Goal: Task Accomplishment & Management: Manage account settings

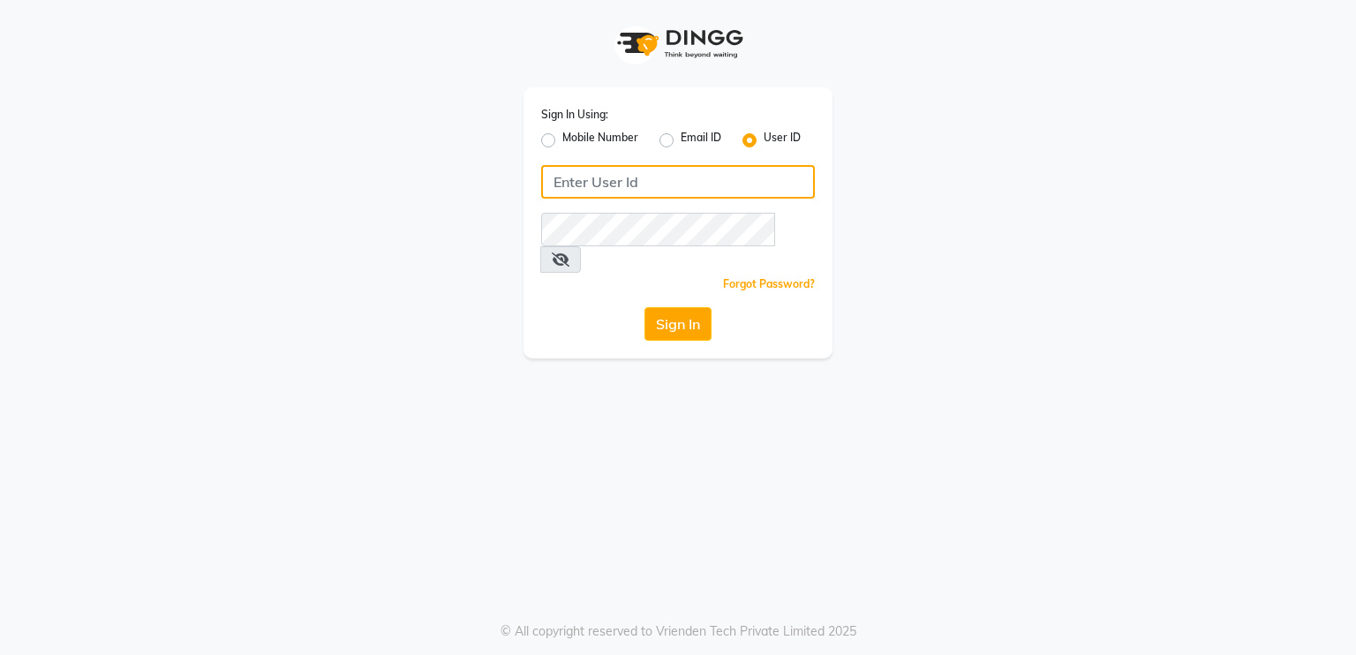
click at [608, 170] on input "Username" at bounding box center [678, 182] width 274 height 34
type input "derma@123"
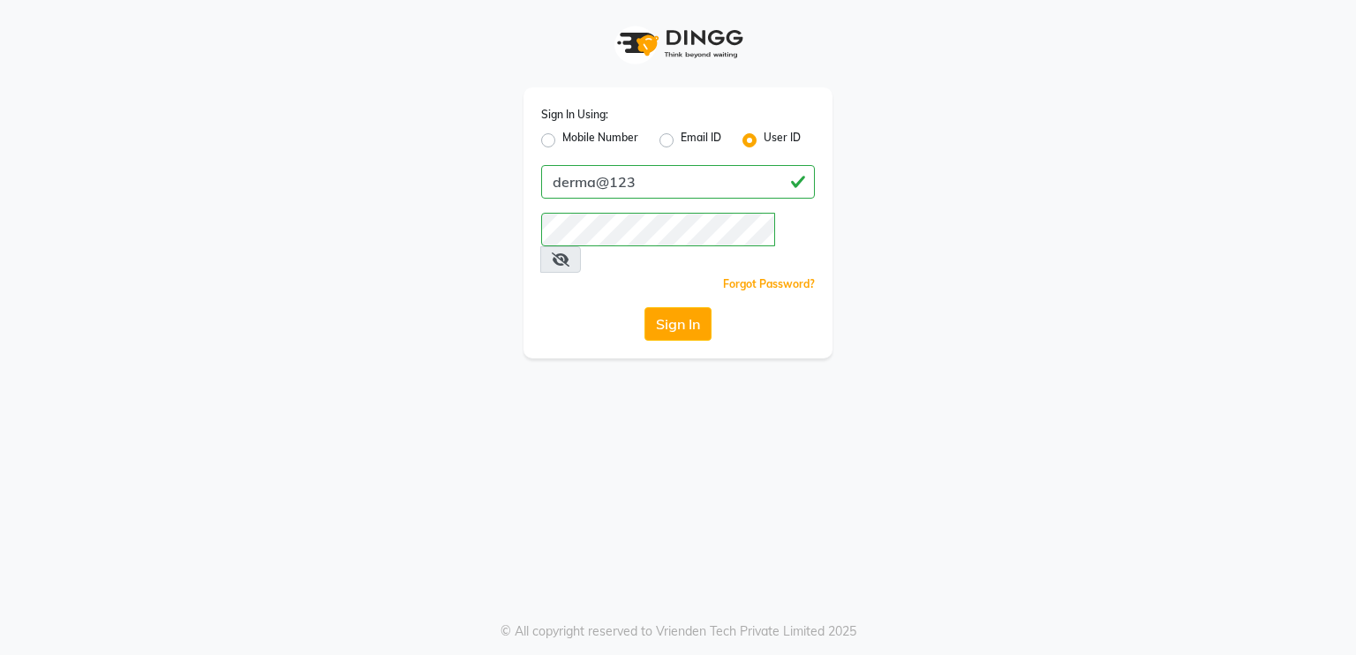
click at [583, 307] on div "Sign In" at bounding box center [678, 324] width 274 height 34
click at [671, 307] on button "Sign In" at bounding box center [677, 324] width 67 height 34
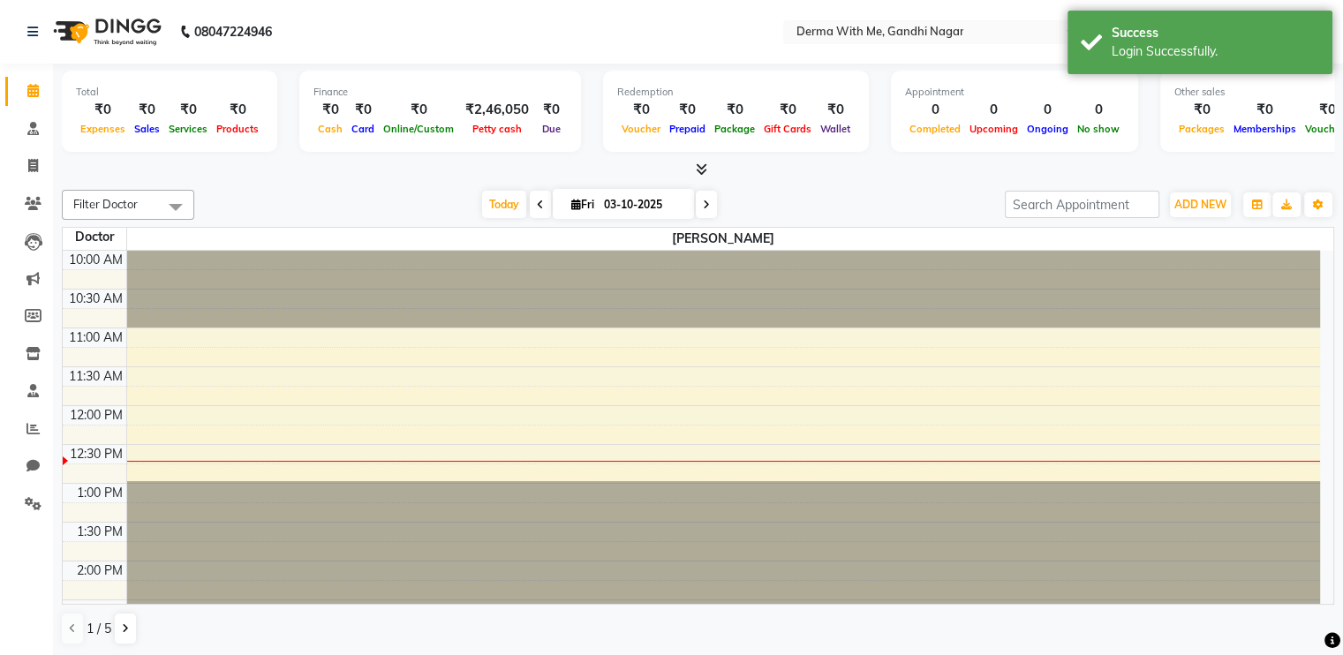
click at [558, 24] on nav "08047224946 Select Location × Derma With Me, Gandhi Nagar English ENGLISH Españ…" at bounding box center [671, 32] width 1343 height 64
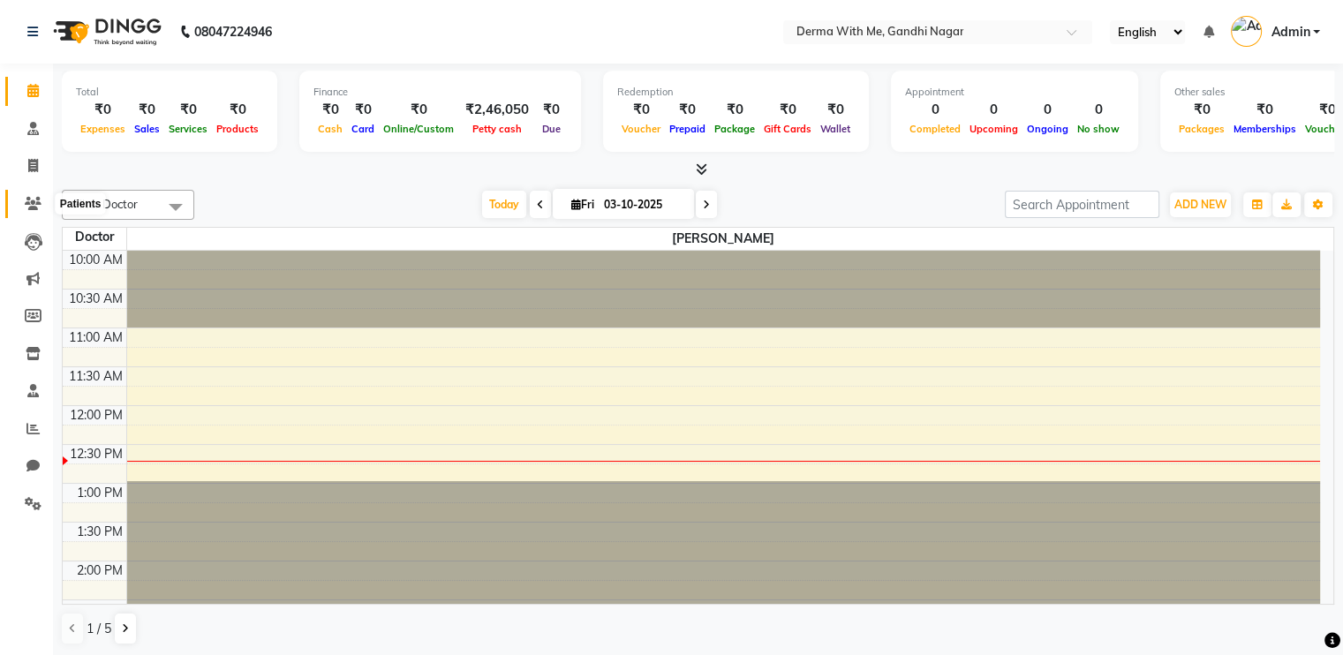
click at [26, 204] on icon at bounding box center [33, 203] width 17 height 13
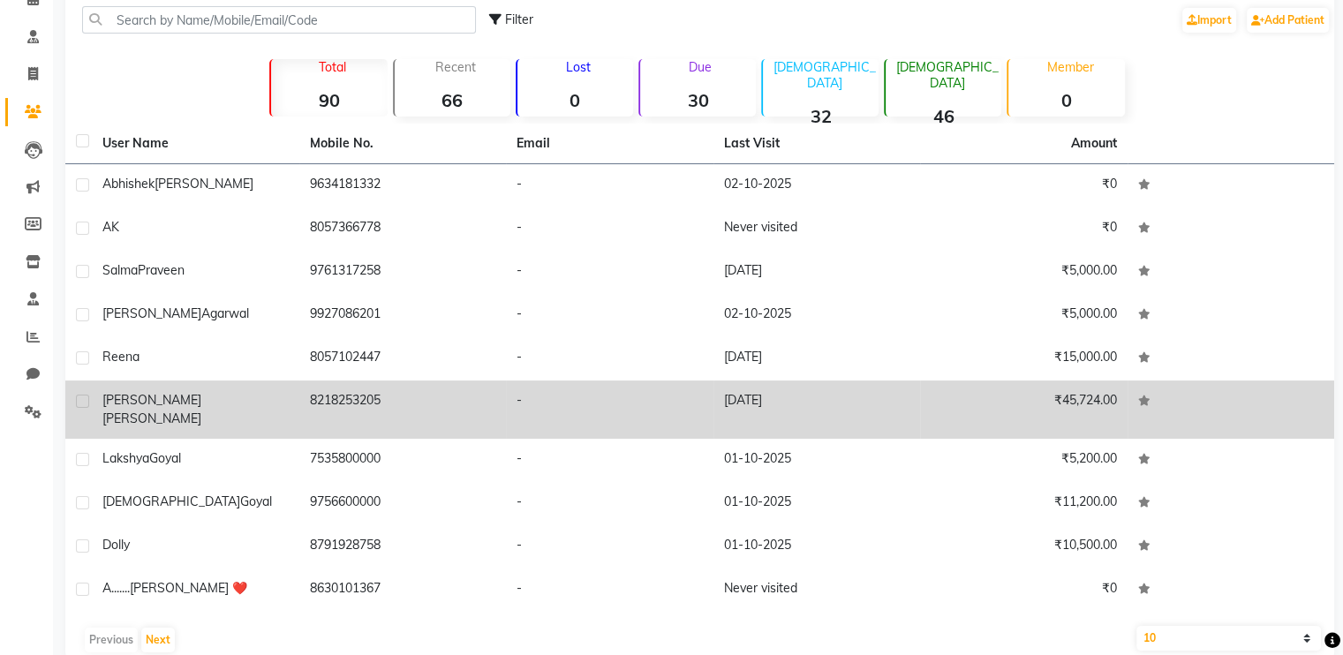
scroll to position [93, 0]
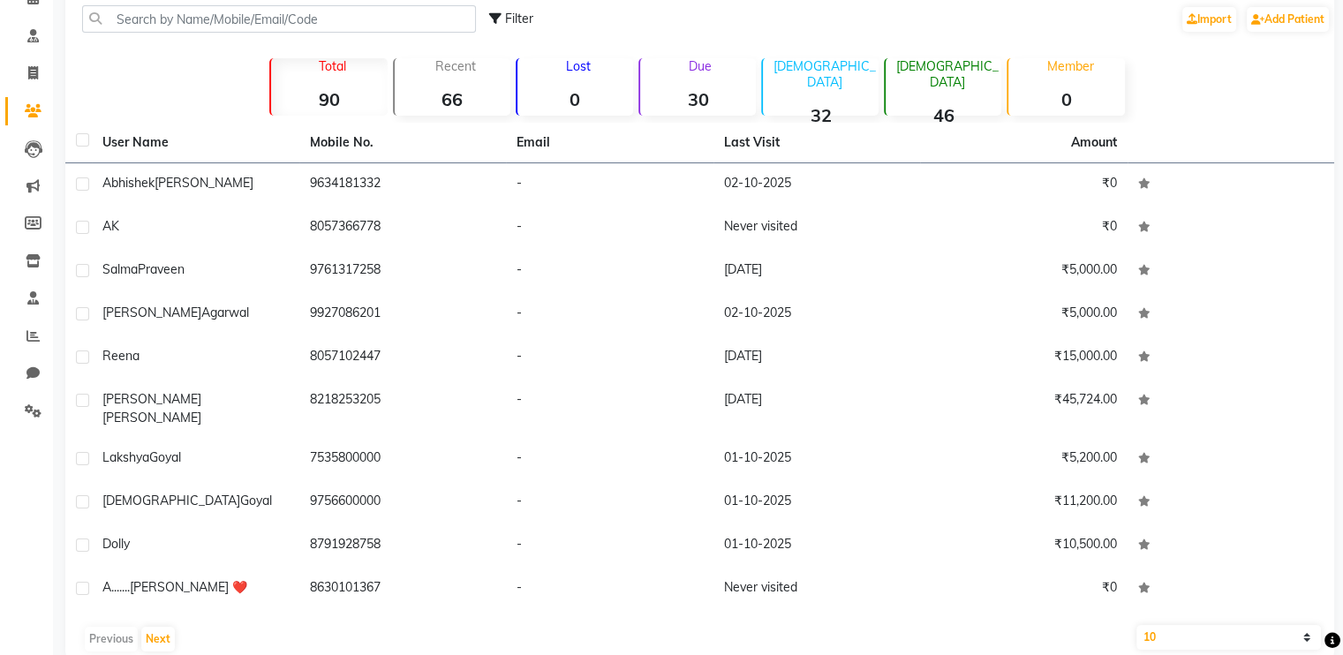
click at [240, 85] on div "Total 90 Recent 66 Lost 0 Due 30 Male 32 Female 46 Member 0" at bounding box center [700, 85] width 980 height 62
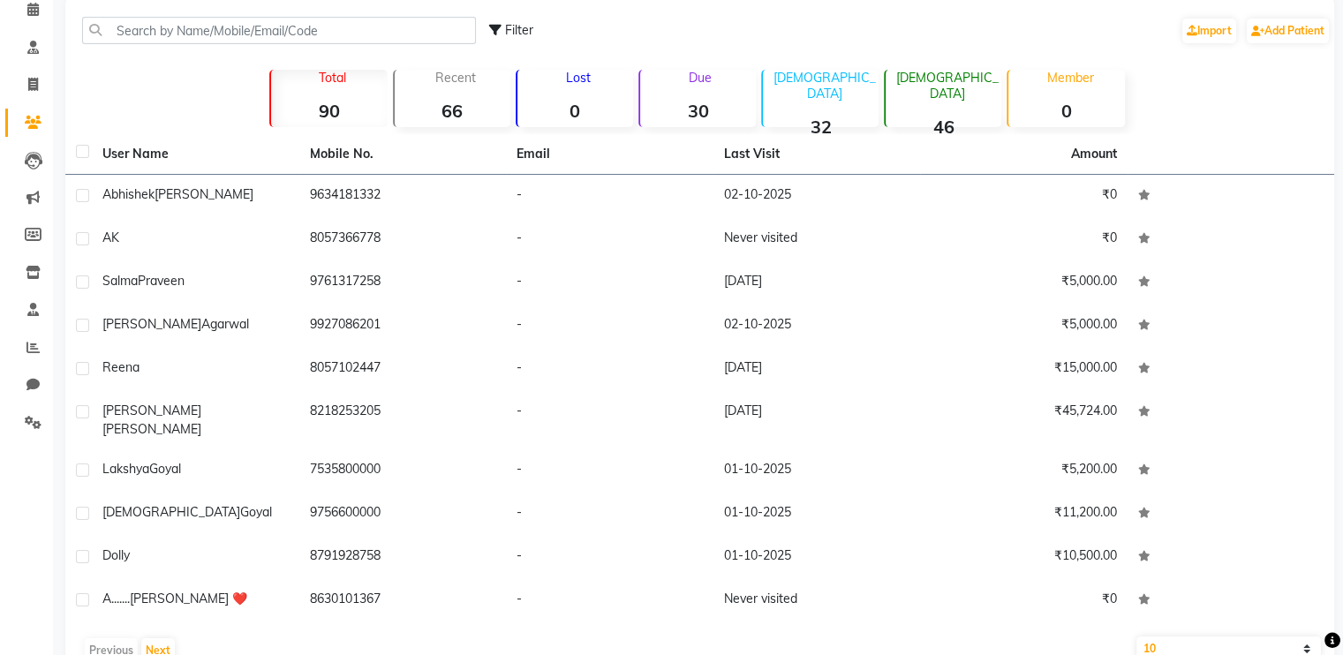
scroll to position [0, 0]
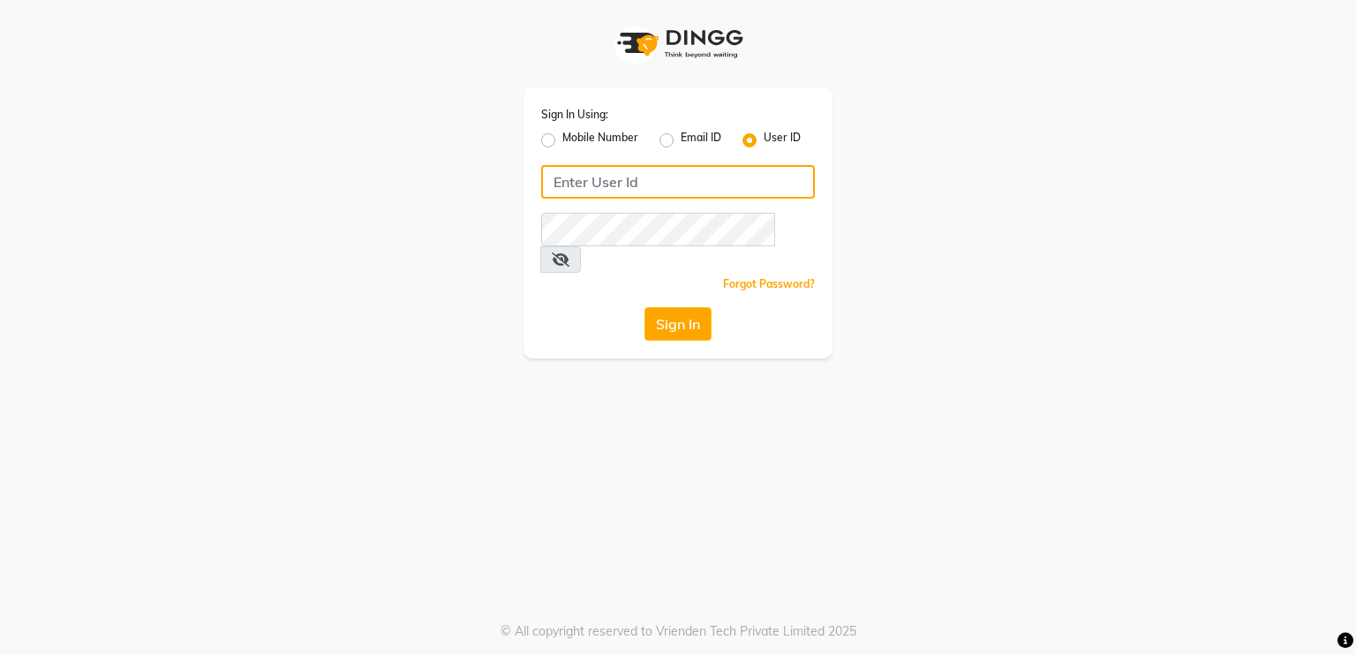
click at [565, 176] on input "Username" at bounding box center [678, 182] width 274 height 34
type input "derma@123"
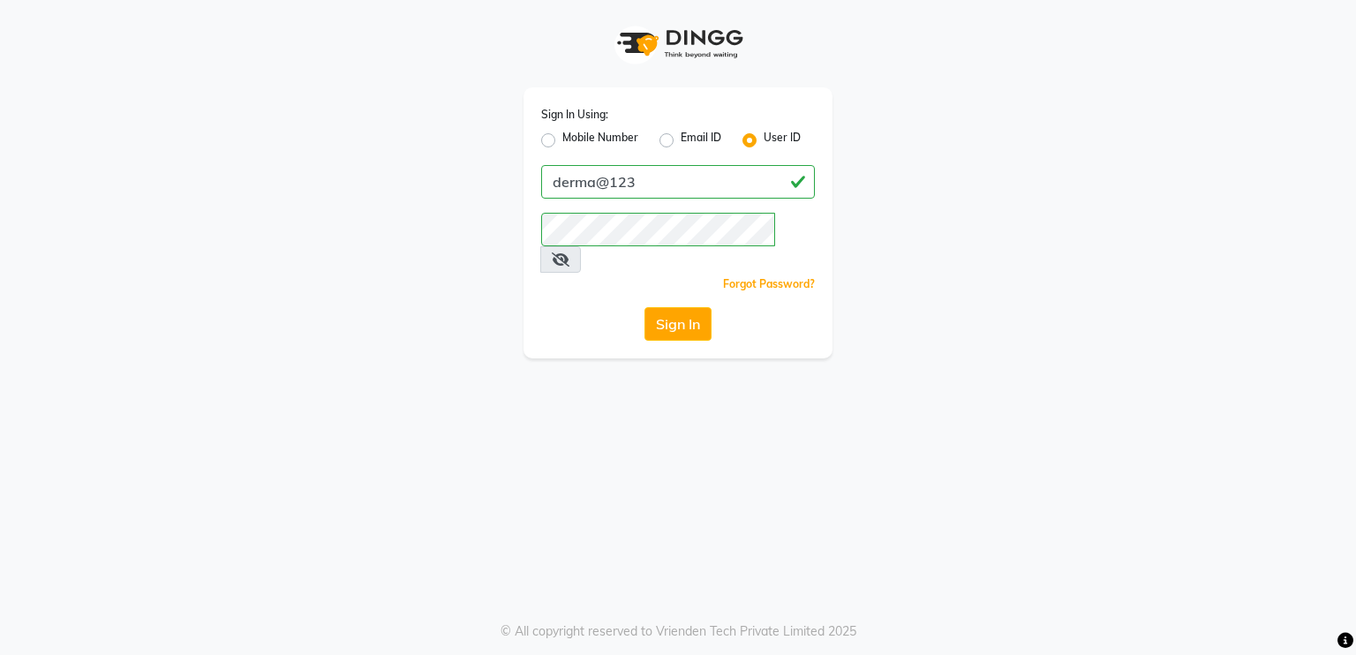
click at [569, 252] on icon at bounding box center [561, 259] width 18 height 14
click at [568, 252] on icon at bounding box center [560, 259] width 16 height 14
click at [569, 252] on icon at bounding box center [561, 259] width 18 height 14
click at [682, 307] on button "Sign In" at bounding box center [677, 324] width 67 height 34
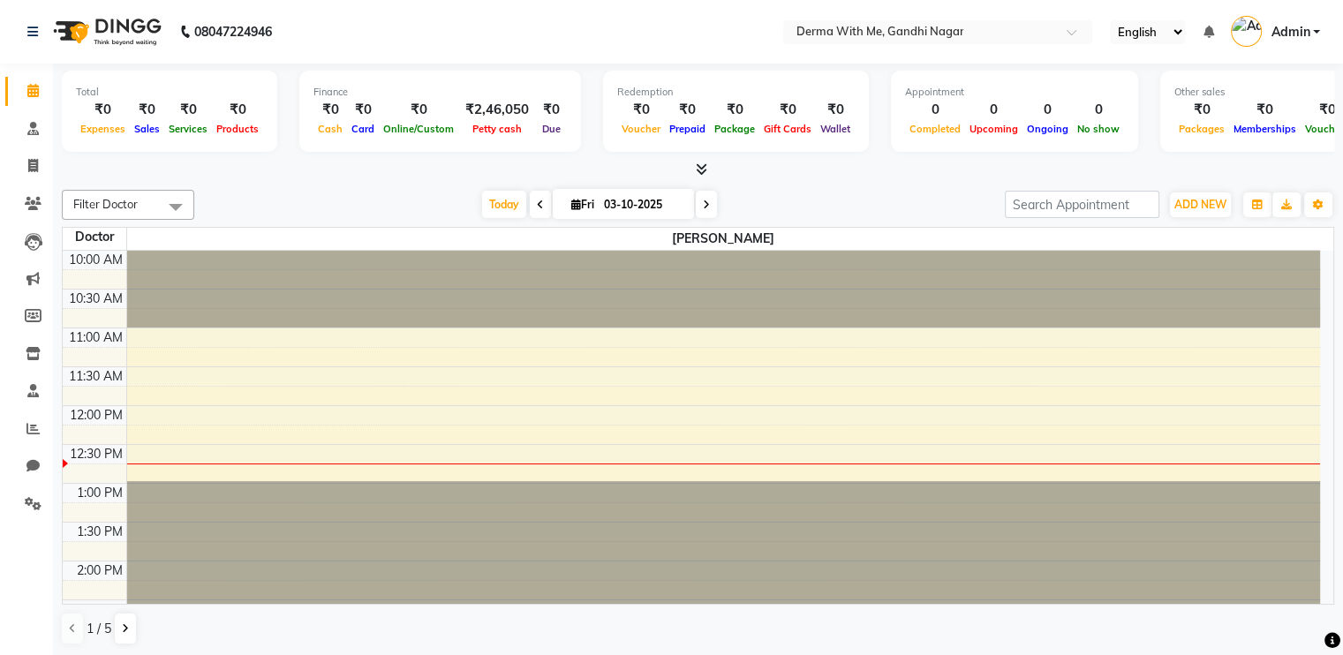
click at [937, 32] on select "English ENGLISH Español العربية मराठी हिंदी ગુજરાતી தமிழ் 中文" at bounding box center [1147, 32] width 75 height 24
click at [937, 30] on link "Admin" at bounding box center [1275, 32] width 89 height 29
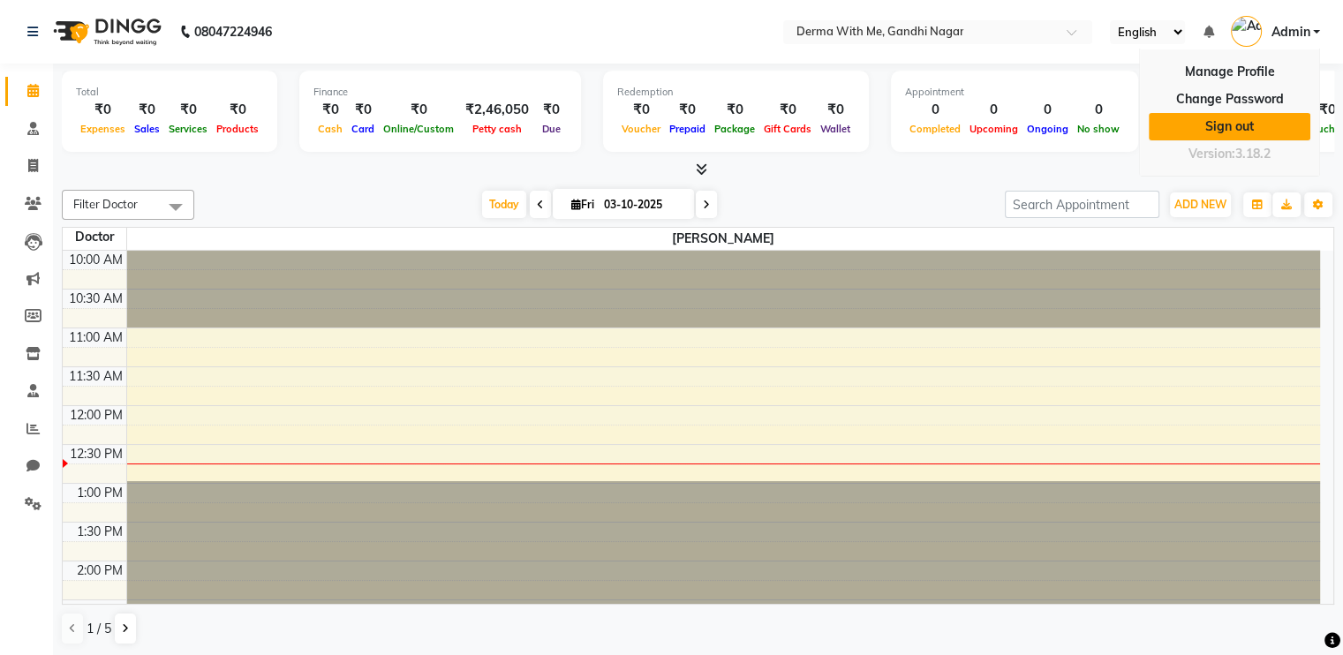
click at [937, 124] on link "Sign out" at bounding box center [1230, 126] width 162 height 27
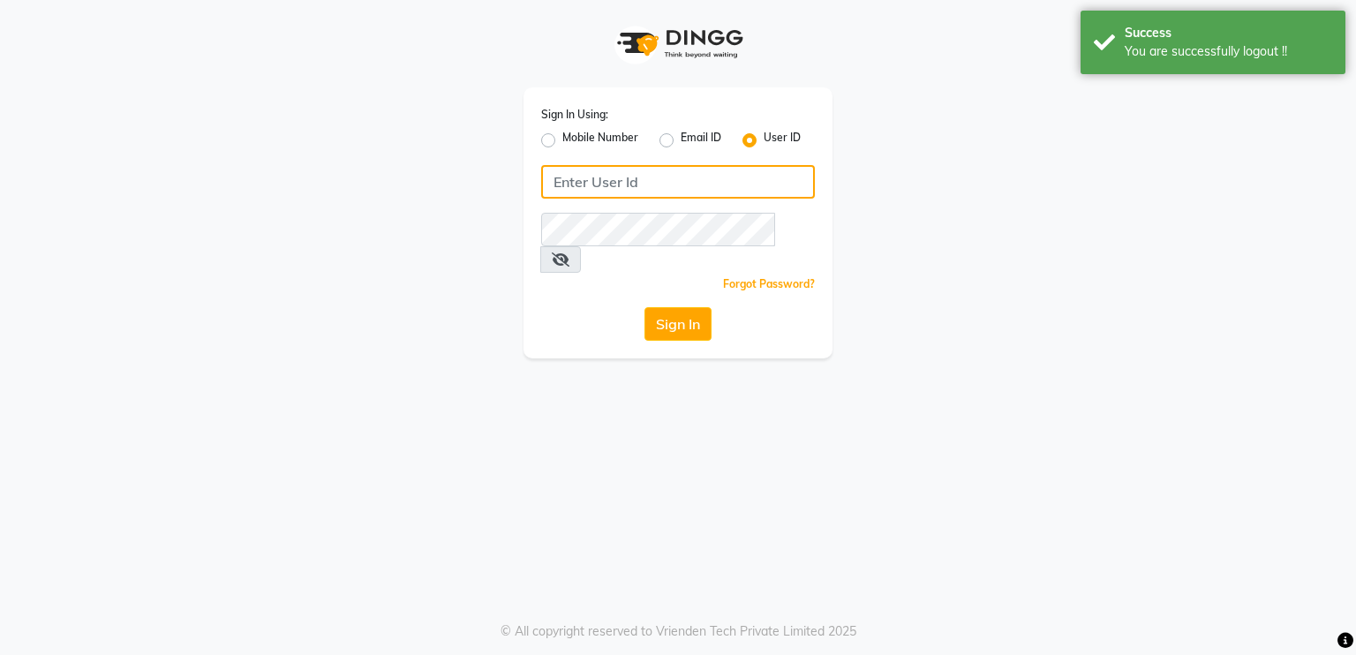
click at [576, 181] on input "Username" at bounding box center [678, 182] width 274 height 34
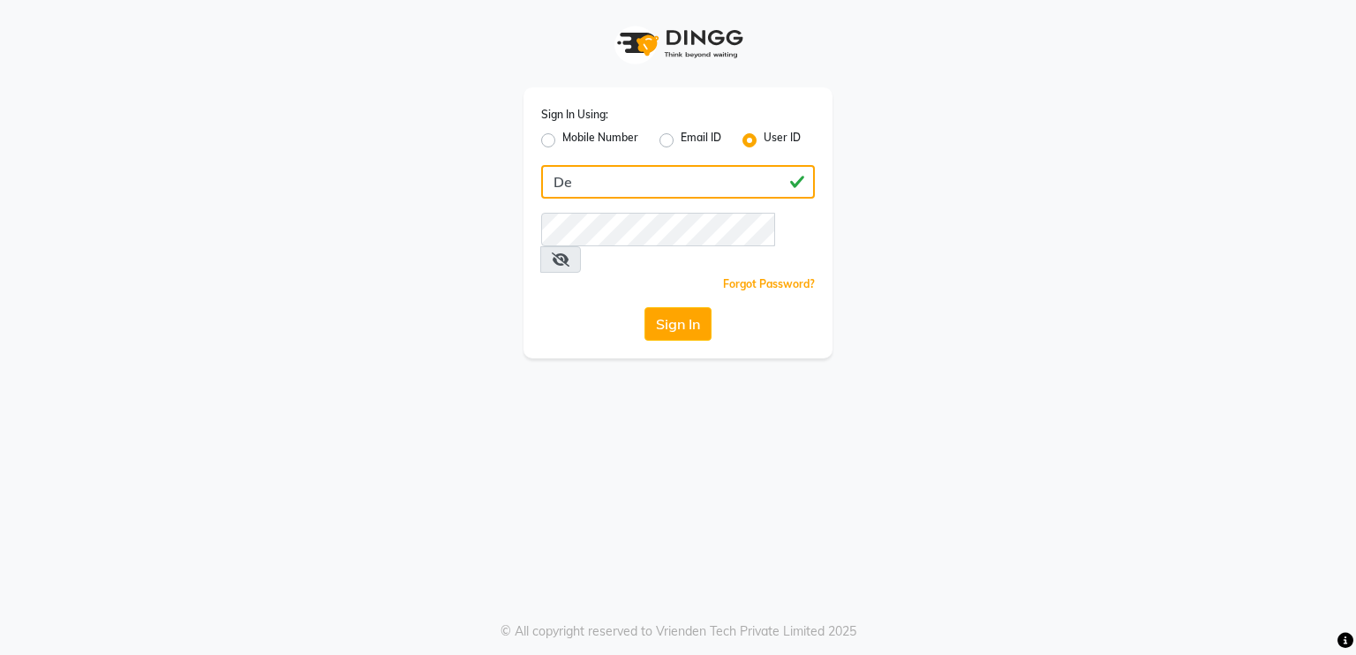
type input "D"
type input "derma@123"
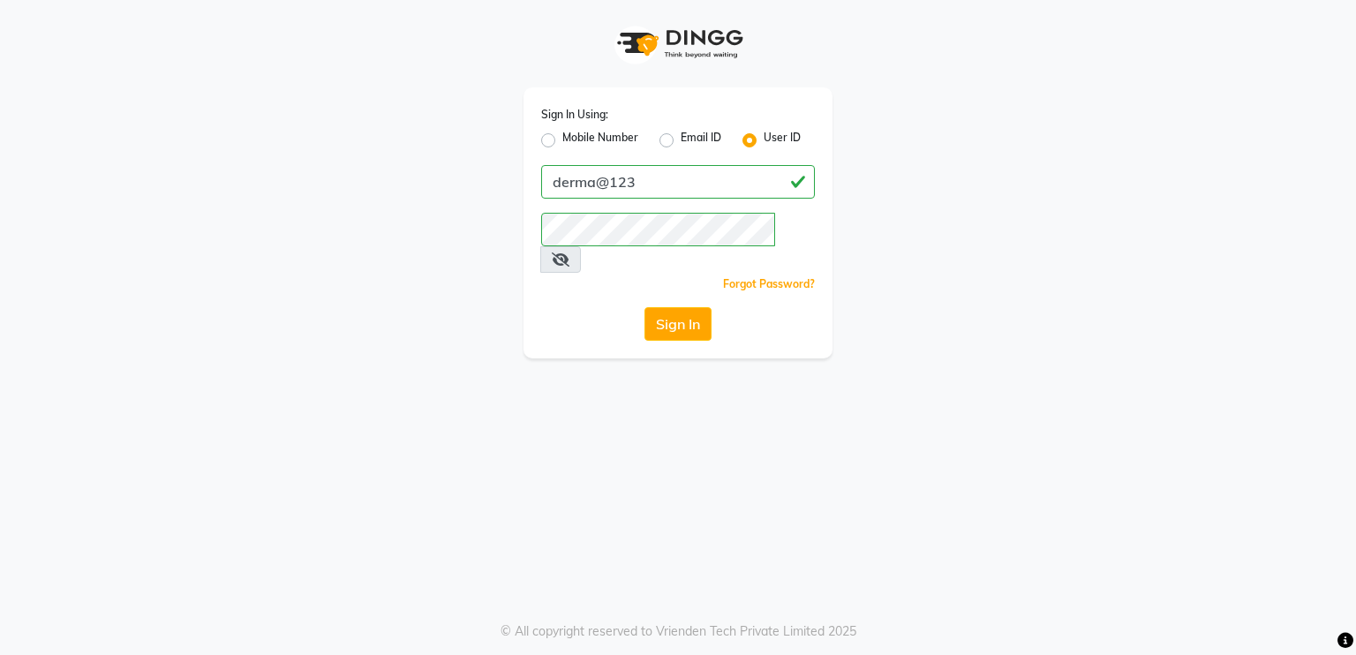
click at [772, 450] on div "Sign In Using: Mobile Number Email ID User ID derma@123 Remember me Forgot Pass…" at bounding box center [678, 327] width 1356 height 655
click at [686, 307] on button "Sign In" at bounding box center [677, 324] width 67 height 34
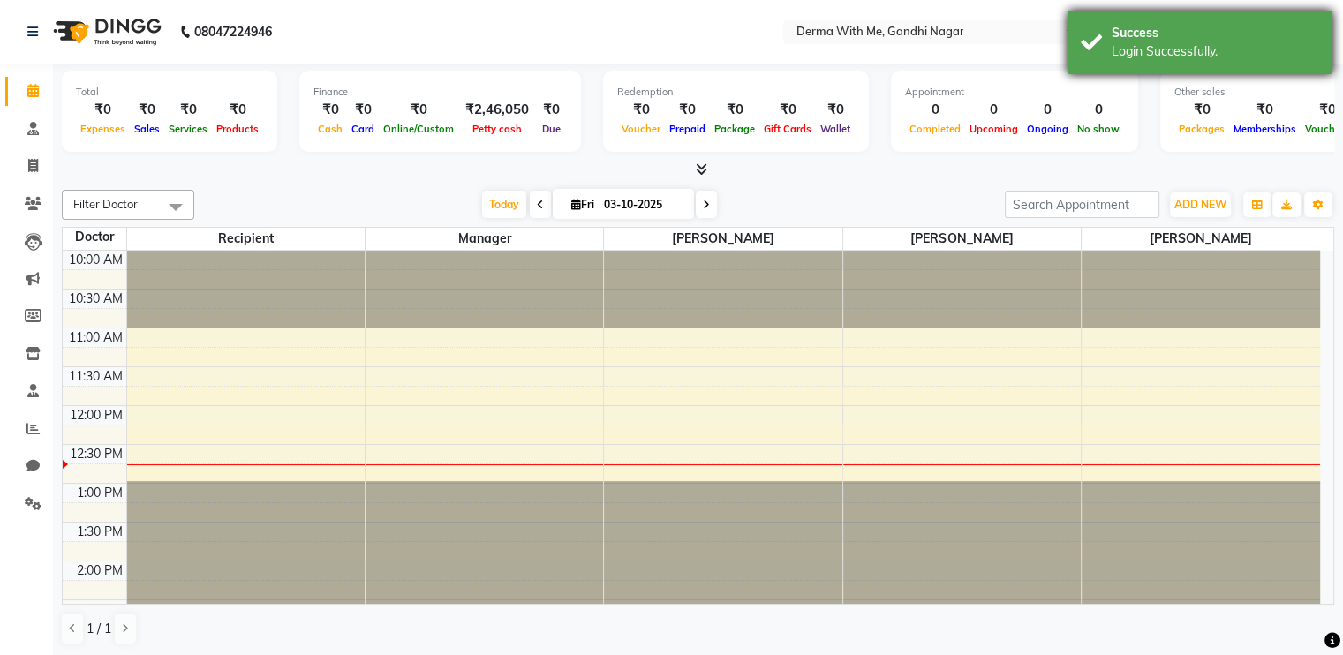
scroll to position [154, 0]
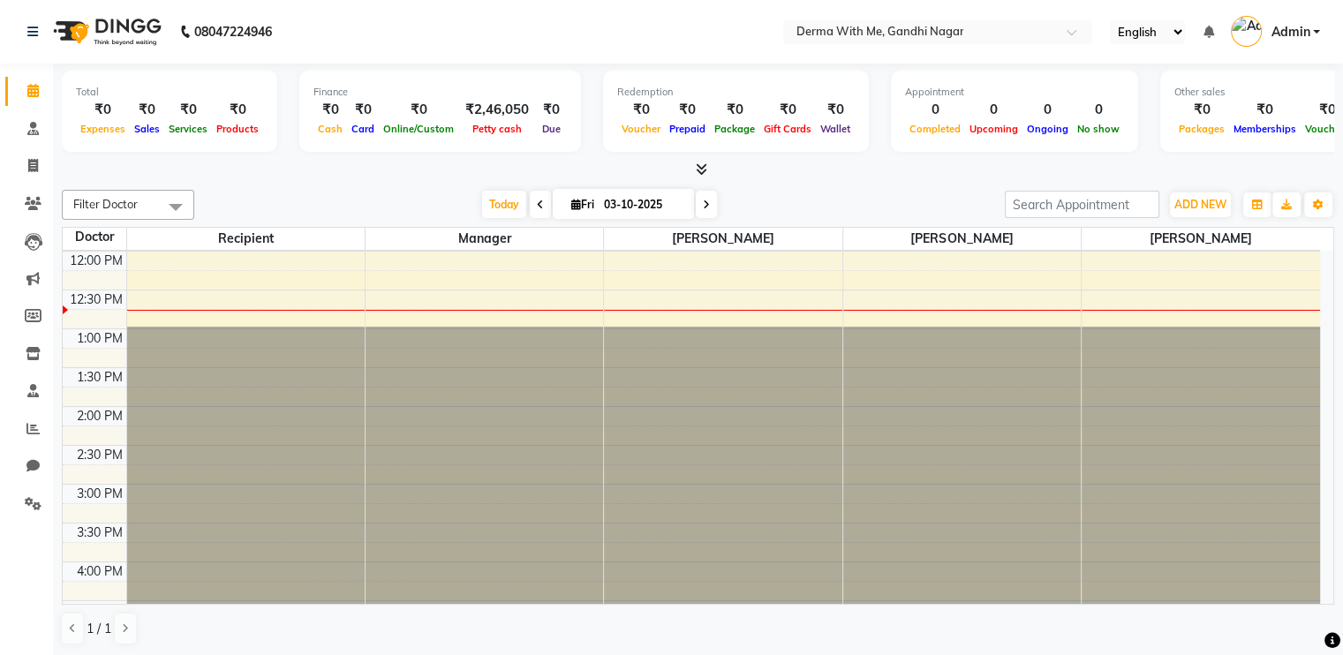
click at [937, 23] on span "Admin" at bounding box center [1289, 32] width 39 height 19
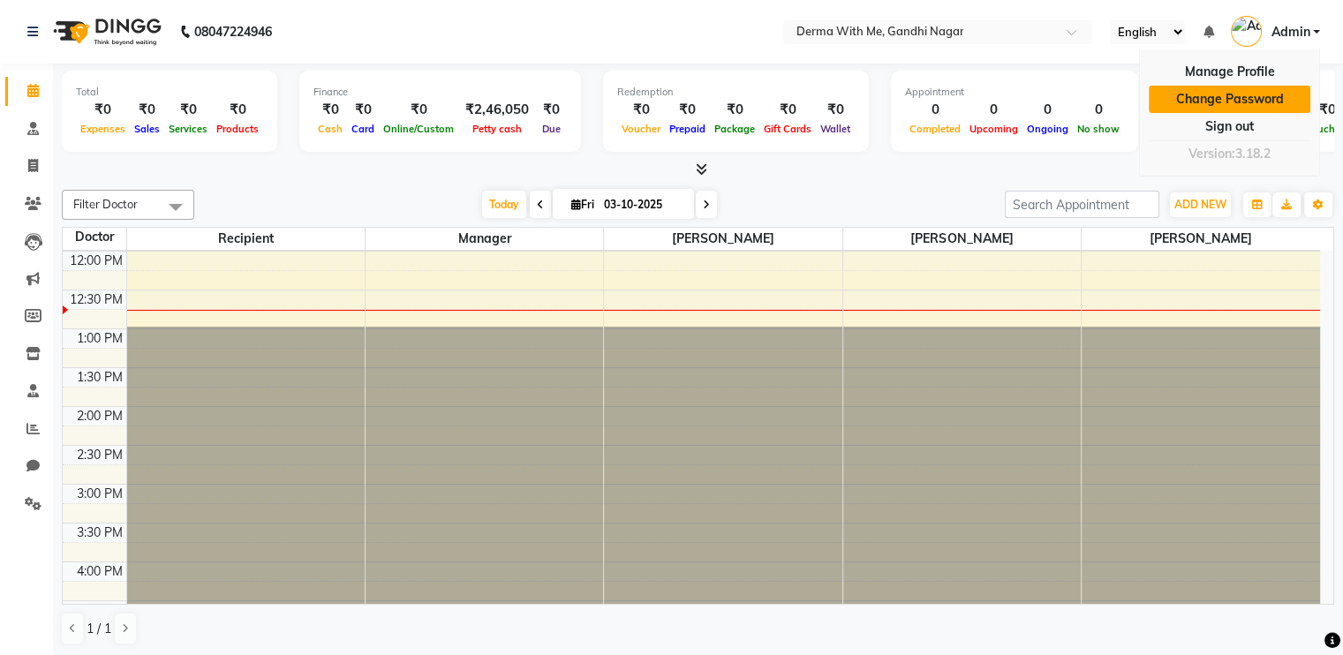
click at [937, 102] on link "Change Password" at bounding box center [1230, 99] width 162 height 27
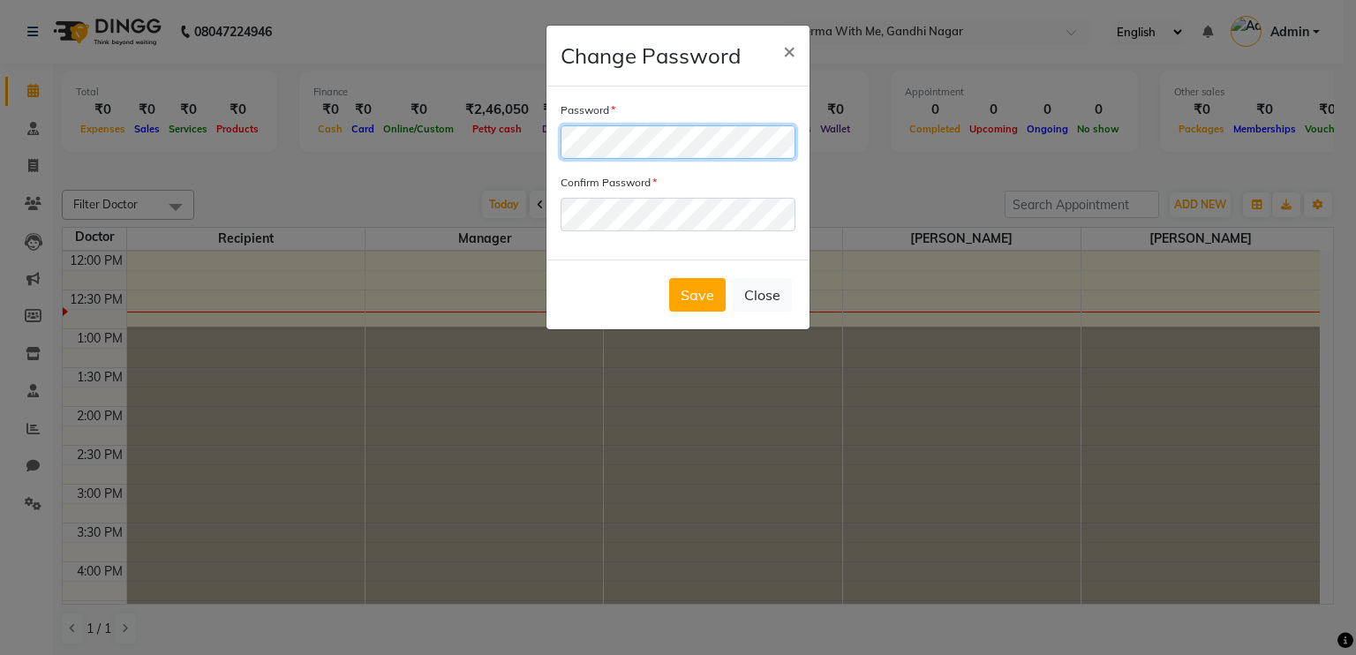
click at [546, 140] on div "Password Confirm Password" at bounding box center [677, 173] width 263 height 173
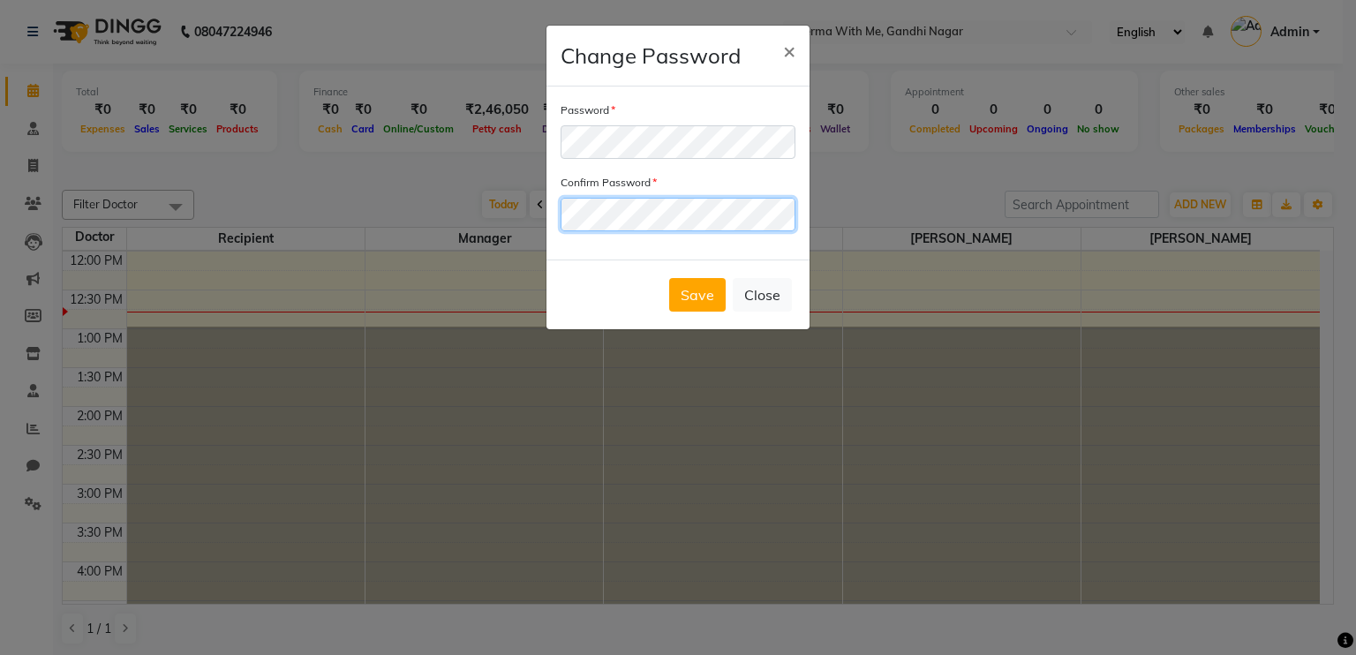
click at [526, 220] on ngb-modal-window "Change Password × Password Confirm Password Save Close" at bounding box center [678, 327] width 1356 height 655
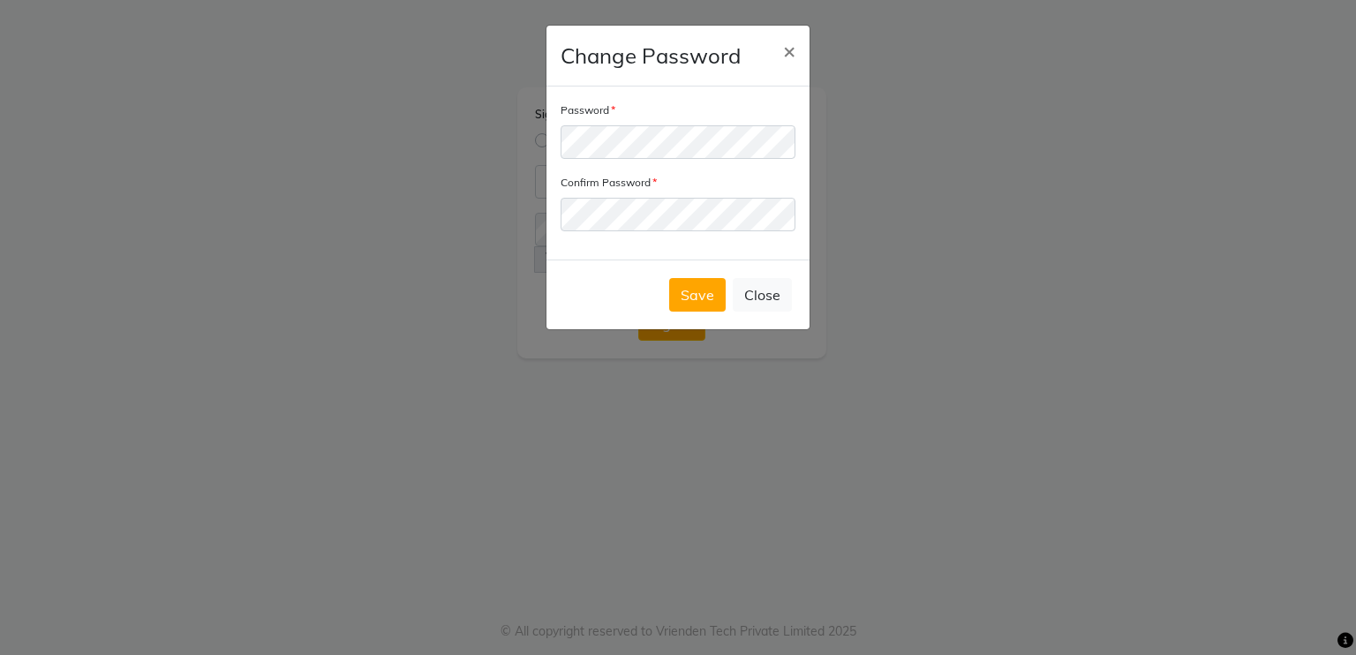
click at [937, 415] on ngb-modal-window "Change Password × Password Confirm Password Save Close" at bounding box center [678, 327] width 1356 height 655
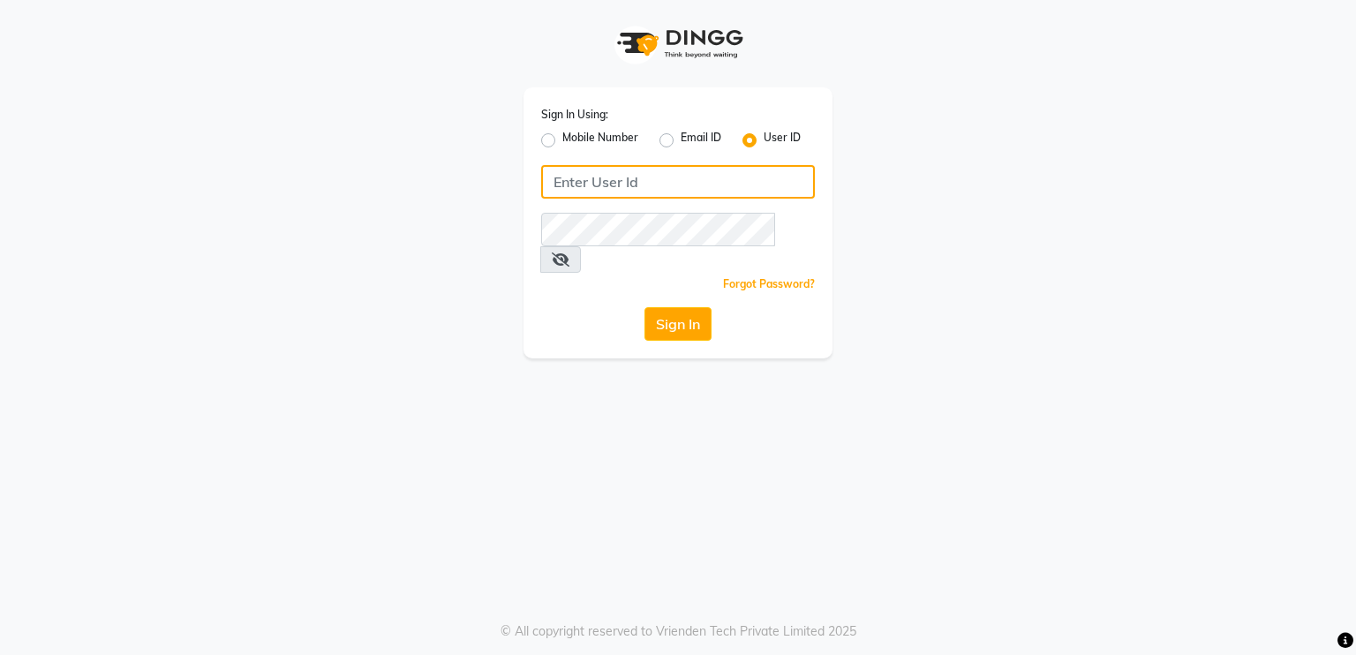
click at [576, 186] on input "Username" at bounding box center [678, 182] width 274 height 34
click at [656, 193] on input "vp@pooja123" at bounding box center [678, 182] width 274 height 34
type input "v"
type input "derma@123"
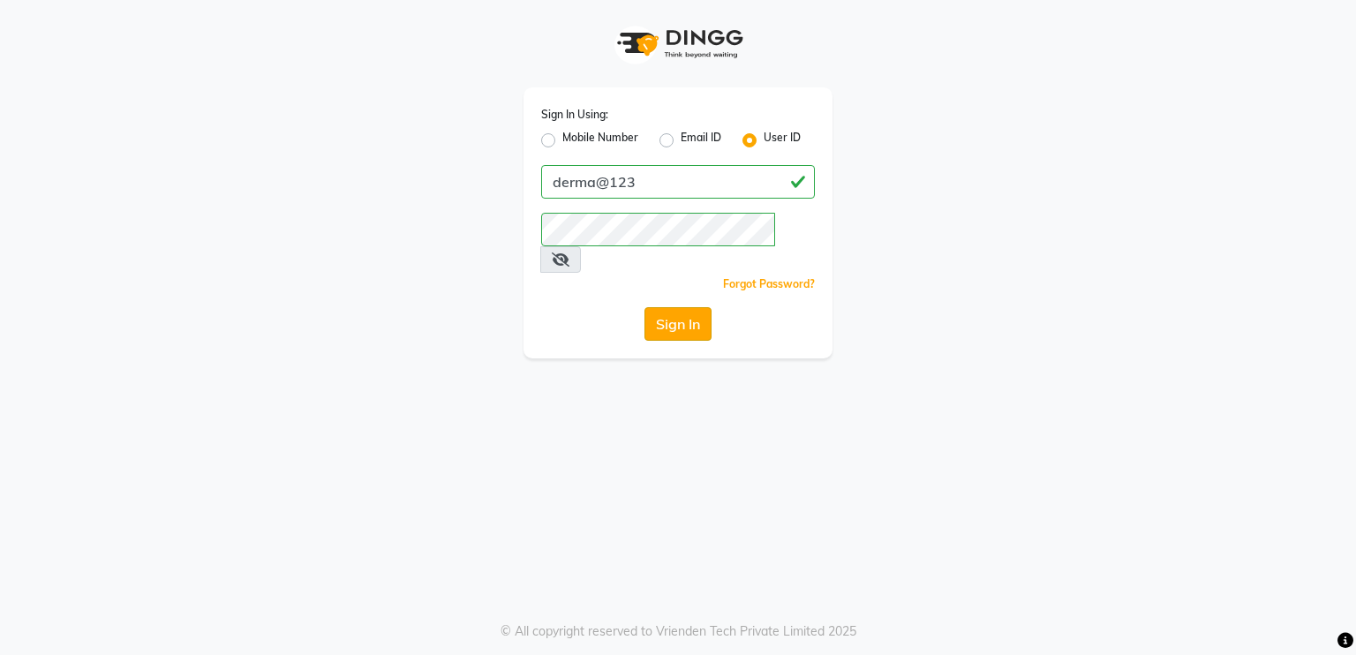
click at [684, 307] on button "Sign In" at bounding box center [677, 324] width 67 height 34
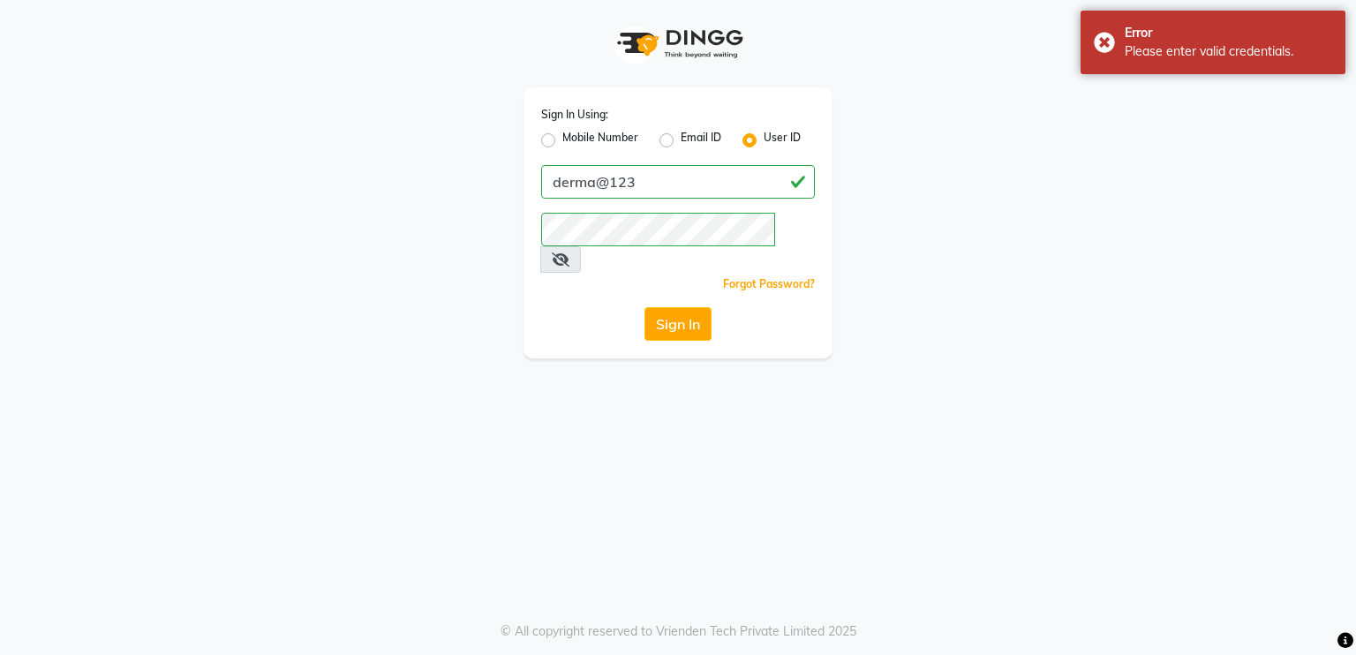
click at [569, 252] on icon at bounding box center [561, 259] width 18 height 14
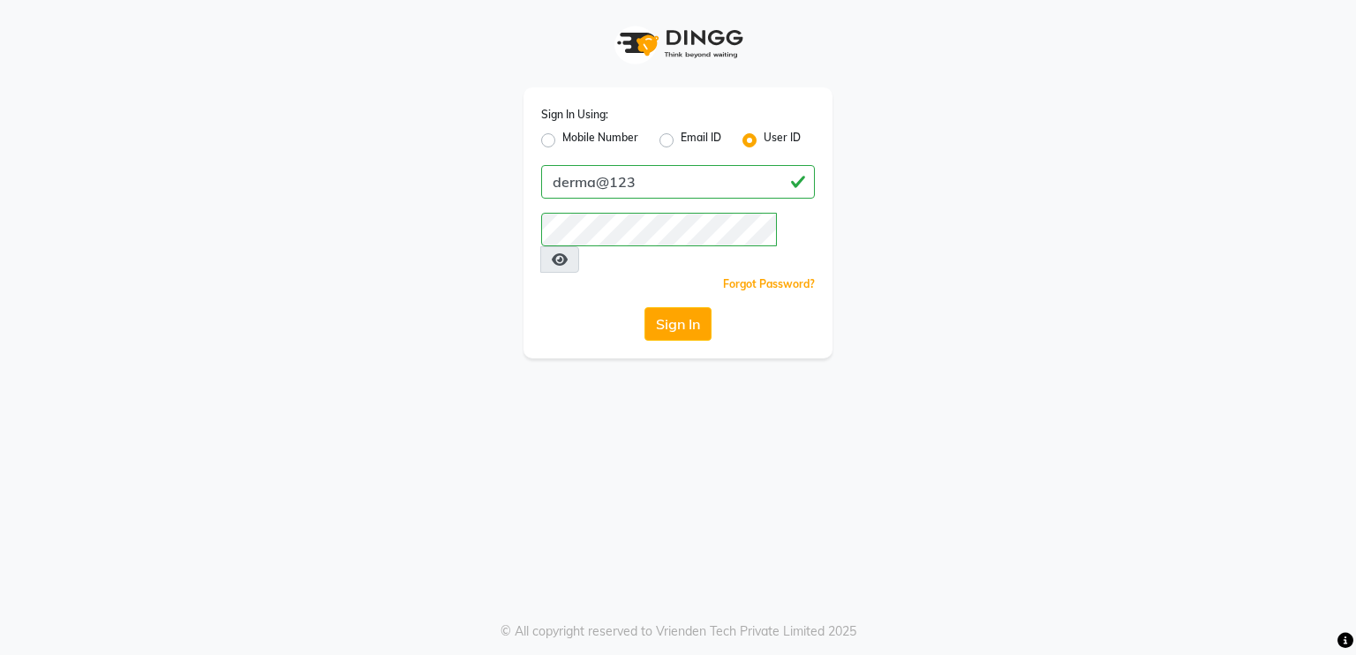
click at [893, 394] on div "Sign In Using: Mobile Number Email ID User ID derma@123 Remember me Forgot Pass…" at bounding box center [678, 327] width 1356 height 655
click at [685, 307] on button "Sign In" at bounding box center [677, 324] width 67 height 34
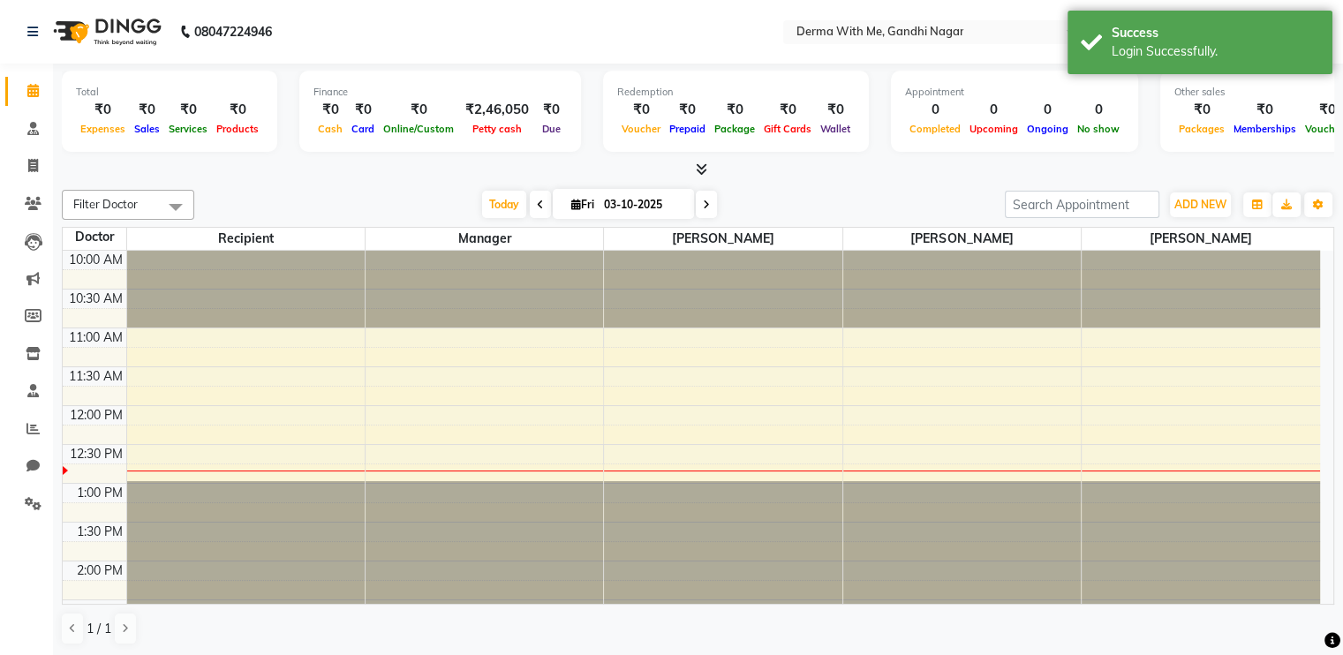
click at [937, 6] on nav "08047224946 Select Location × Derma With Me, Gandhi Nagar English ENGLISH Españ…" at bounding box center [671, 32] width 1343 height 64
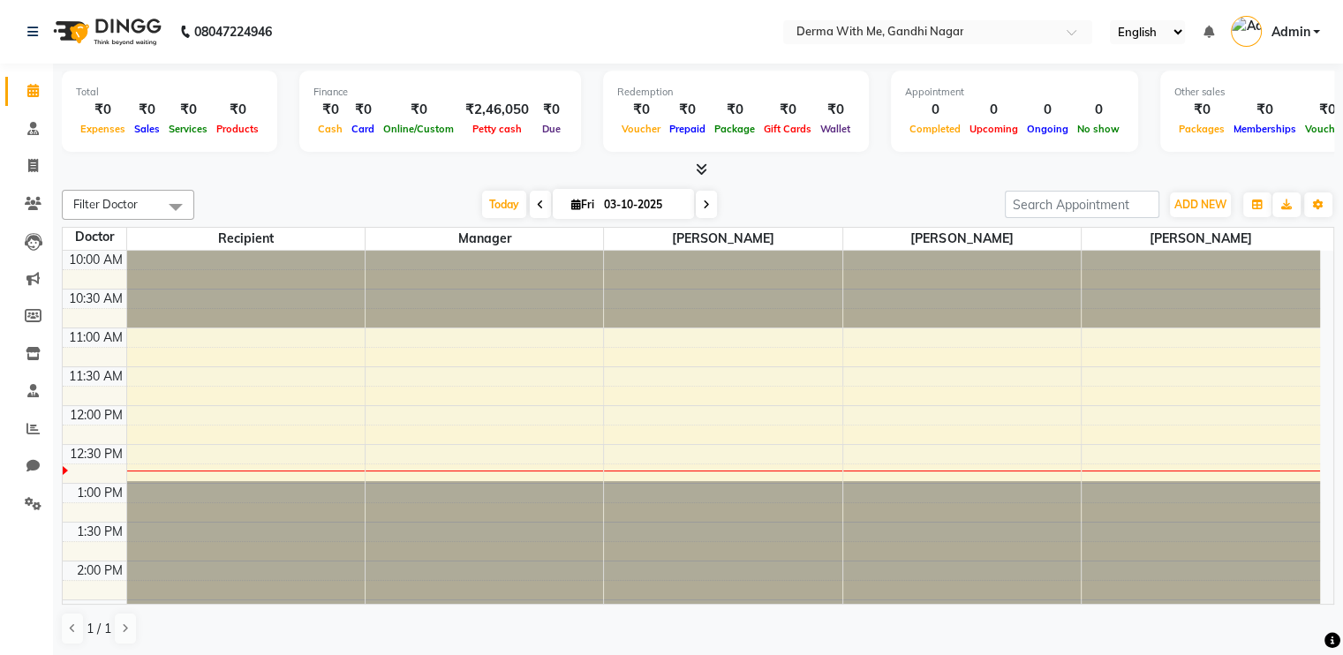
click at [937, 29] on span "Admin" at bounding box center [1289, 32] width 39 height 19
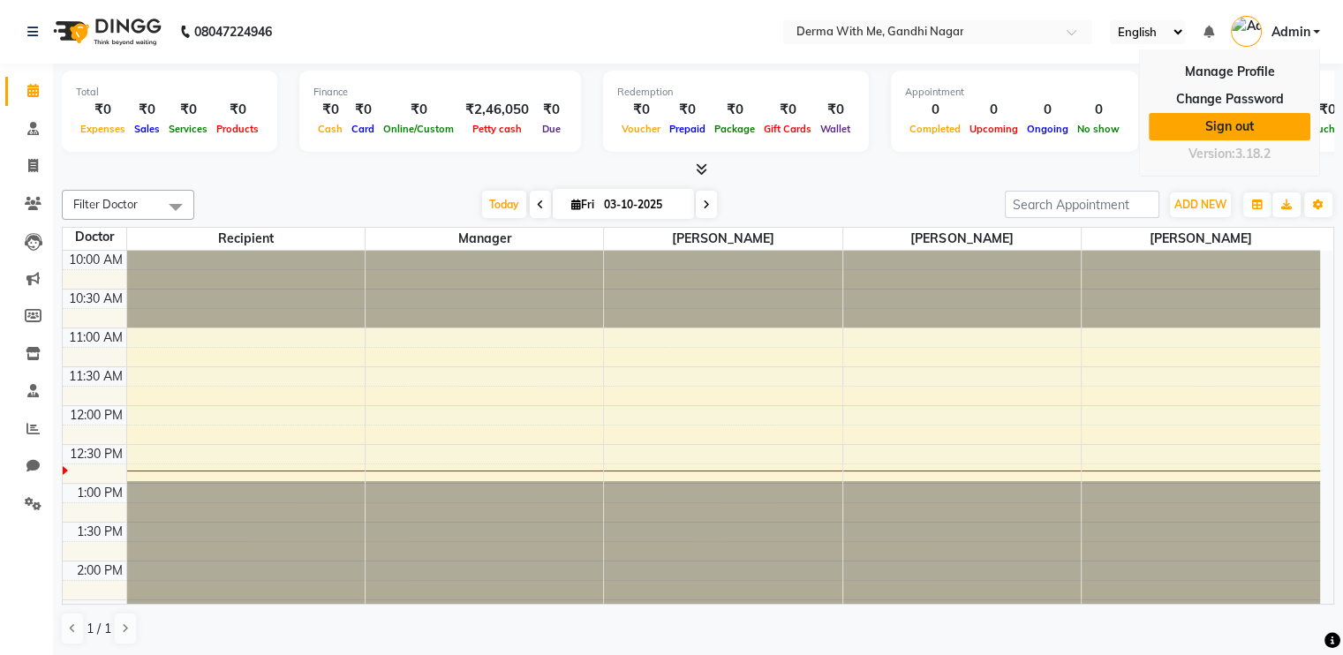
click at [937, 119] on link "Sign out" at bounding box center [1230, 126] width 162 height 27
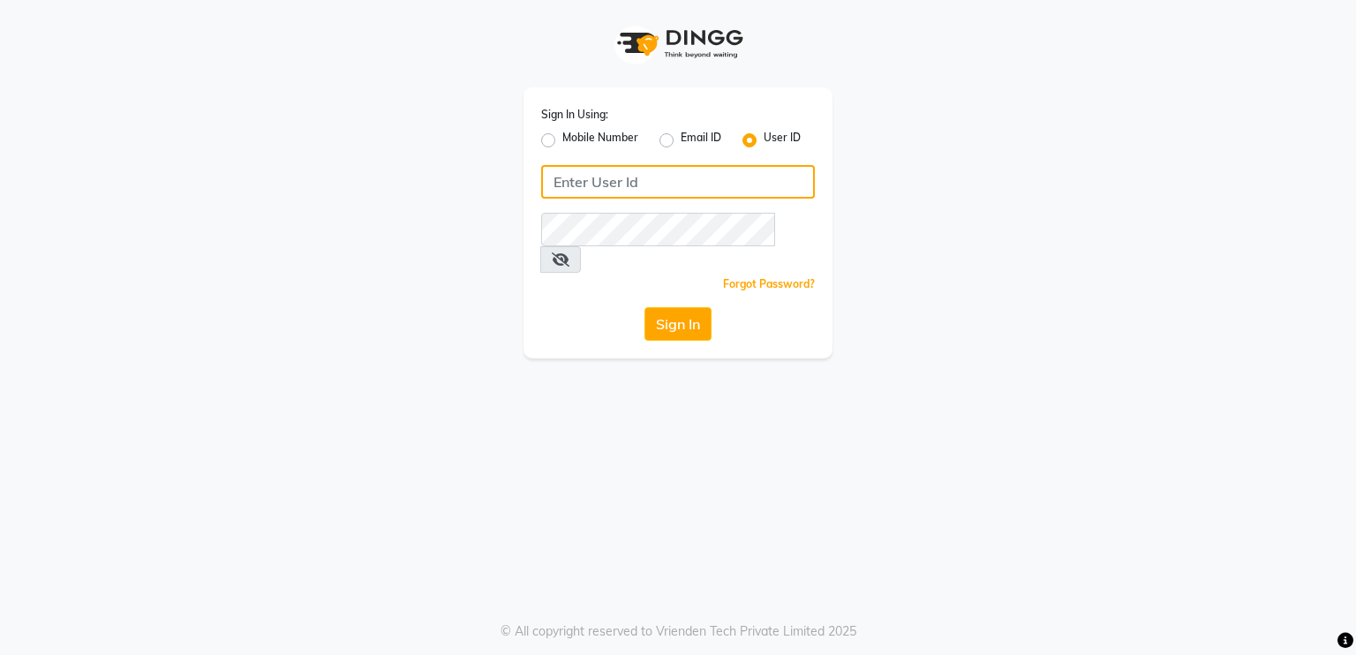
click at [712, 185] on input "Username" at bounding box center [678, 182] width 274 height 34
click at [656, 184] on input "Username" at bounding box center [678, 182] width 274 height 34
click at [569, 252] on icon at bounding box center [561, 259] width 18 height 14
click at [568, 252] on icon at bounding box center [560, 259] width 16 height 14
click at [488, 152] on div "Sign In Using: Mobile Number Email ID User ID Remember me Forgot Password? Sign…" at bounding box center [678, 179] width 1006 height 358
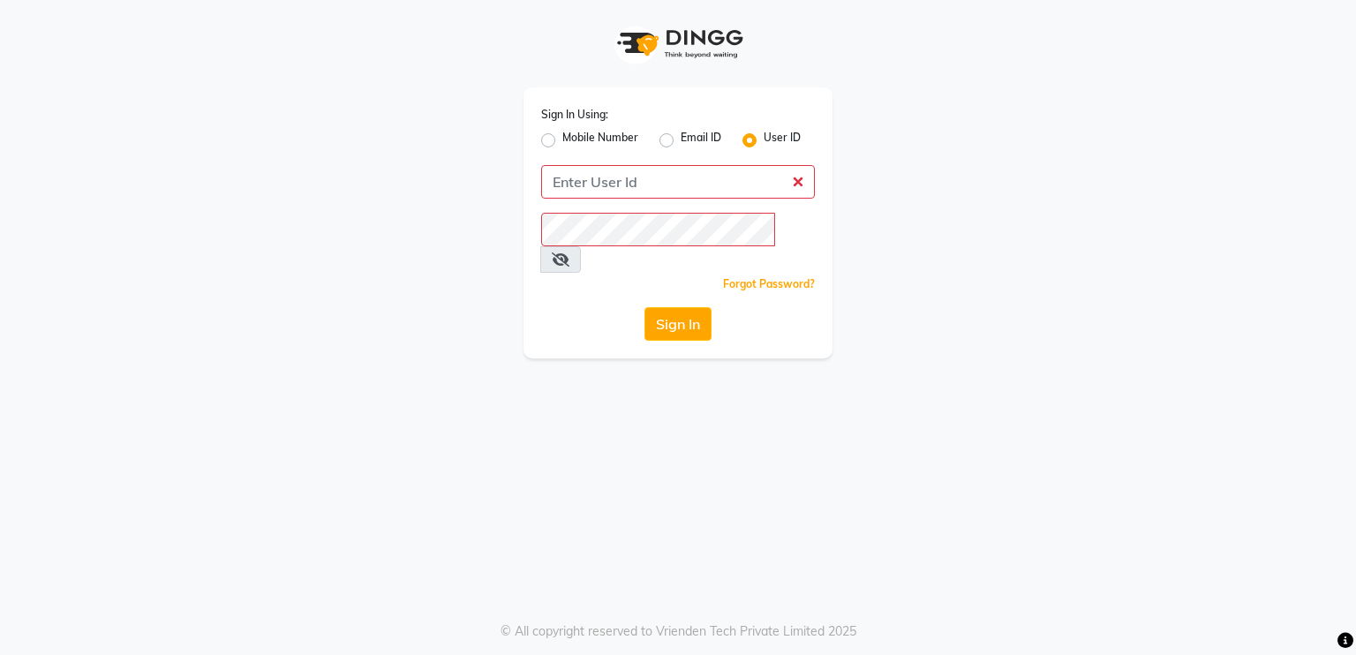
click at [681, 139] on label "Email ID" at bounding box center [701, 140] width 41 height 21
click at [681, 139] on input "Email ID" at bounding box center [686, 135] width 11 height 11
radio input "true"
click at [555, 140] on div "Mobile Number" at bounding box center [589, 140] width 97 height 21
click at [758, 142] on div "User ID" at bounding box center [771, 140] width 58 height 21
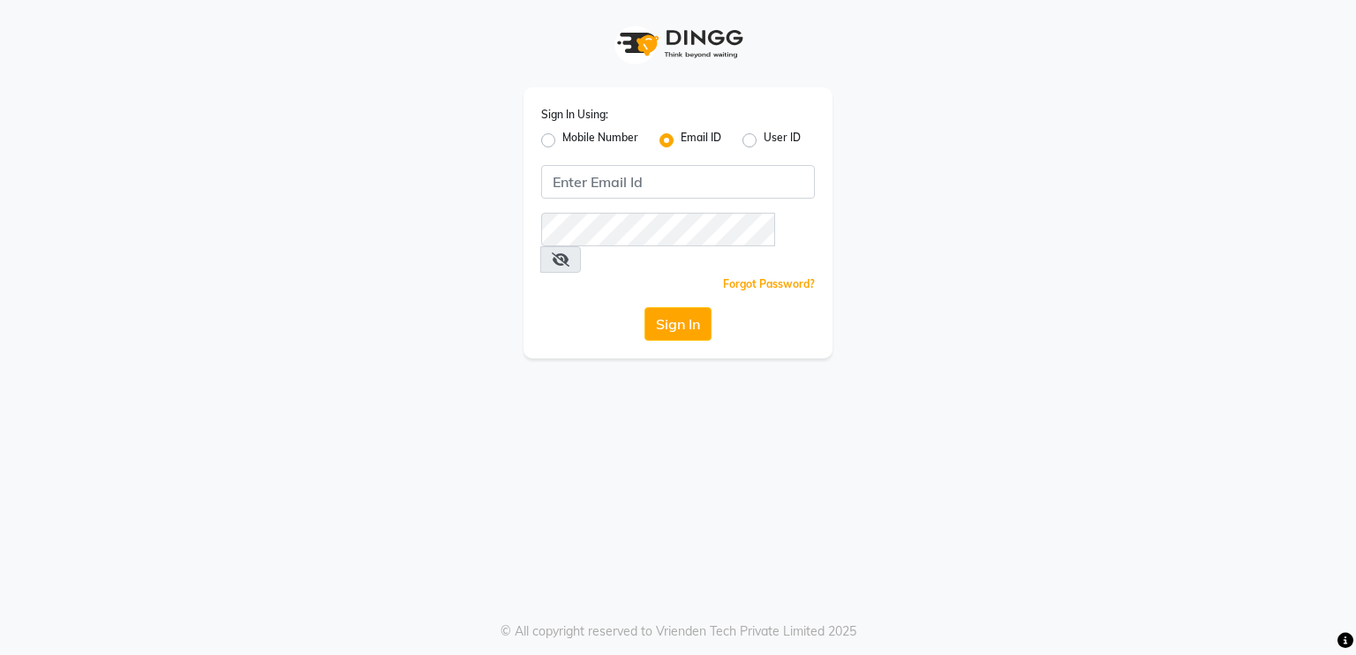
click at [764, 141] on label "User ID" at bounding box center [782, 140] width 37 height 21
click at [764, 141] on input "User ID" at bounding box center [769, 135] width 11 height 11
radio input "true"
radio input "false"
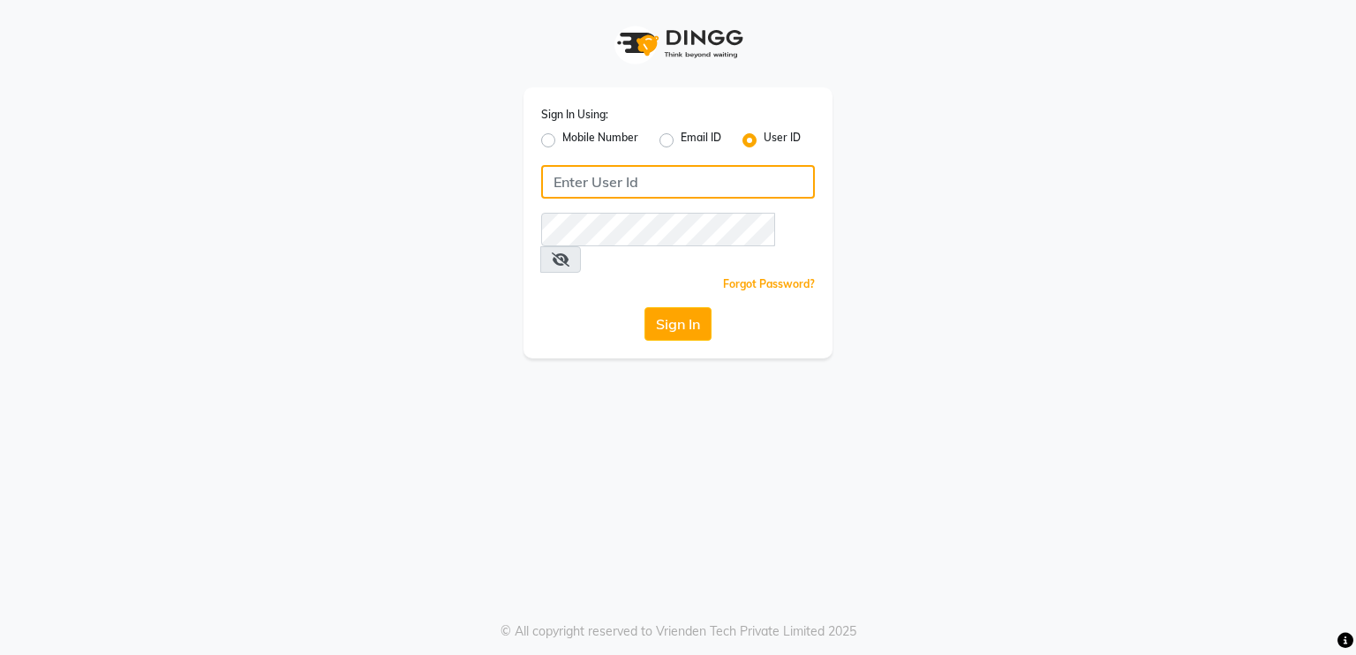
click at [674, 181] on input "Username" at bounding box center [678, 182] width 274 height 34
click at [492, 173] on div "Sign In Using: Mobile Number Email ID User ID Remember me Forgot Password? Sign…" at bounding box center [678, 179] width 1006 height 358
click at [583, 191] on input "Username" at bounding box center [678, 182] width 274 height 34
type input "derma@123"
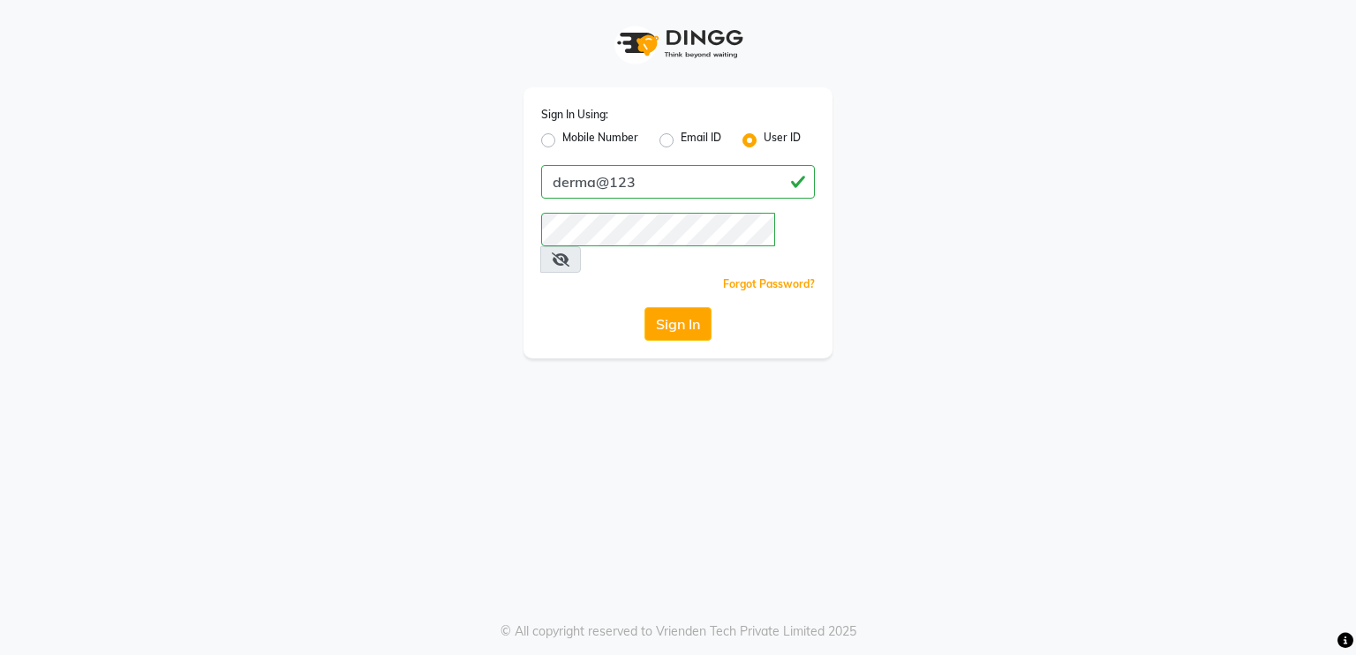
click at [558, 277] on div "Sign In Using: Mobile Number Email ID User ID derma@123 Remember me Forgot Pass…" at bounding box center [678, 222] width 309 height 271
click at [667, 307] on button "Sign In" at bounding box center [677, 324] width 67 height 34
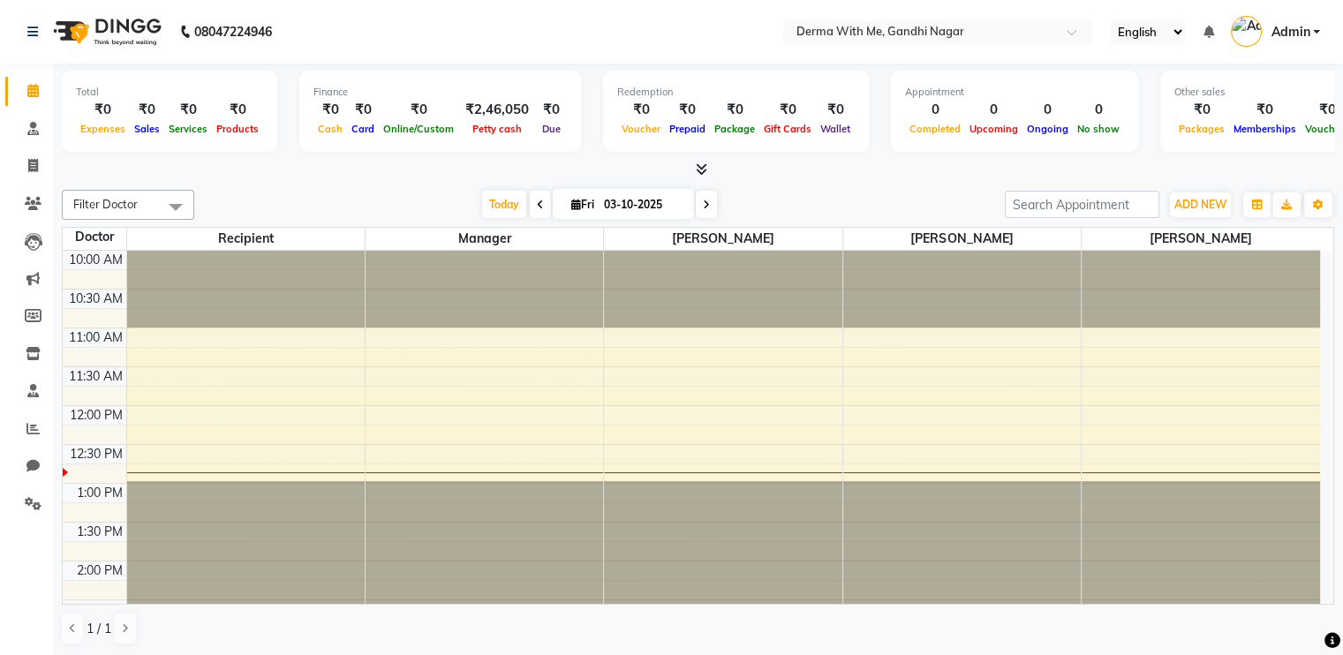
click at [937, 41] on link "Admin" at bounding box center [1275, 32] width 89 height 29
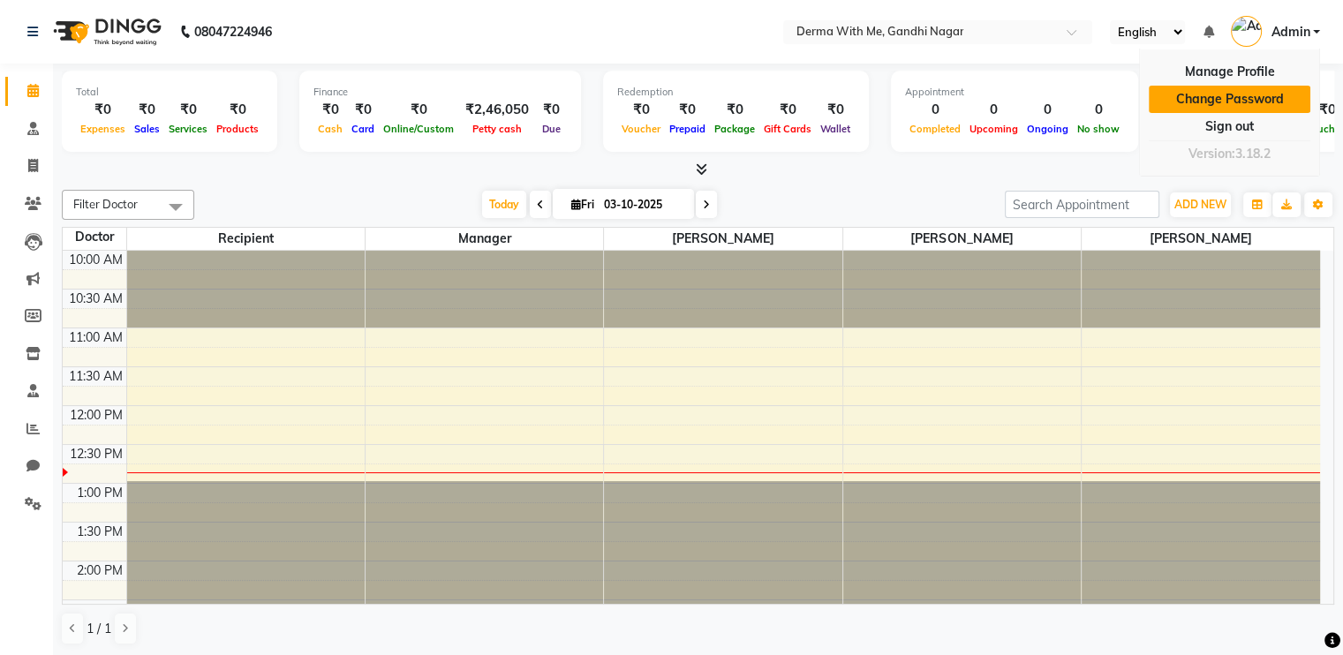
click at [937, 98] on link "Change Password" at bounding box center [1230, 99] width 162 height 27
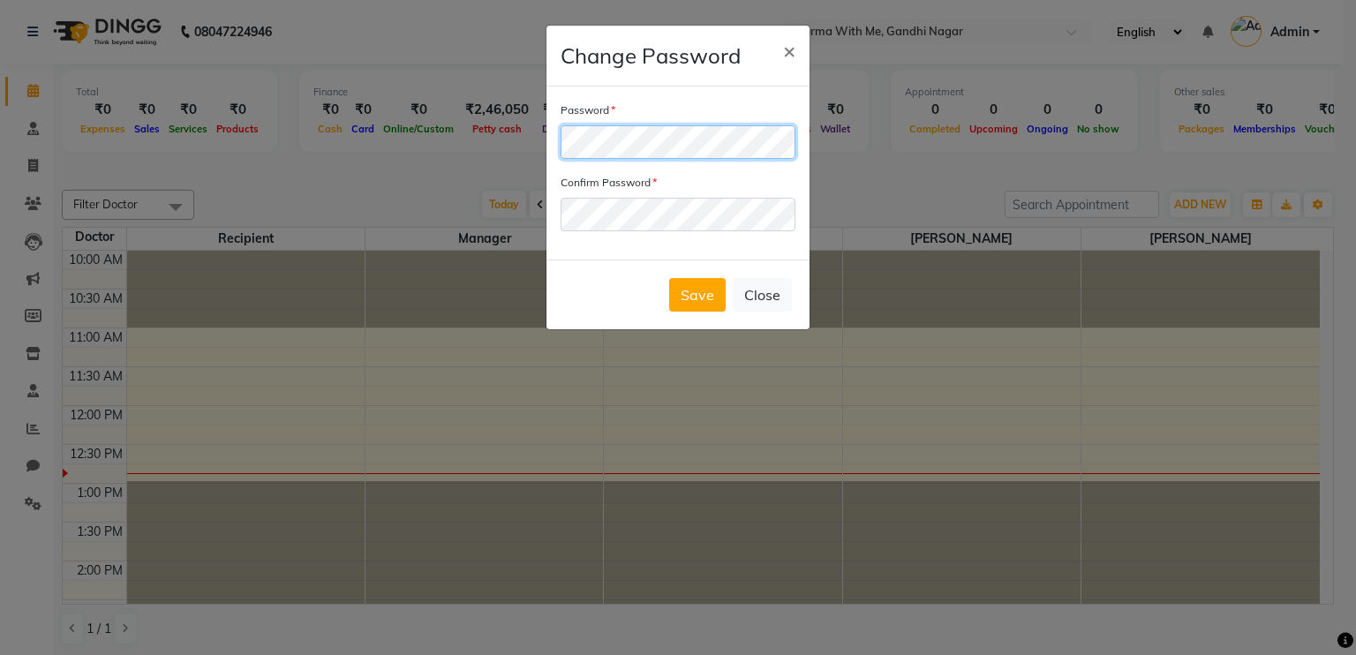
click at [445, 147] on ngb-modal-window "Change Password × Password Confirm Password Save Close" at bounding box center [678, 327] width 1356 height 655
click at [632, 325] on div "Save Close" at bounding box center [677, 295] width 263 height 70
click at [693, 305] on button "Save" at bounding box center [697, 295] width 57 height 34
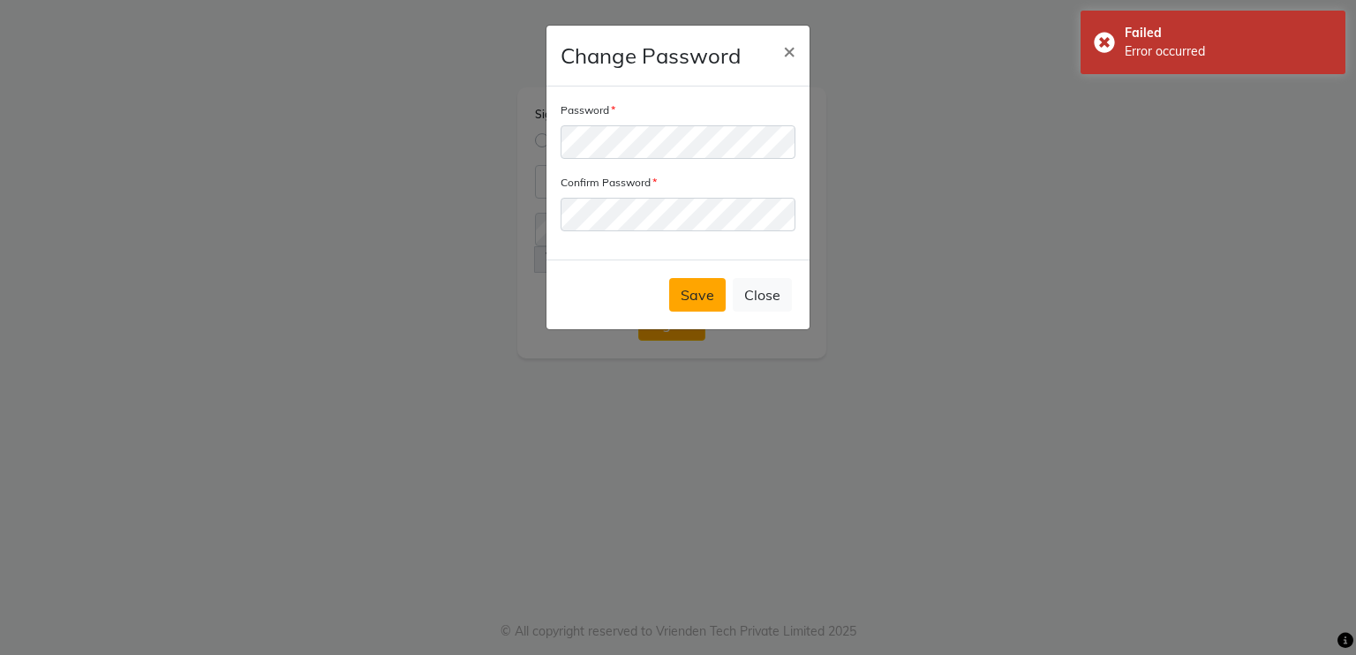
click at [693, 293] on button "Save" at bounding box center [697, 295] width 57 height 34
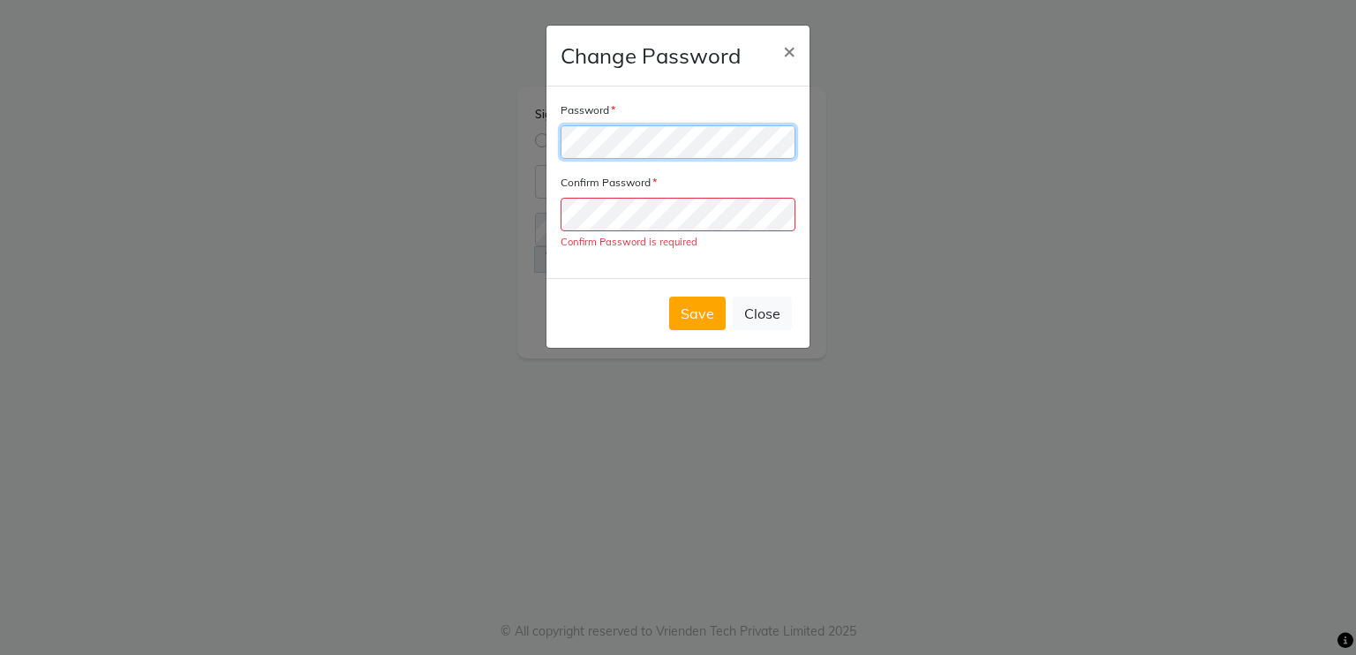
click at [249, 196] on ngb-modal-window "Change Password × Password Confirm Password Confirm Password is required Save C…" at bounding box center [678, 327] width 1356 height 655
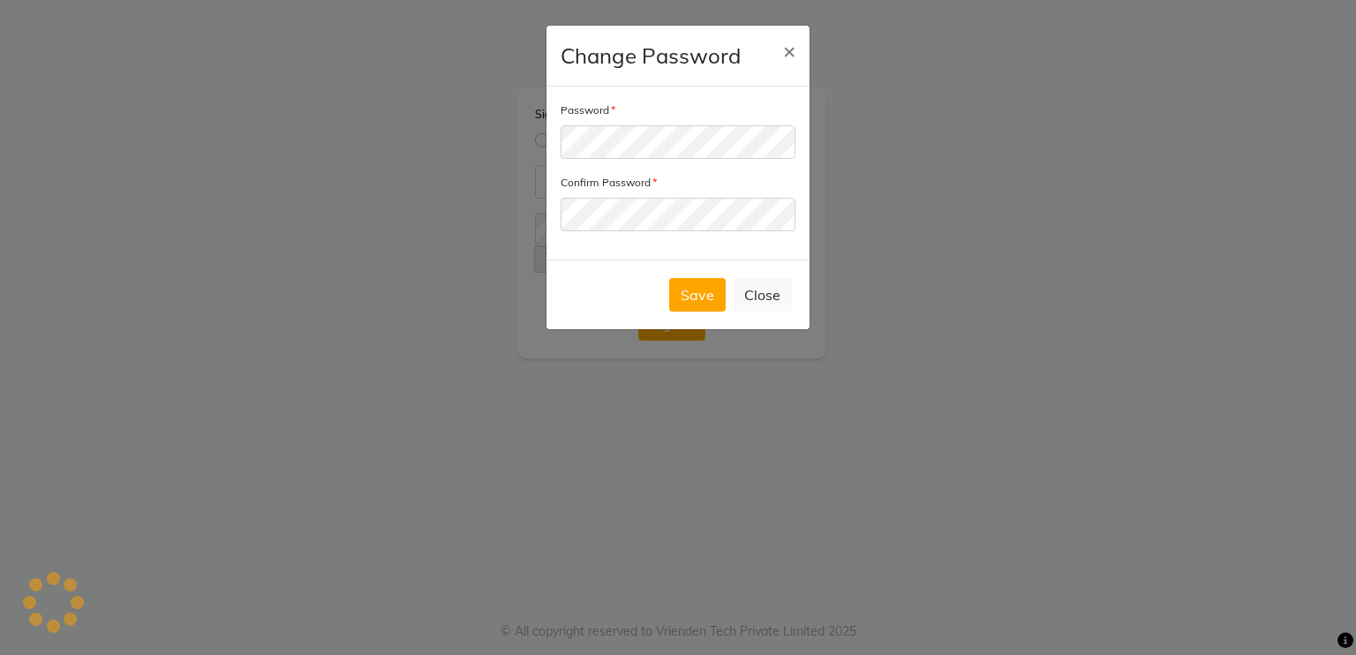
click at [583, 281] on div "Save Close" at bounding box center [677, 295] width 263 height 70
click at [689, 291] on button "Save" at bounding box center [697, 295] width 57 height 34
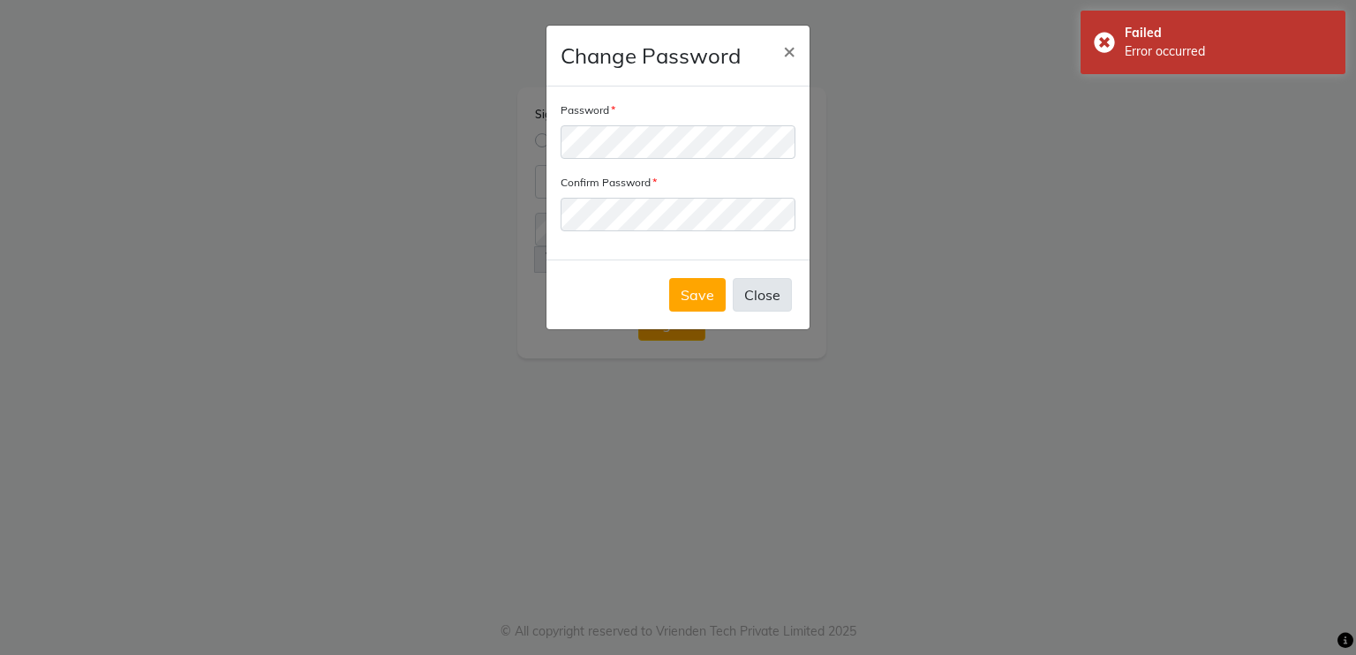
click at [772, 300] on button "Close" at bounding box center [762, 295] width 59 height 34
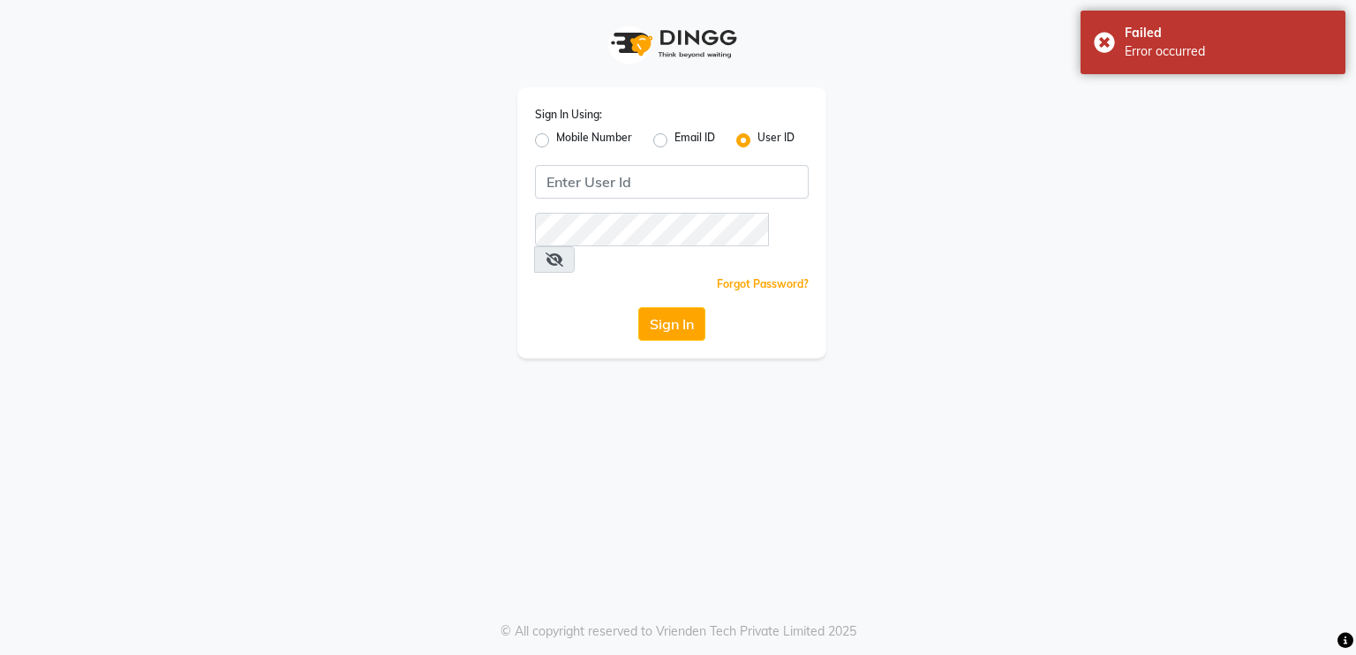
click at [772, 300] on ngb-modal-window "Change Password × Password Confirm Password Save Close" at bounding box center [678, 327] width 1356 height 655
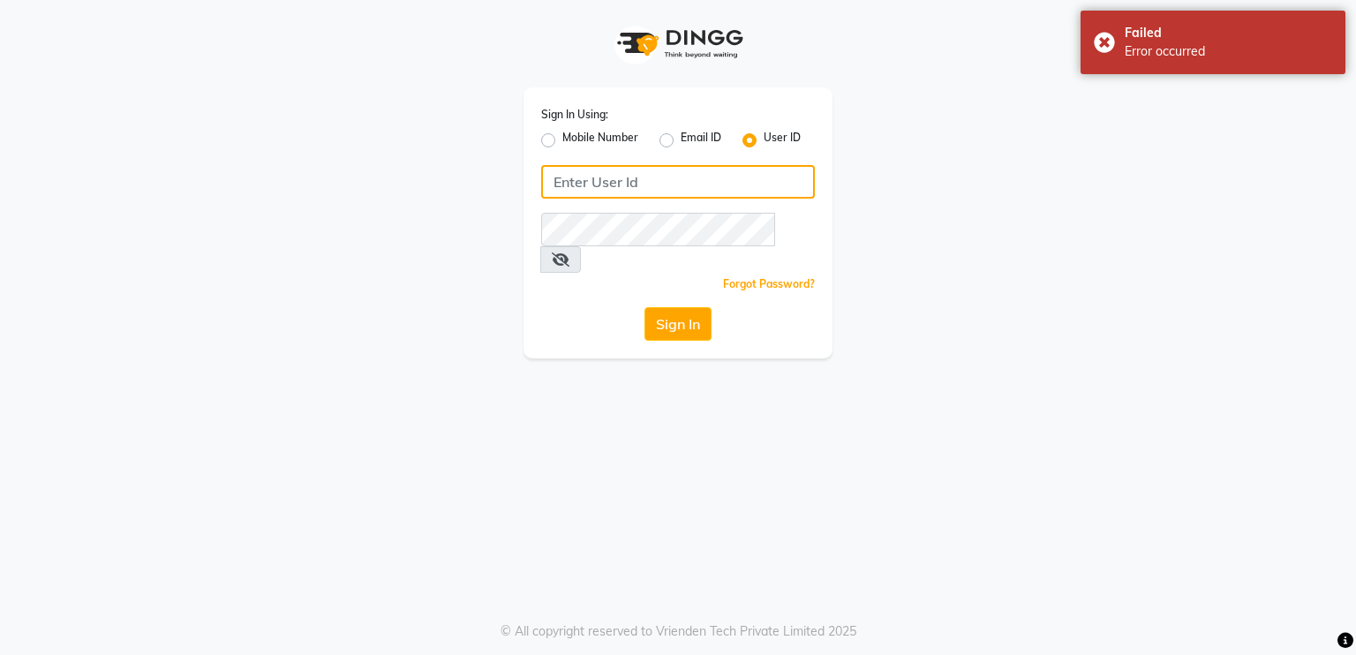
click at [734, 176] on input "Username" at bounding box center [678, 182] width 274 height 34
type input "derma@"
click at [761, 277] on link "Forgot Password?" at bounding box center [769, 283] width 92 height 13
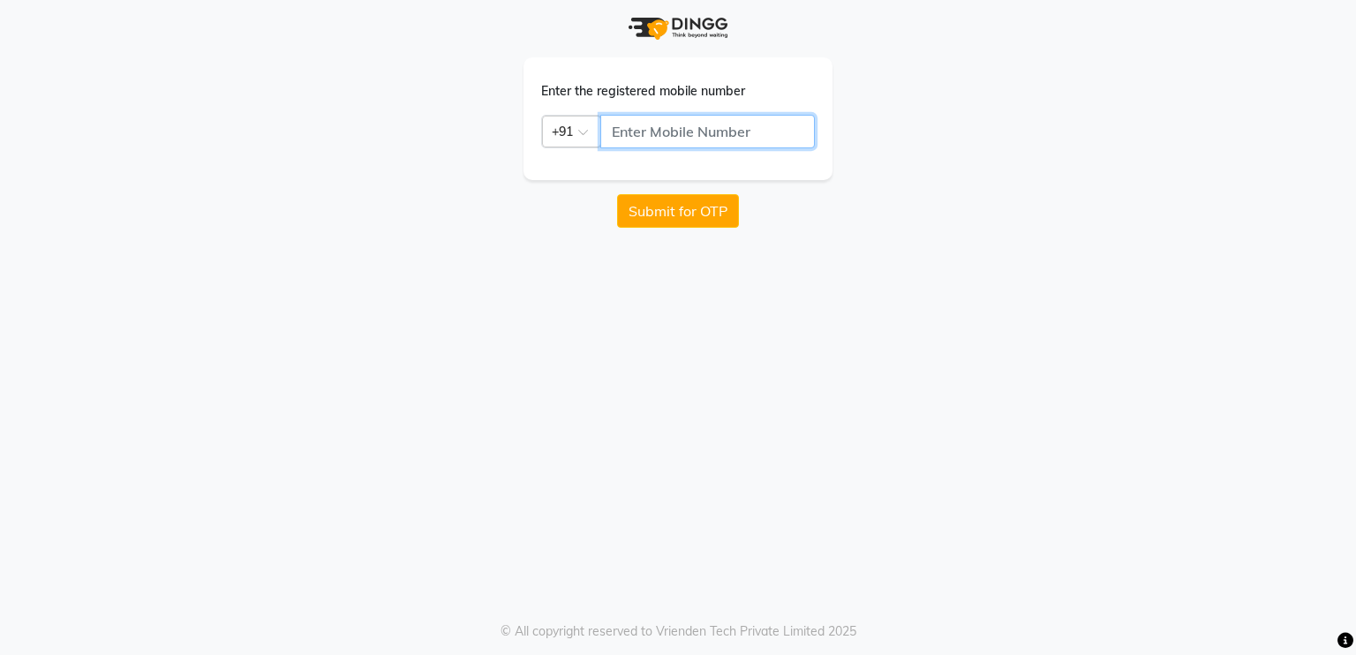
click at [672, 131] on input "text" at bounding box center [707, 132] width 215 height 34
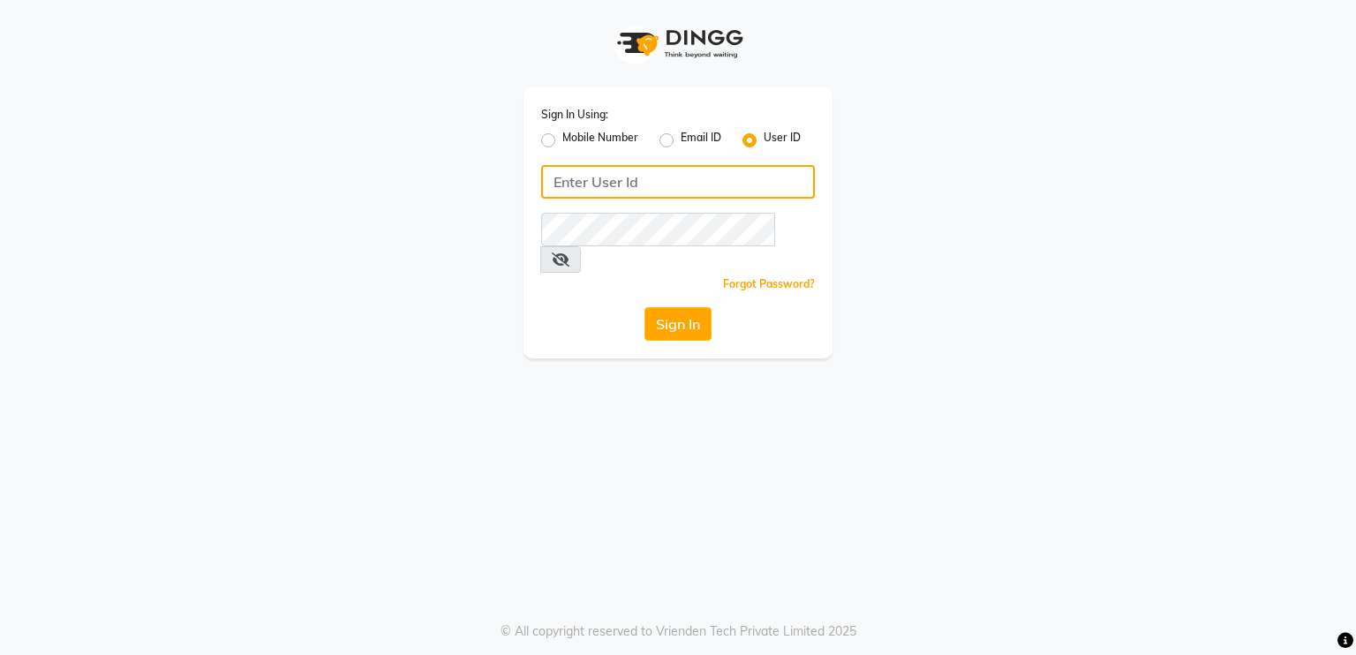
click at [686, 192] on input "Username" at bounding box center [678, 182] width 274 height 34
type input "derma@123"
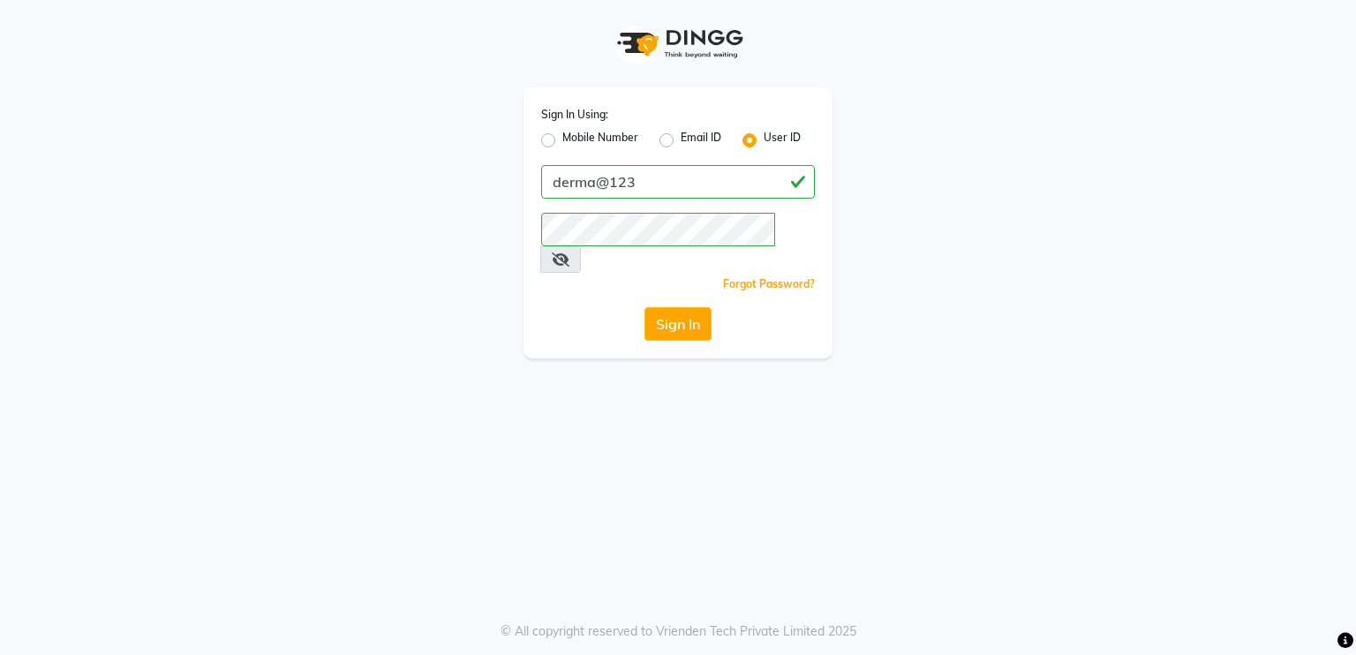
click at [583, 279] on div "Sign In Using: Mobile Number Email ID User ID derma@123 Remember me Forgot Pass…" at bounding box center [678, 222] width 309 height 271
click at [674, 307] on button "Sign In" at bounding box center [677, 324] width 67 height 34
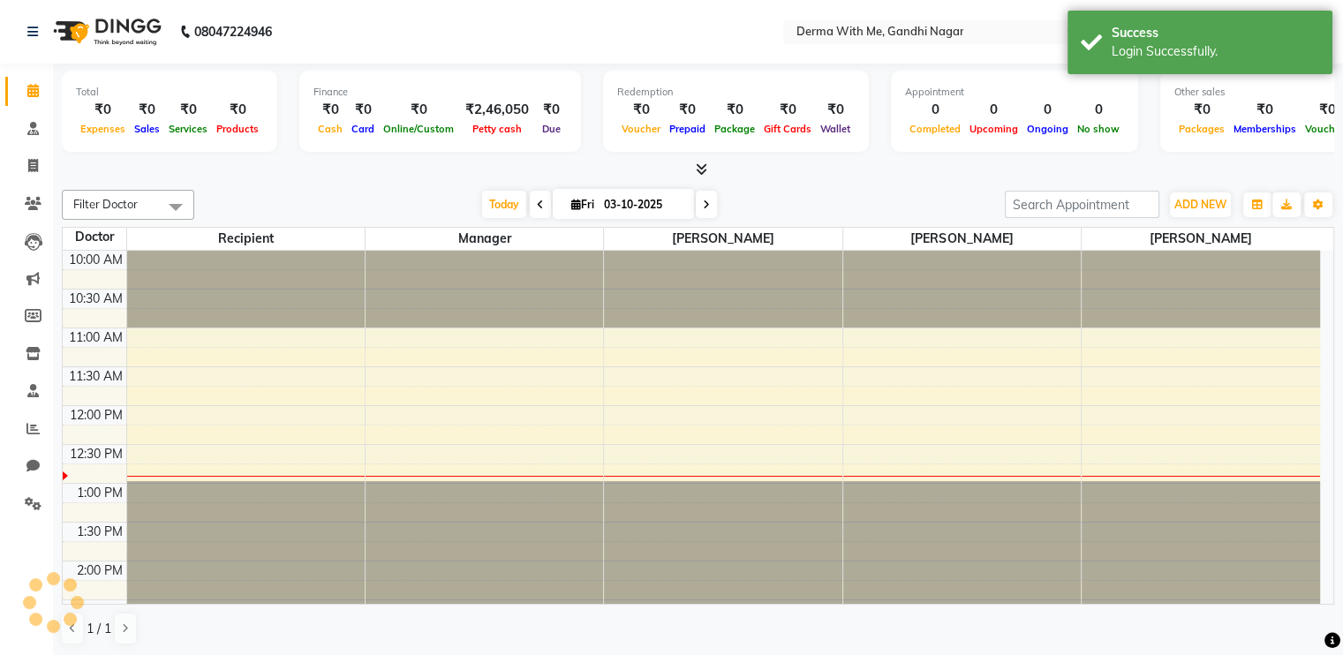
click at [937, 59] on nav "08047224946 Select Location × Derma With Me, Gandhi Nagar English ENGLISH Españ…" at bounding box center [671, 32] width 1343 height 64
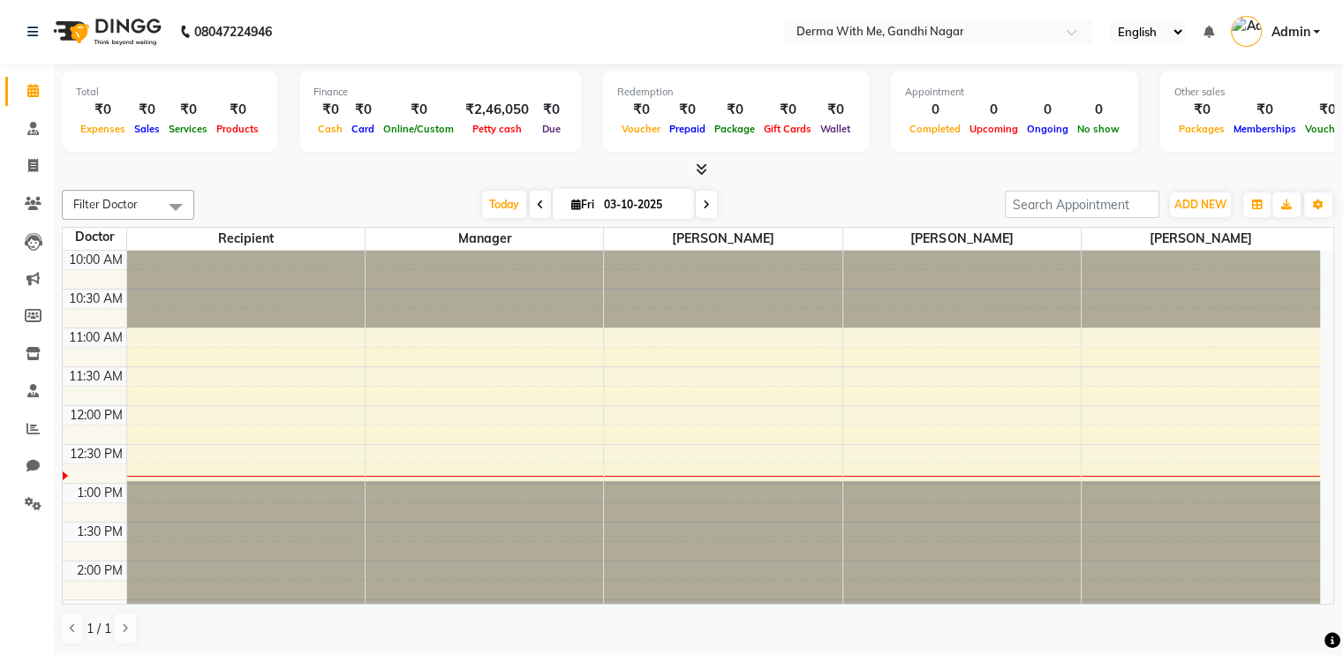
click at [937, 40] on span "Admin" at bounding box center [1289, 32] width 39 height 19
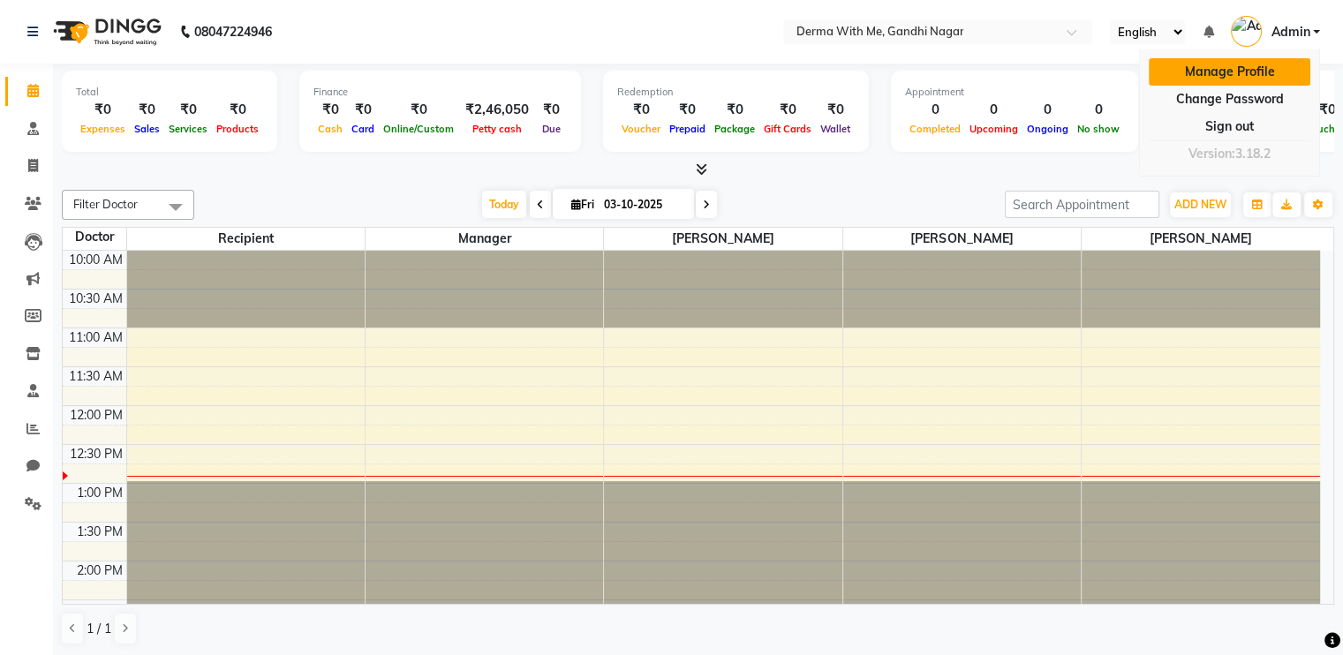
click at [937, 81] on link "Manage Profile" at bounding box center [1230, 71] width 162 height 27
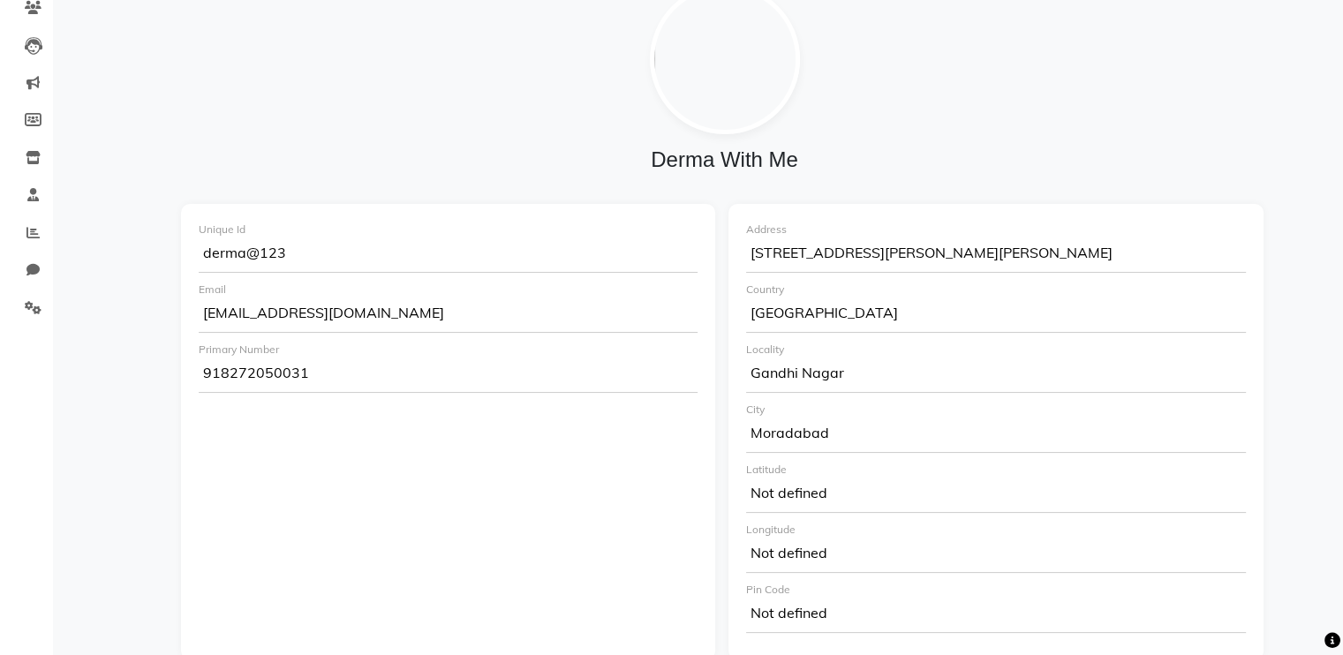
scroll to position [198, 0]
click at [294, 247] on div "derma@123" at bounding box center [448, 253] width 499 height 35
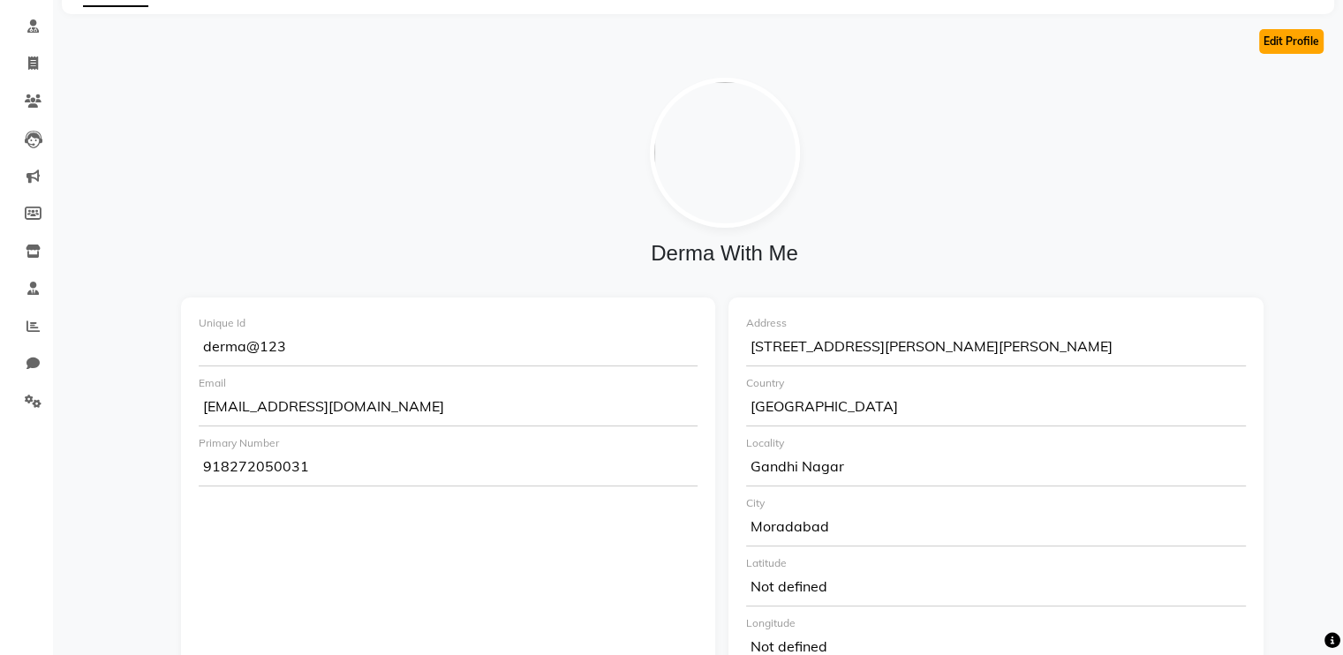
click at [937, 44] on button "Edit Profile" at bounding box center [1291, 41] width 64 height 25
select select "15"
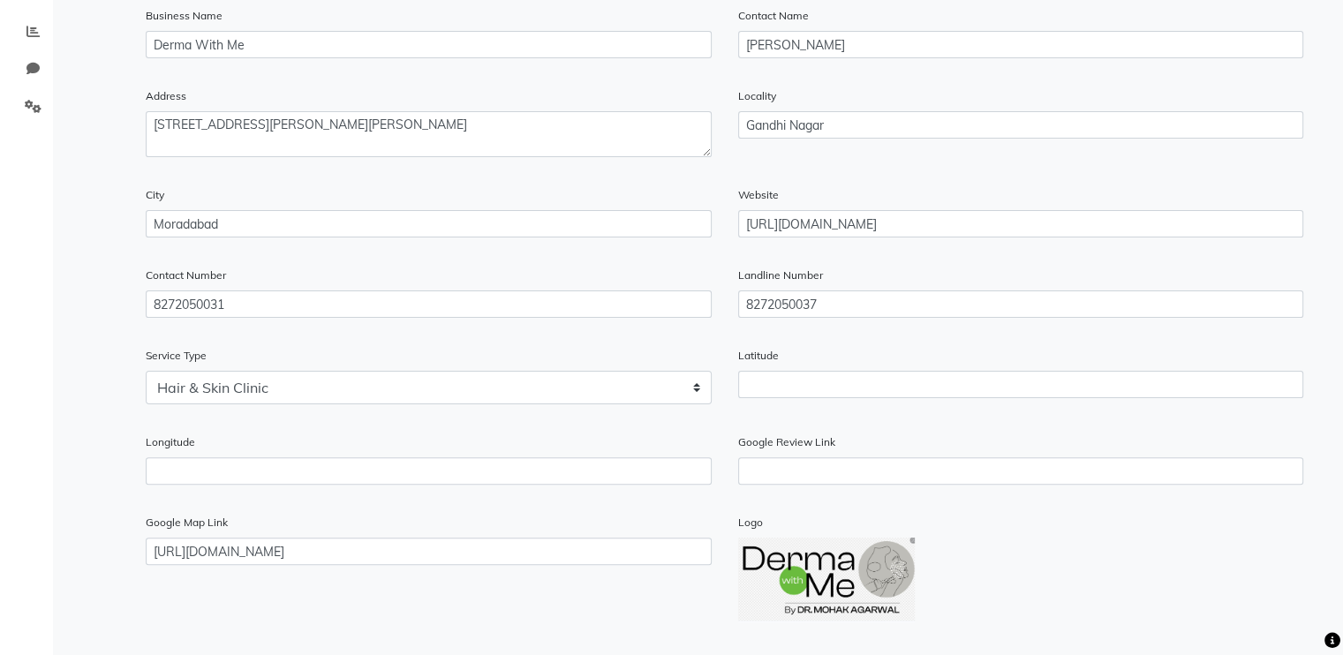
scroll to position [401, 0]
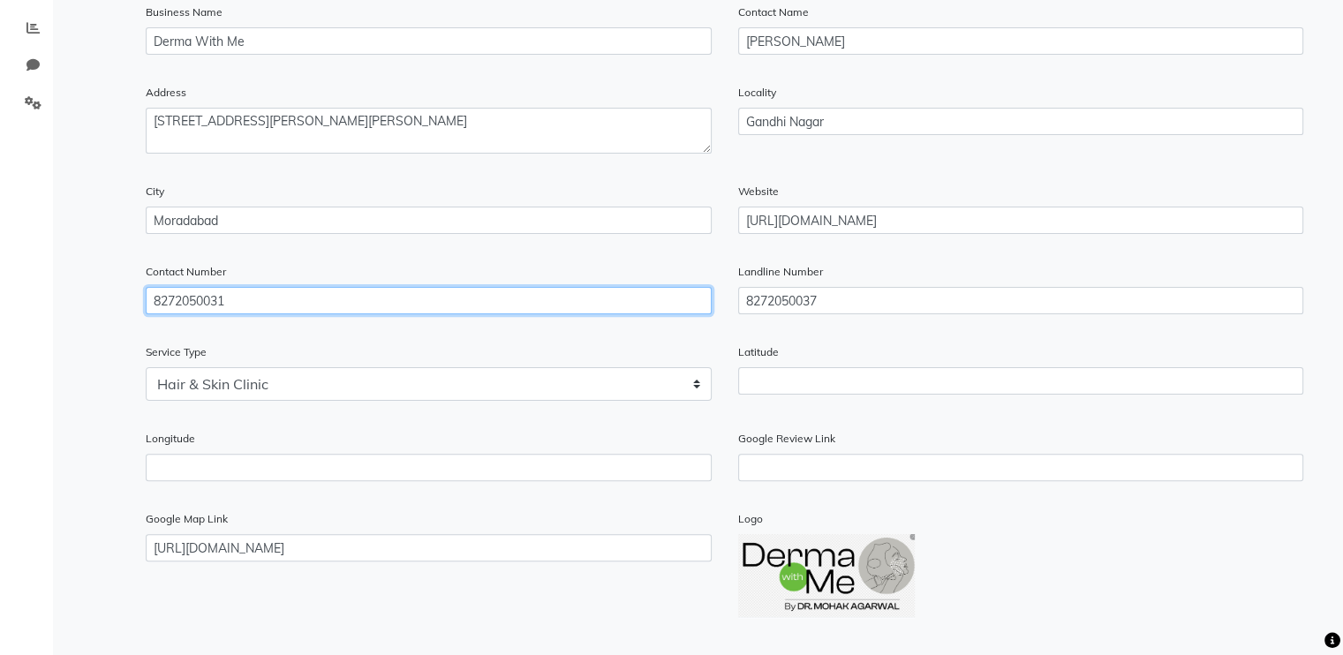
click at [595, 301] on input "8272050031" at bounding box center [429, 300] width 566 height 27
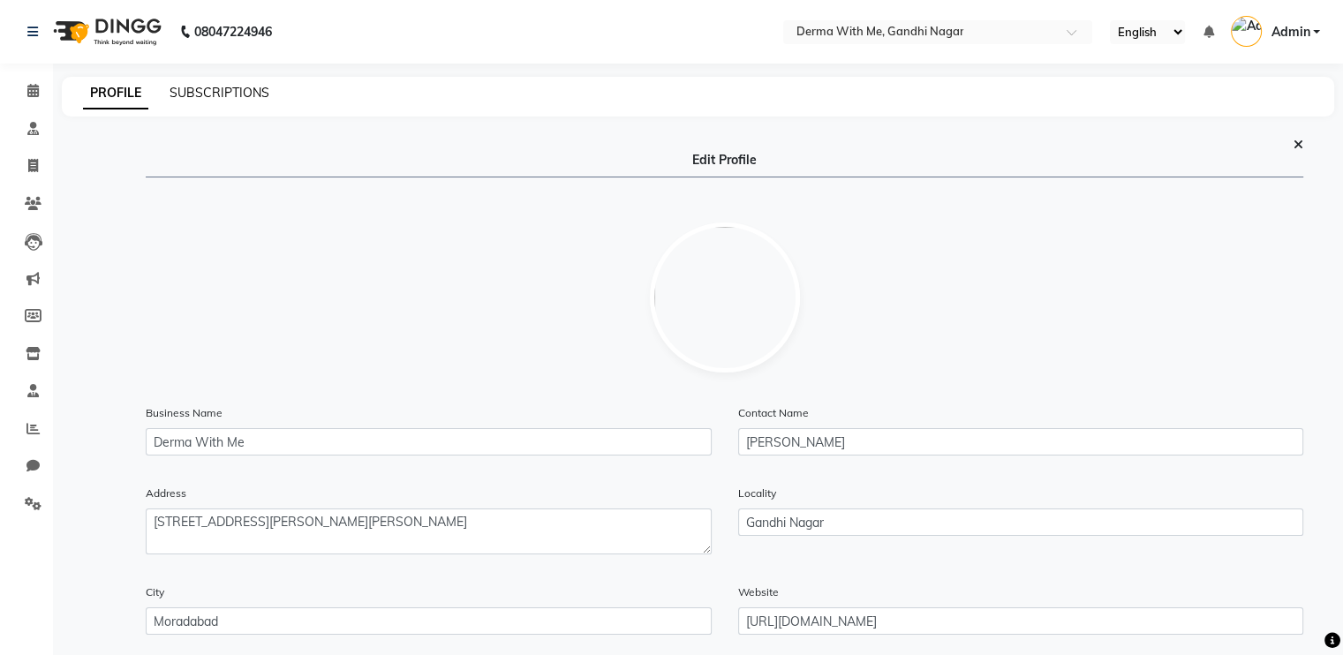
click at [226, 90] on link "SUBSCRIPTIONS" at bounding box center [220, 93] width 100 height 16
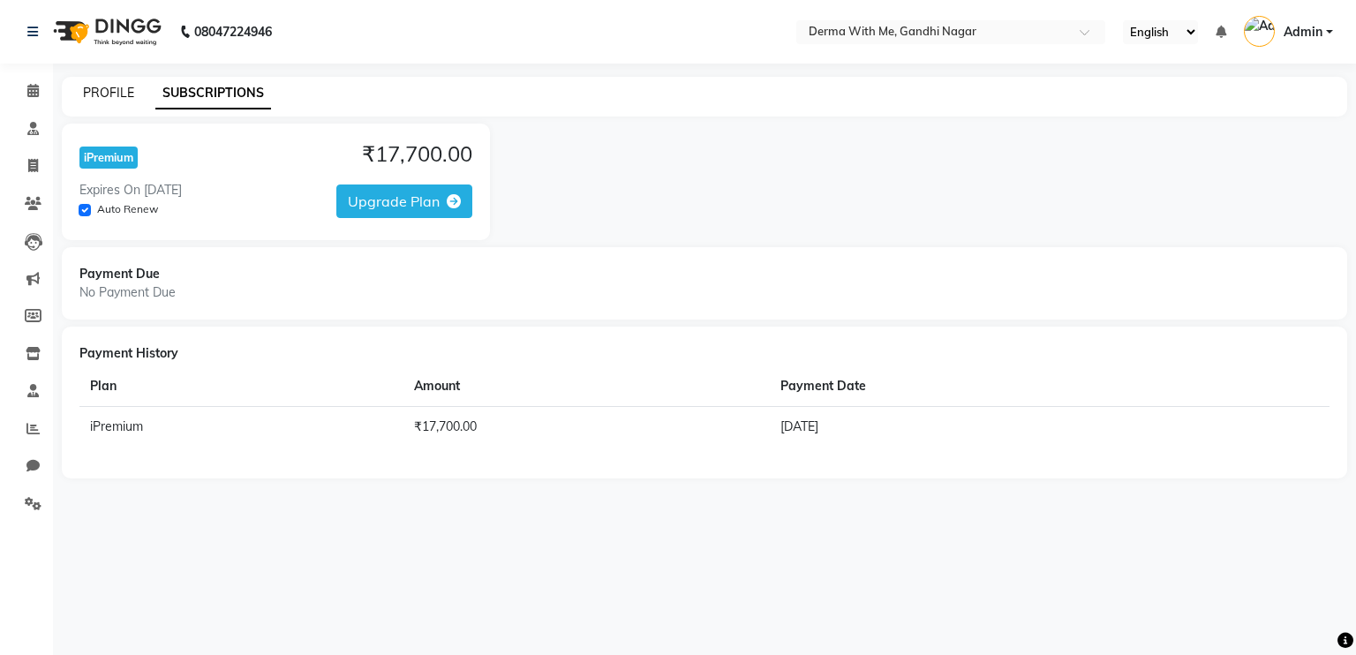
click at [104, 90] on link "PROFILE" at bounding box center [108, 93] width 51 height 16
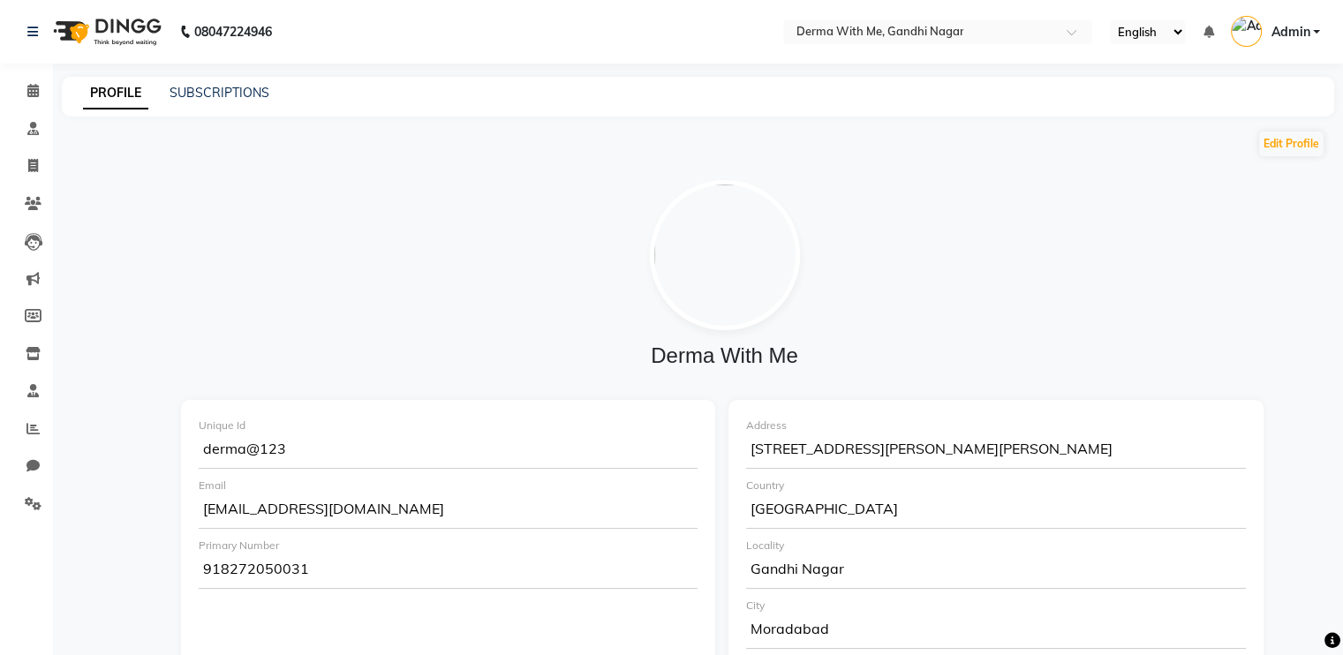
click at [937, 36] on link "Admin" at bounding box center [1275, 32] width 89 height 29
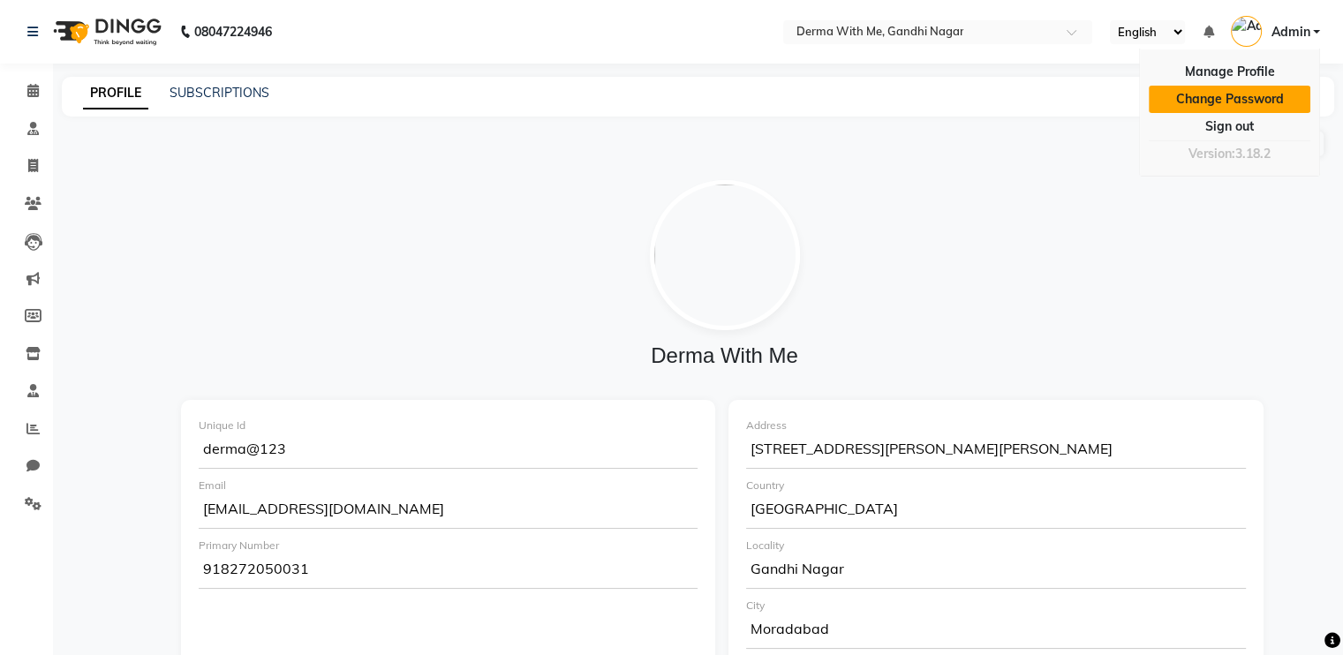
click at [937, 102] on link "Change Password" at bounding box center [1230, 99] width 162 height 27
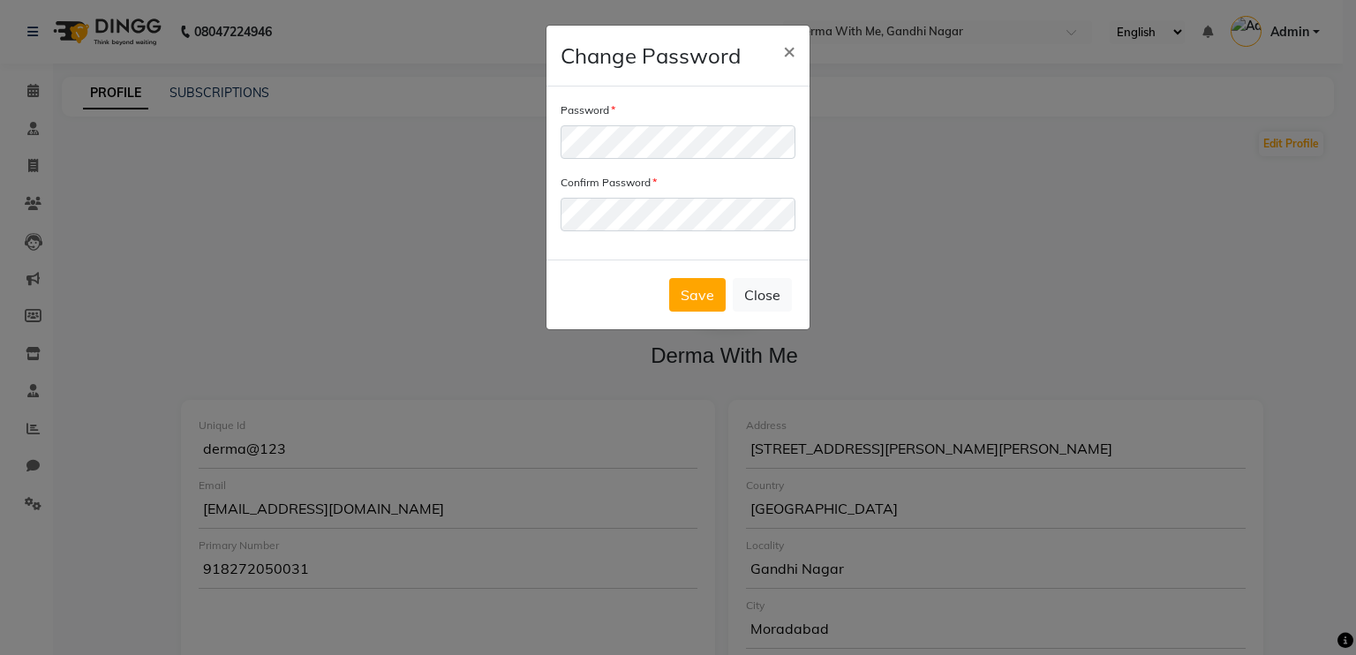
click at [597, 283] on div "Save Close" at bounding box center [677, 295] width 263 height 70
click at [683, 292] on button "Save" at bounding box center [697, 295] width 57 height 34
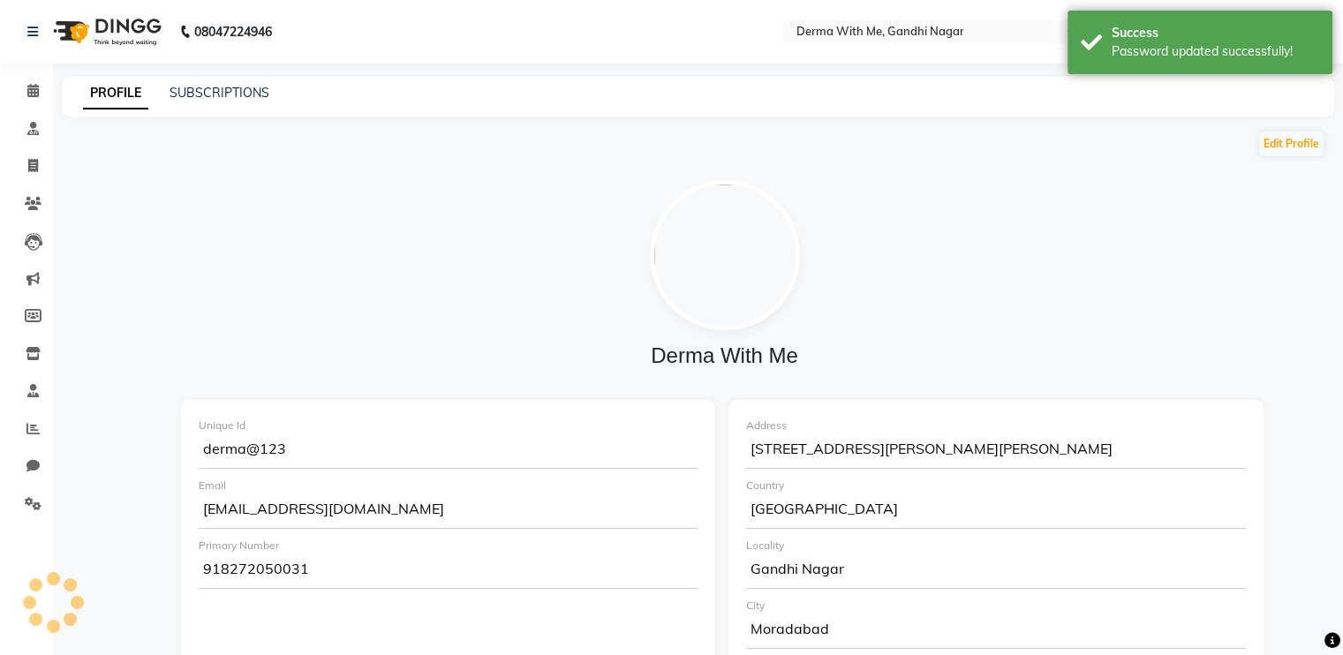
click at [937, 112] on div "PROFILE SUBSCRIPTIONS" at bounding box center [698, 97] width 1272 height 40
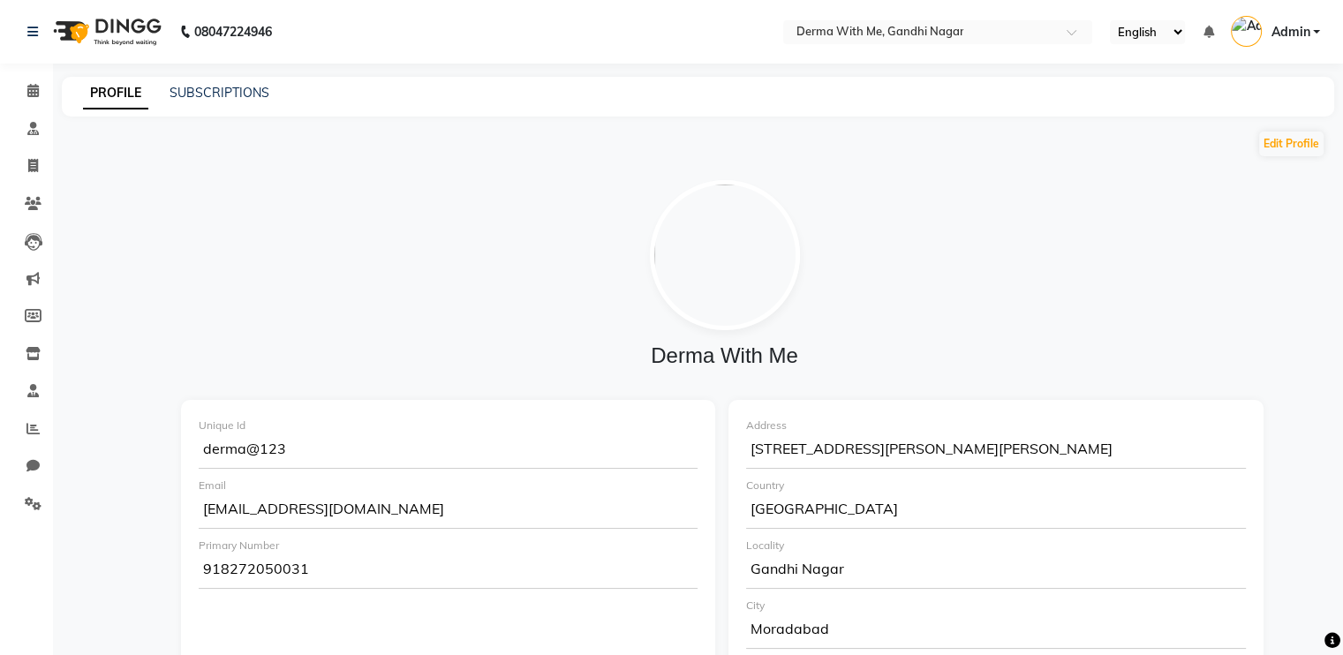
click at [937, 38] on span "Admin" at bounding box center [1289, 32] width 39 height 19
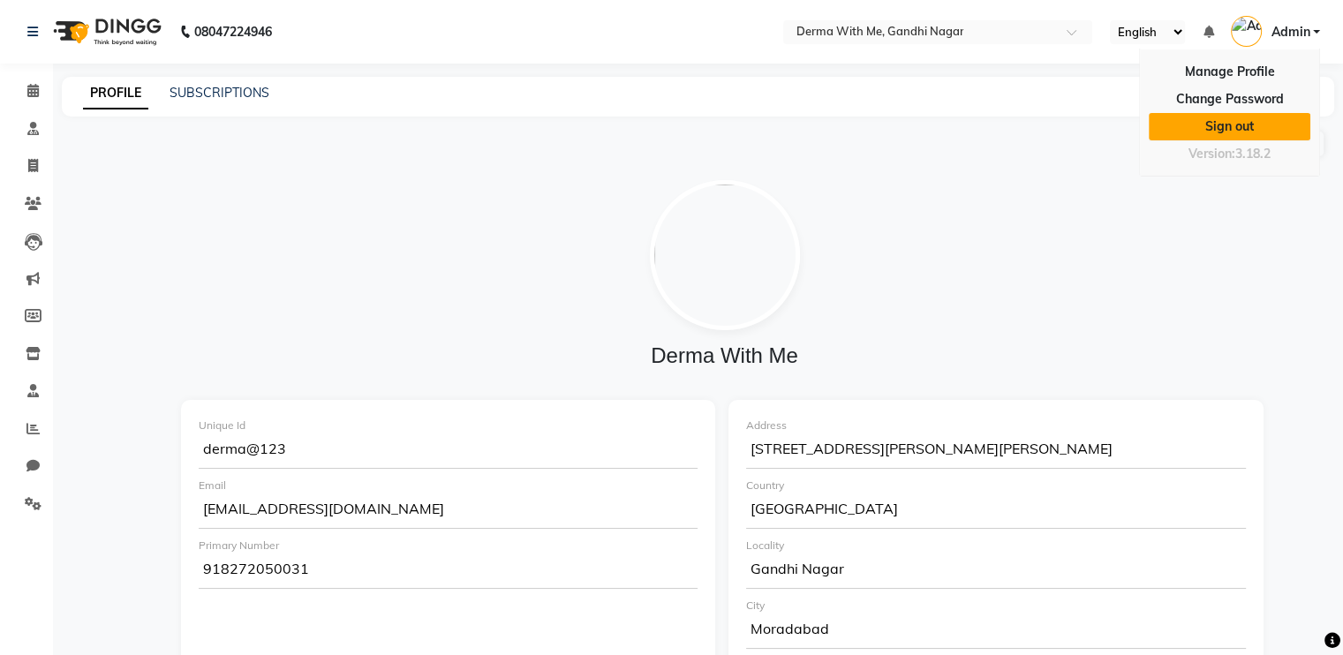
click at [937, 131] on link "Sign out" at bounding box center [1230, 126] width 162 height 27
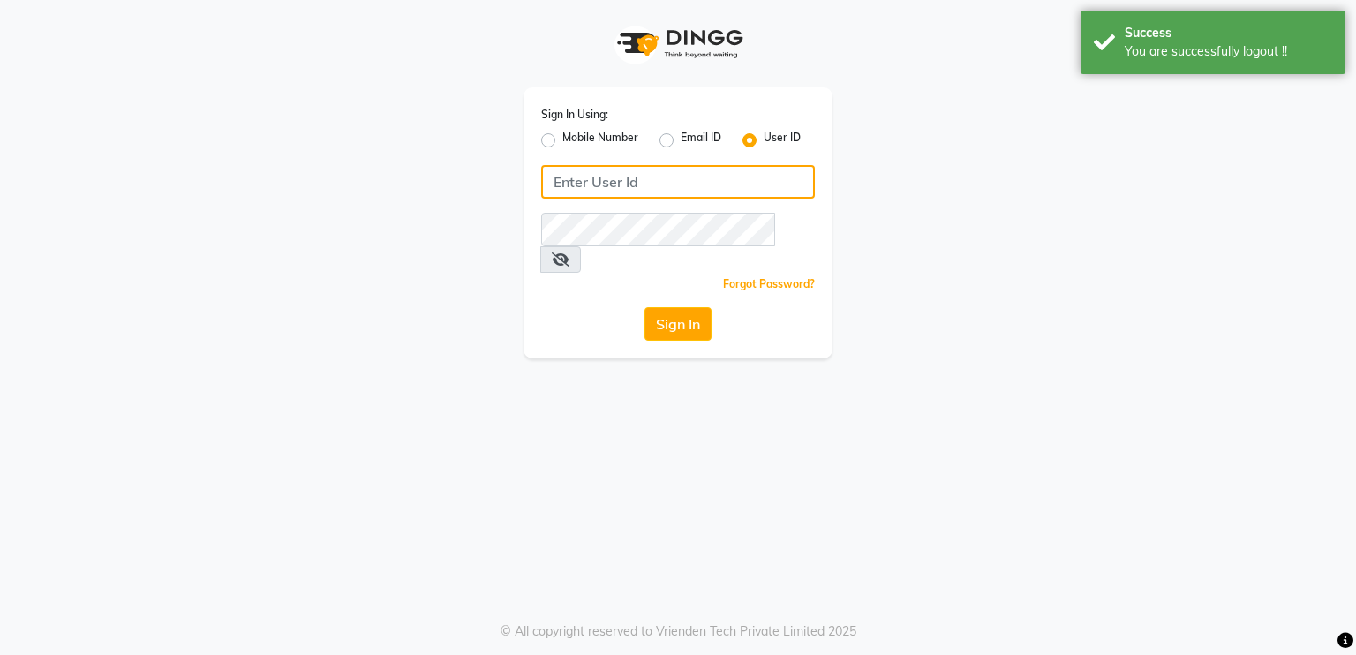
click at [677, 194] on input "Username" at bounding box center [678, 182] width 274 height 34
type input "D"
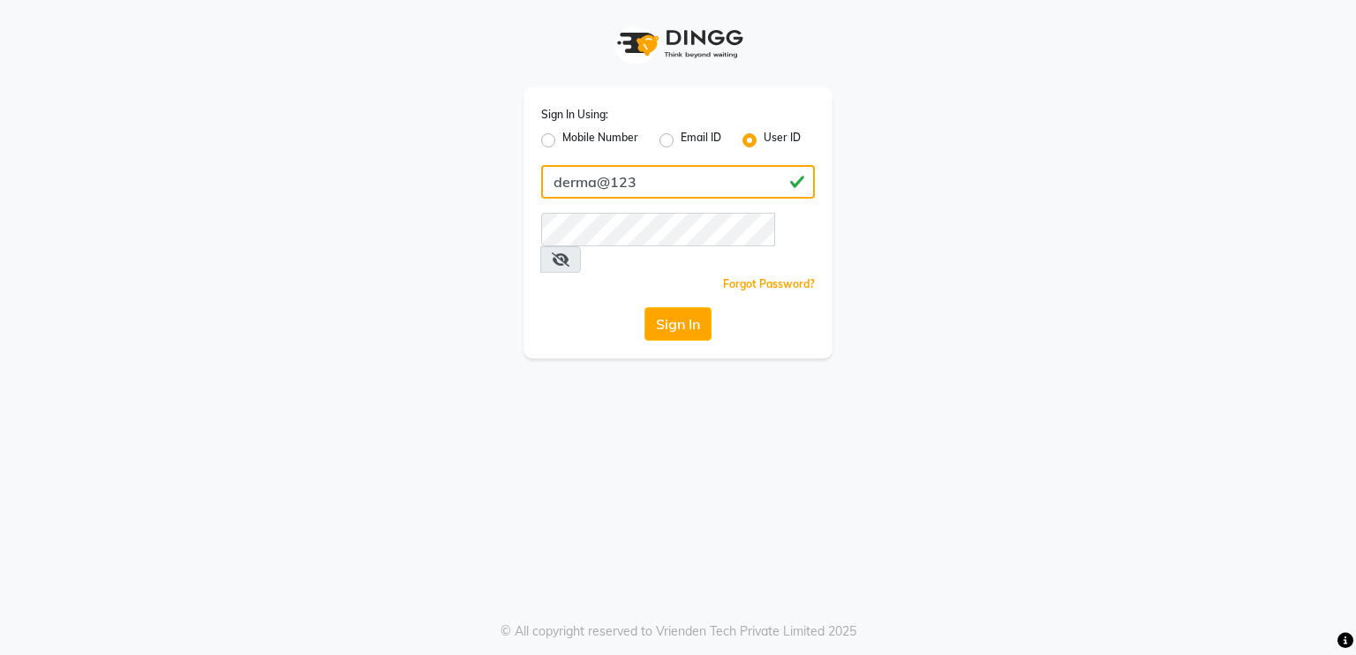
type input "derma@123"
click at [600, 280] on div "Sign In Using: Mobile Number Email ID User ID derma@123 Remember me Forgot Pass…" at bounding box center [678, 222] width 309 height 271
click at [690, 307] on button "Sign In" at bounding box center [677, 324] width 67 height 34
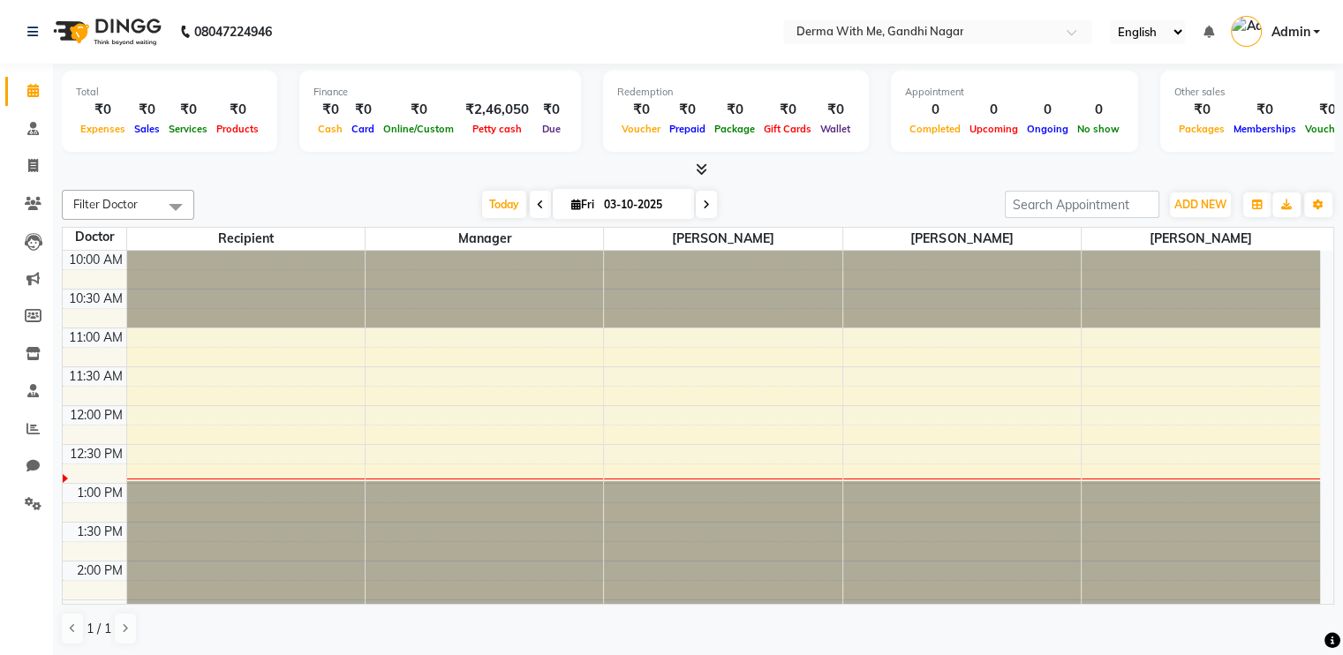
click at [690, 299] on div at bounding box center [722, 289] width 237 height 77
click at [937, 26] on span "Admin" at bounding box center [1289, 32] width 39 height 19
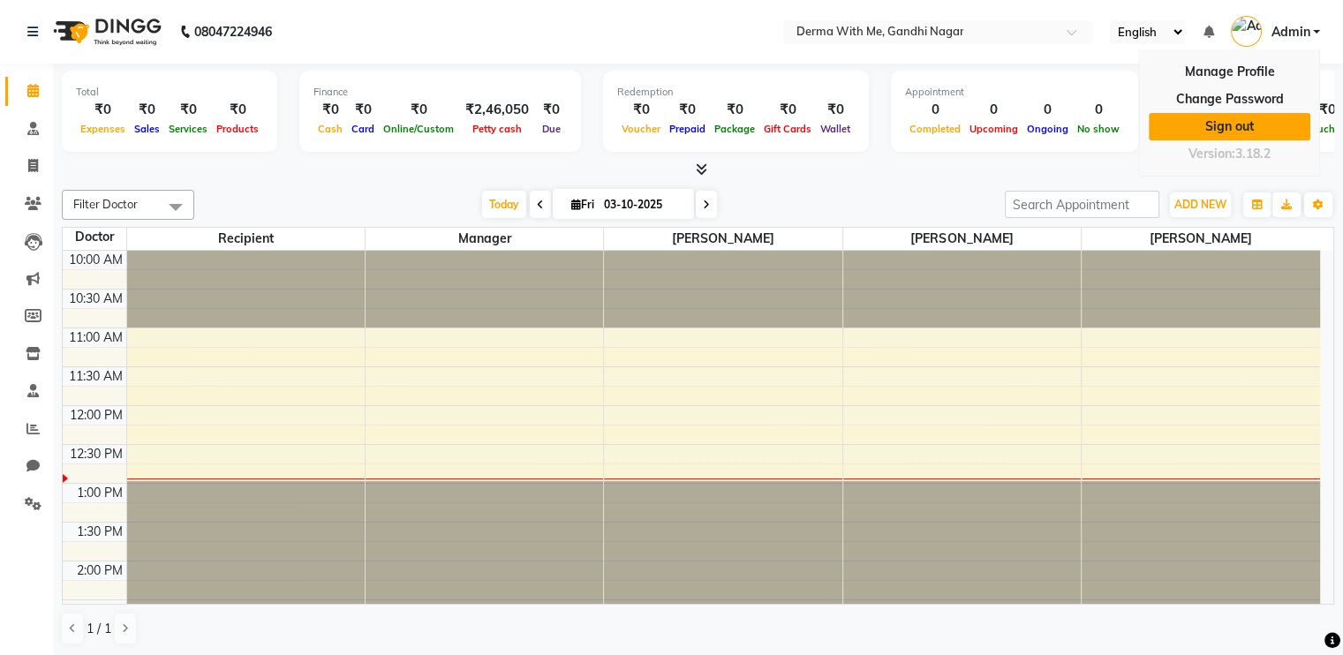
click at [937, 132] on link "Sign out" at bounding box center [1230, 126] width 162 height 27
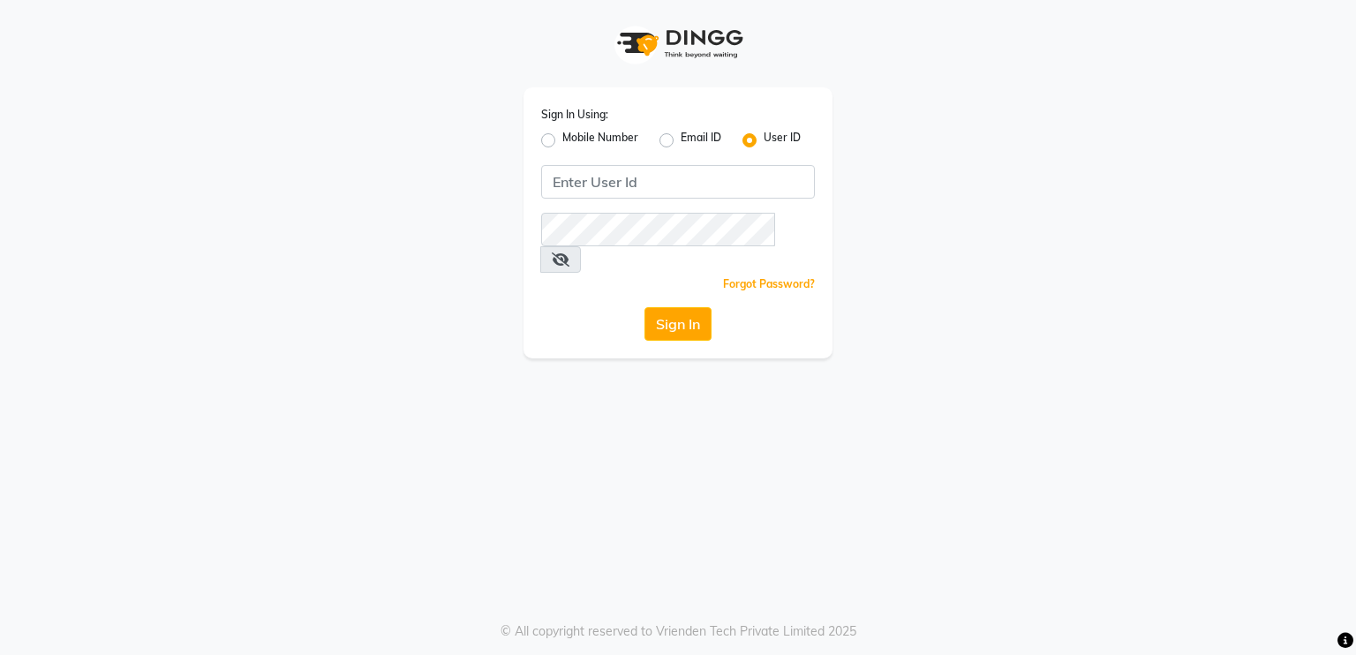
click at [693, 165] on div "Sign In Using: Mobile Number Email ID User ID Remember me Forgot Password? Sign…" at bounding box center [678, 222] width 309 height 271
click at [657, 176] on input "Username" at bounding box center [678, 182] width 274 height 34
click at [286, 232] on div "Sign In Using: Mobile Number Email ID User ID Remember me Forgot Password? Sign…" at bounding box center [678, 179] width 1006 height 358
click at [698, 186] on input "Username" at bounding box center [678, 182] width 274 height 34
click at [316, 154] on div "Sign In Using: Mobile Number Email ID User ID Remember me Forgot Password? Sign…" at bounding box center [678, 179] width 1006 height 358
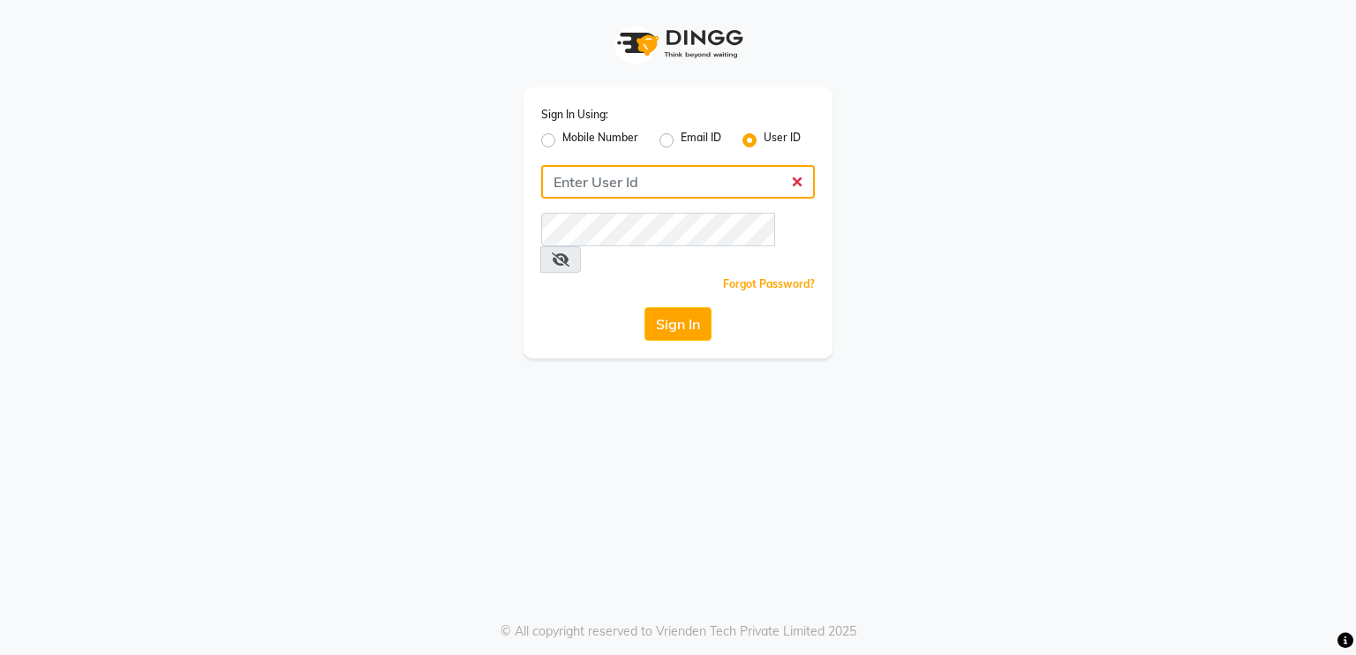
click at [657, 193] on input "Username" at bounding box center [678, 182] width 274 height 34
type input "derma@123"
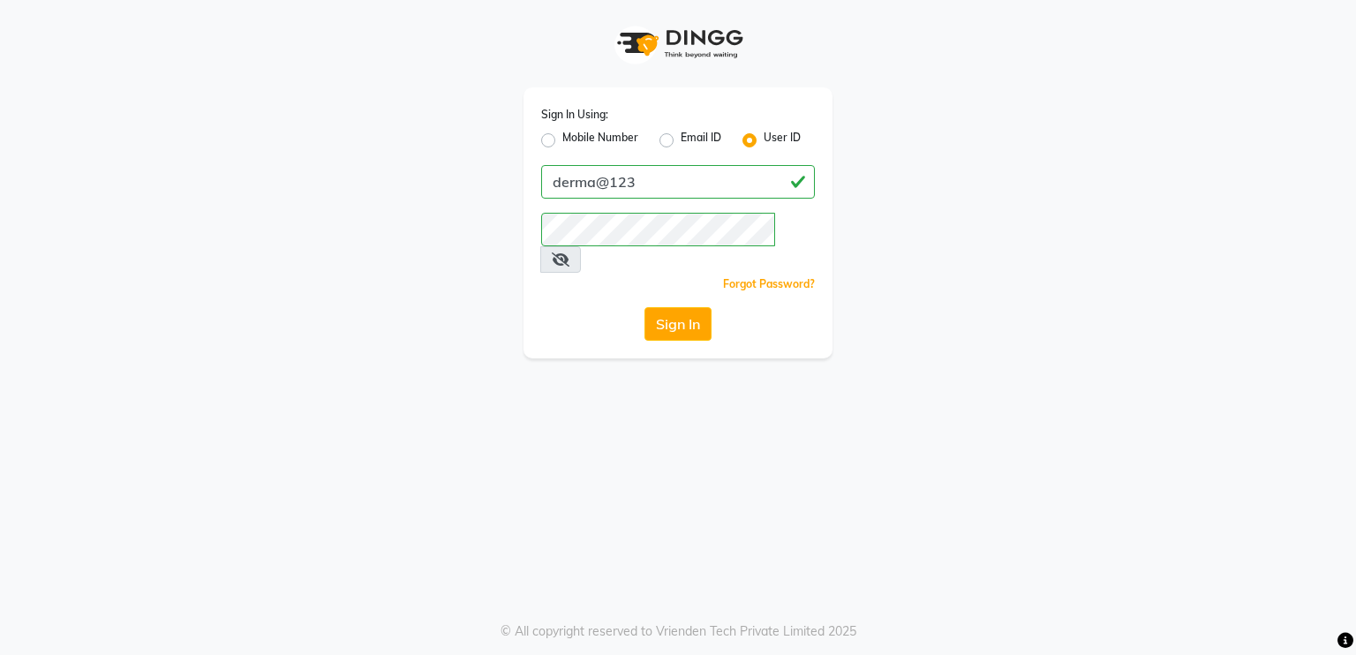
click at [576, 307] on div "Sign In" at bounding box center [678, 324] width 274 height 34
click at [689, 307] on button "Sign In" at bounding box center [677, 324] width 67 height 34
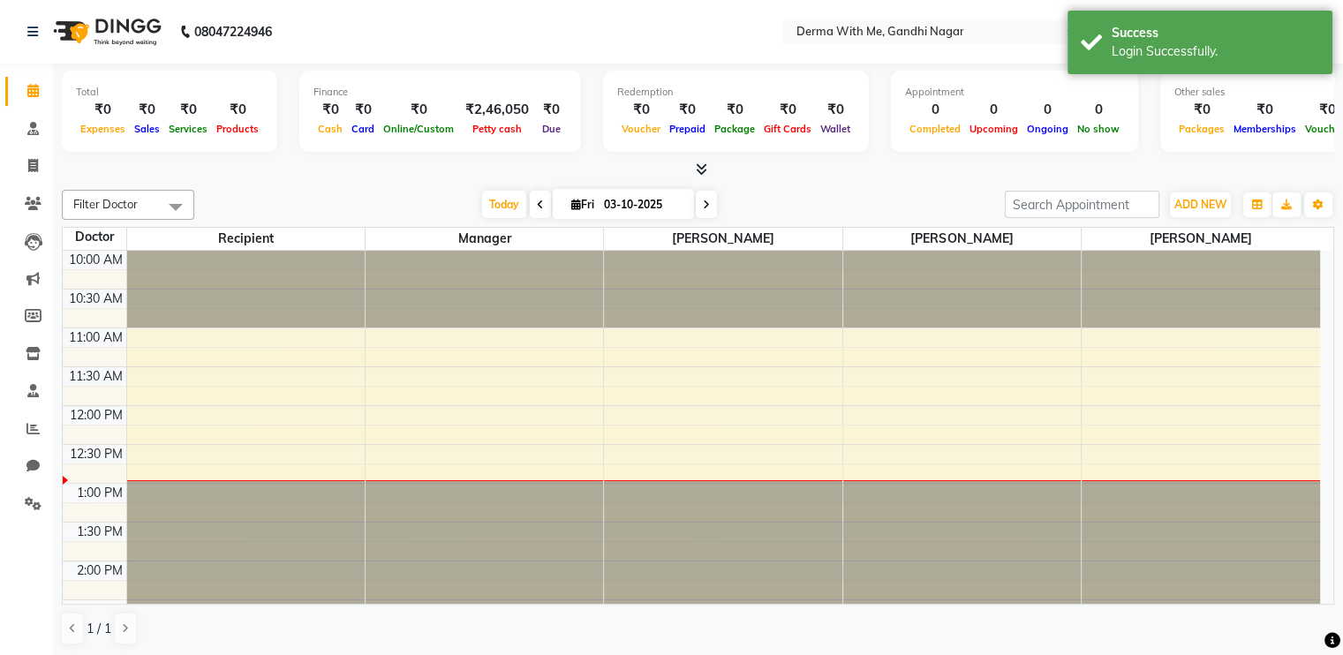
scroll to position [154, 0]
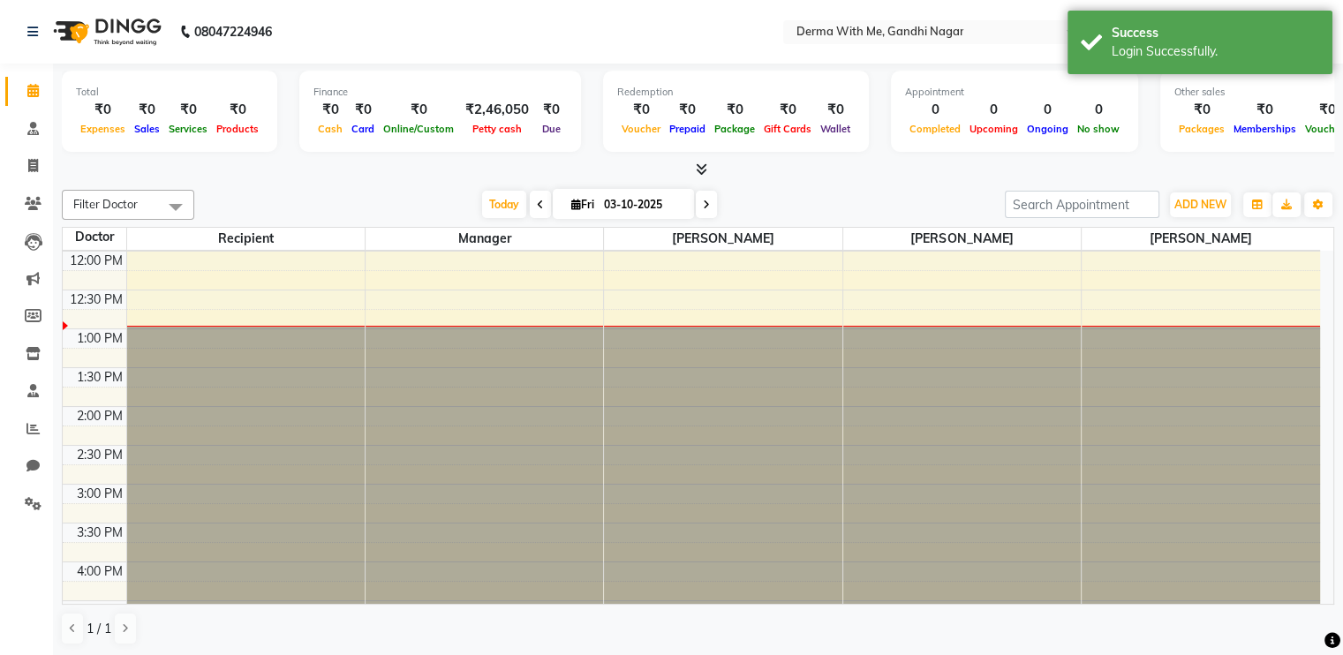
click at [385, 190] on div "Filter Doctor Select All Kuldeep Kumar Manager Pragati Prajapati Recipient vish…" at bounding box center [698, 205] width 1272 height 30
click at [586, 52] on nav "08047224946 Select Location × Derma With Me, Gandhi Nagar English ENGLISH Españ…" at bounding box center [671, 32] width 1343 height 64
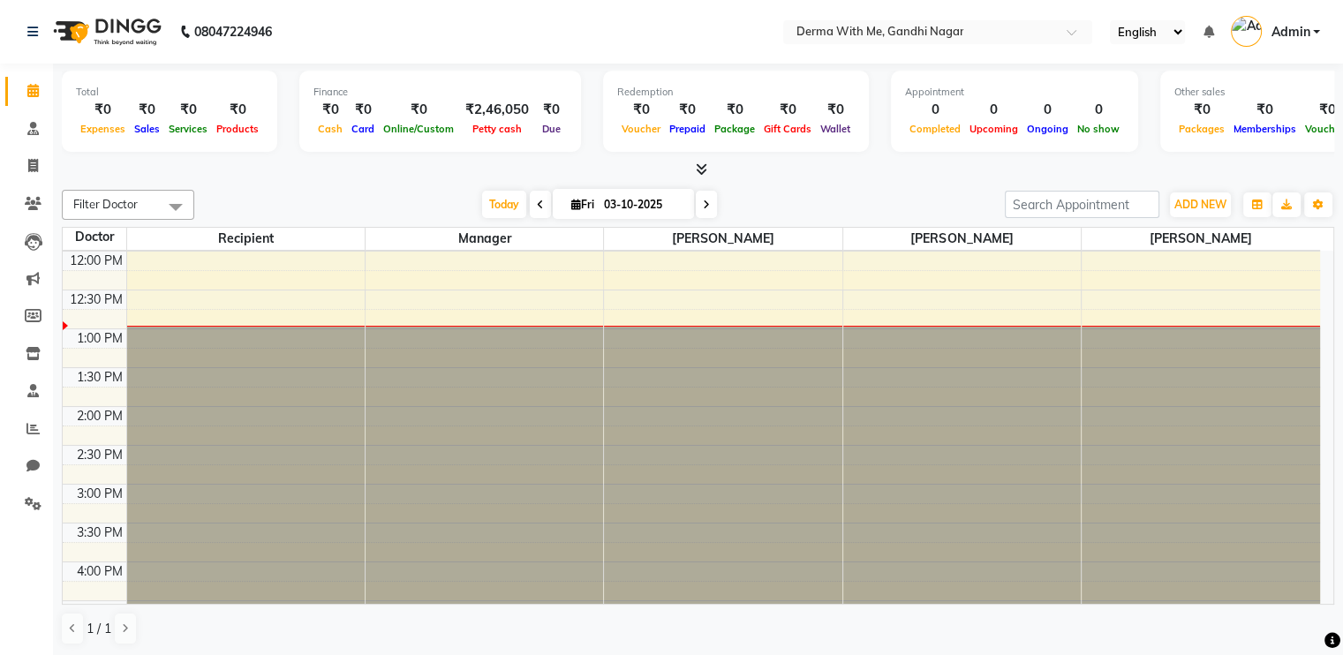
click at [641, 17] on nav "08047224946 Select Location × Derma With Me, Gandhi Nagar English ENGLISH Españ…" at bounding box center [671, 32] width 1343 height 64
drag, startPoint x: 324, startPoint y: 34, endPoint x: 392, endPoint y: 27, distance: 68.3
click at [392, 27] on nav "08047224946 Select Location × Derma With Me, Gandhi Nagar English ENGLISH Españ…" at bounding box center [671, 32] width 1343 height 64
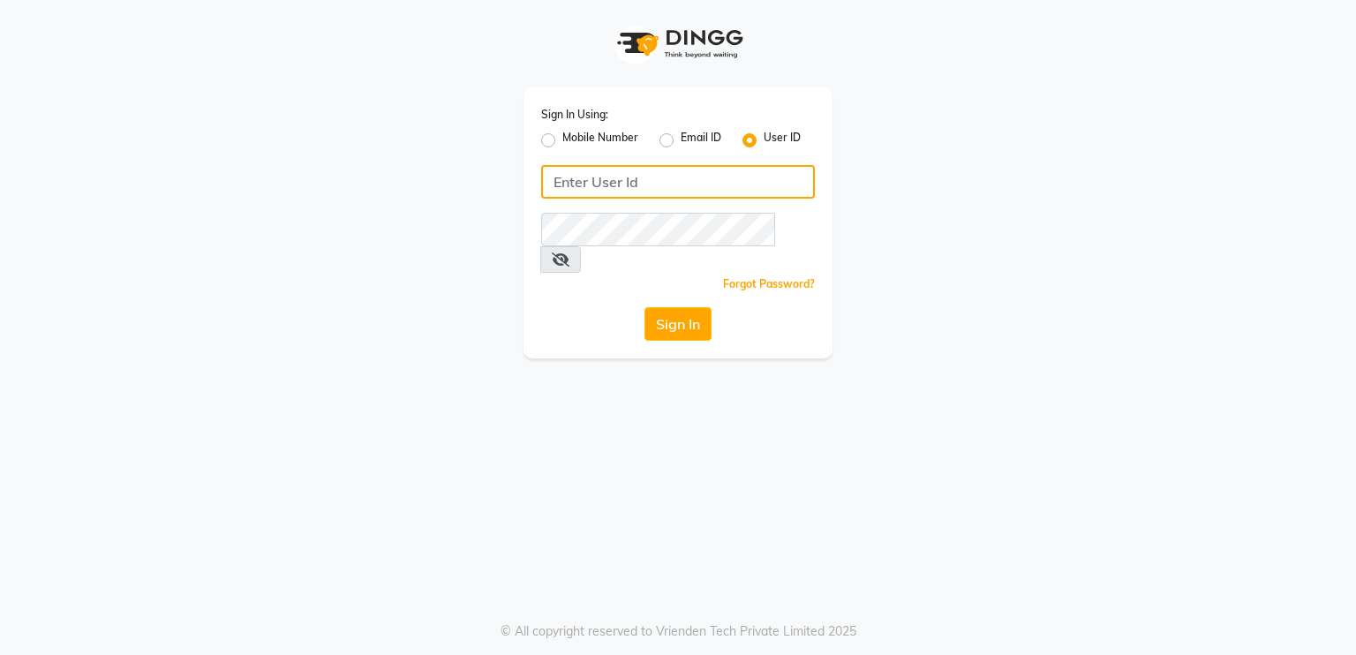
click at [683, 190] on input "Username" at bounding box center [678, 182] width 274 height 34
type input "derma@123"
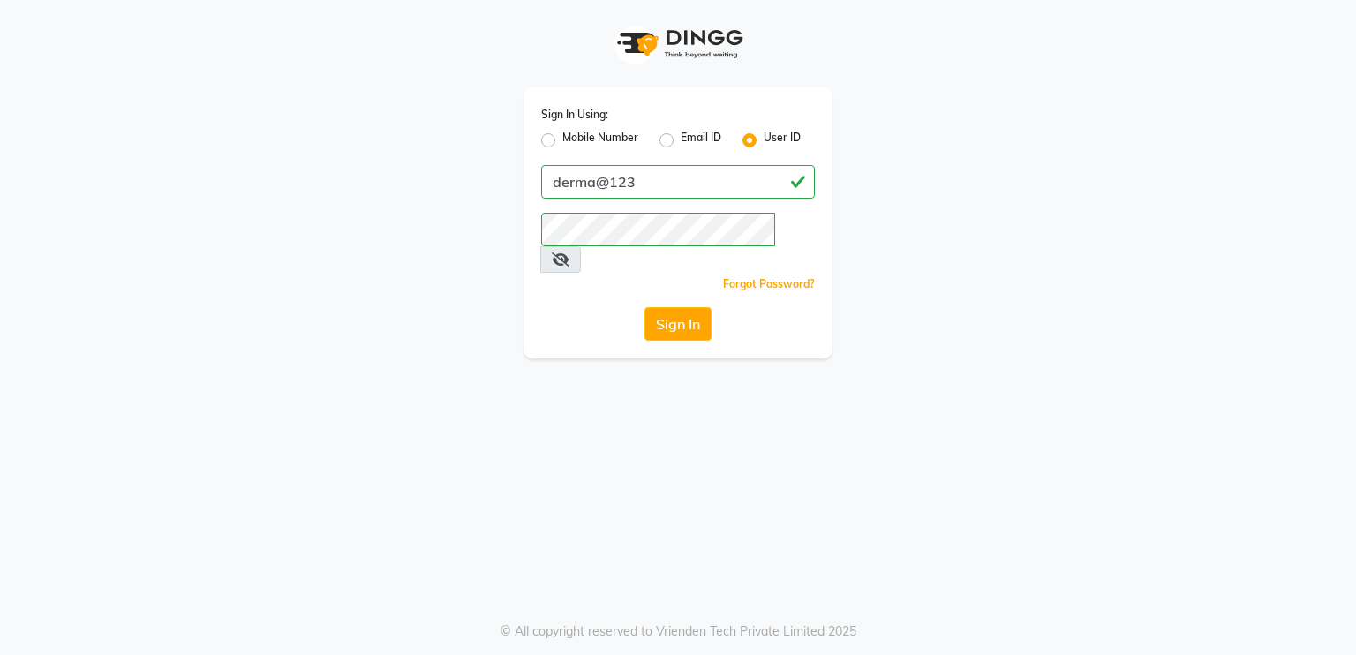
click at [569, 341] on div "Sign In Using: Mobile Number Email ID User ID derma@123 Remember me Forgot Pass…" at bounding box center [678, 327] width 1356 height 655
click at [663, 307] on button "Sign In" at bounding box center [677, 324] width 67 height 34
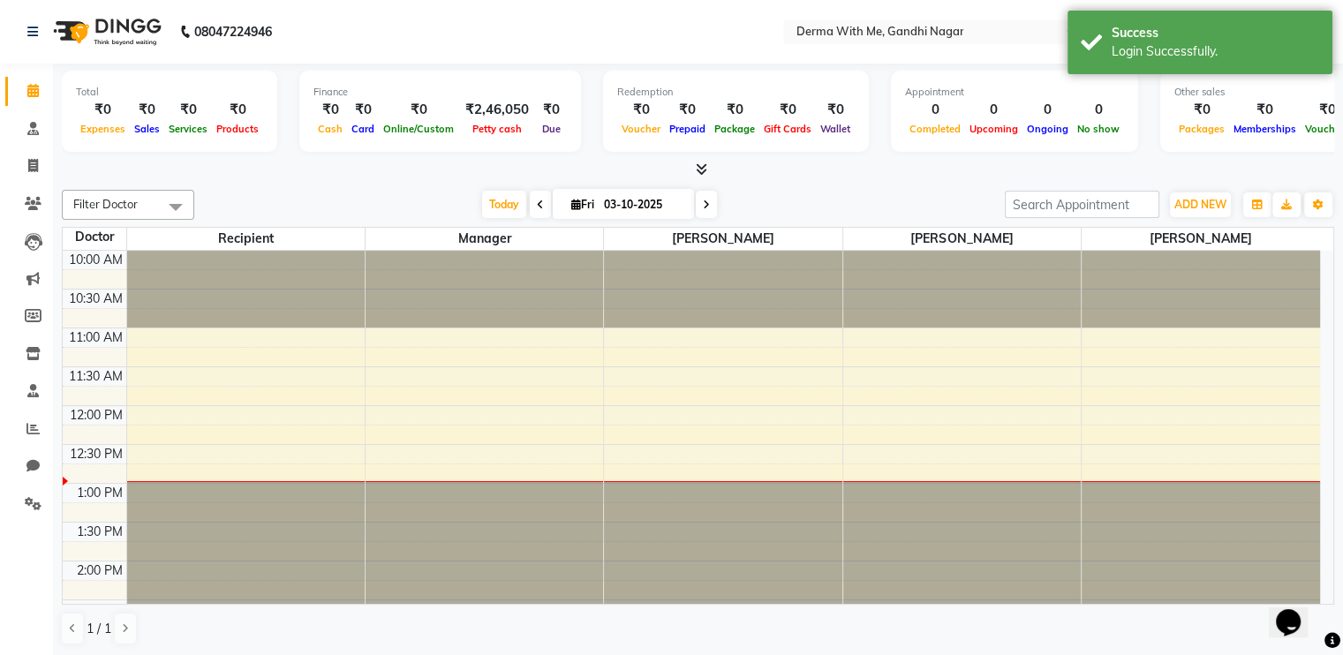
click at [371, 199] on div "[DATE] [DATE]" at bounding box center [599, 205] width 793 height 26
click at [673, 34] on nav "08047224946 Select Location × Derma With Me, Gandhi Nagar English ENGLISH Españ…" at bounding box center [671, 32] width 1343 height 64
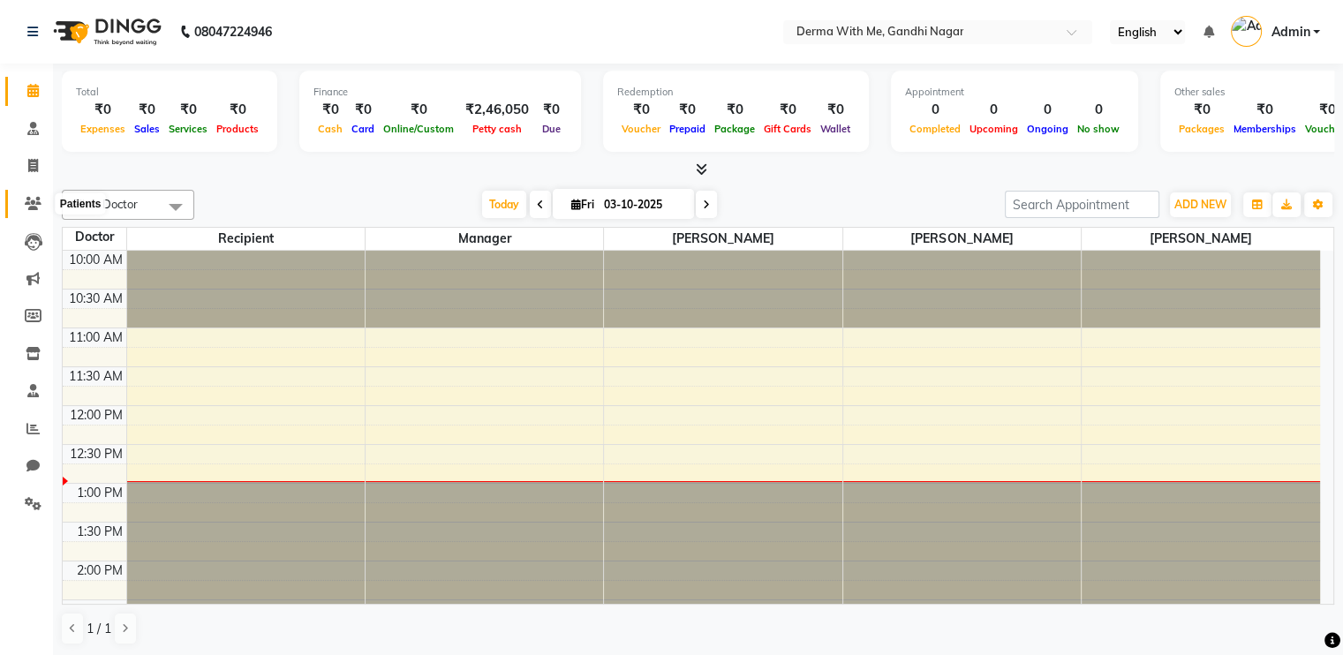
click at [36, 199] on icon at bounding box center [33, 203] width 17 height 13
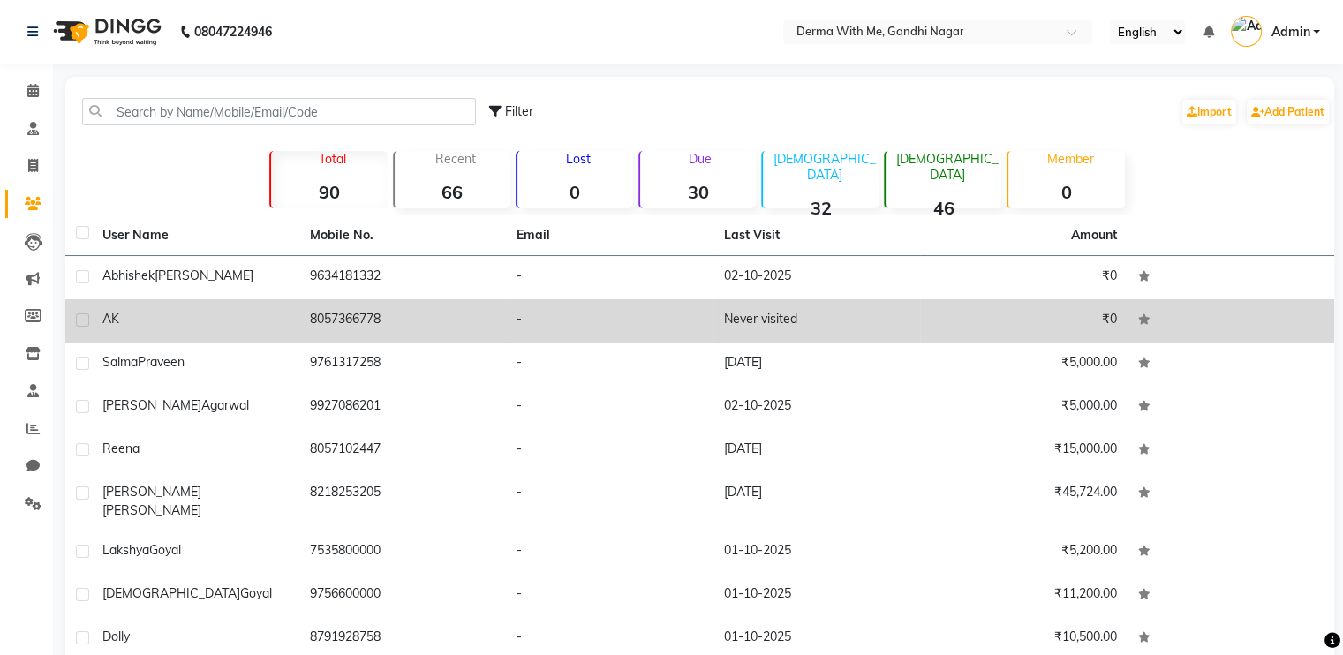
click at [495, 331] on td "8057366778" at bounding box center [402, 320] width 207 height 43
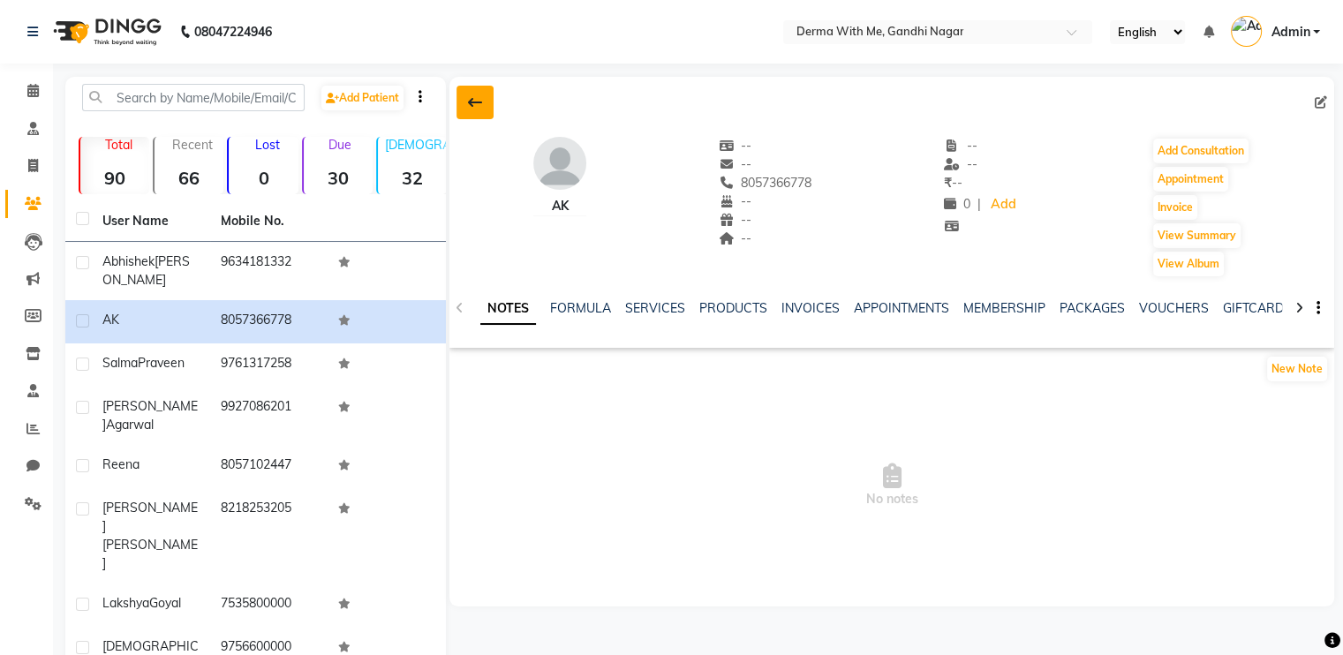
click at [478, 99] on icon at bounding box center [475, 102] width 14 height 14
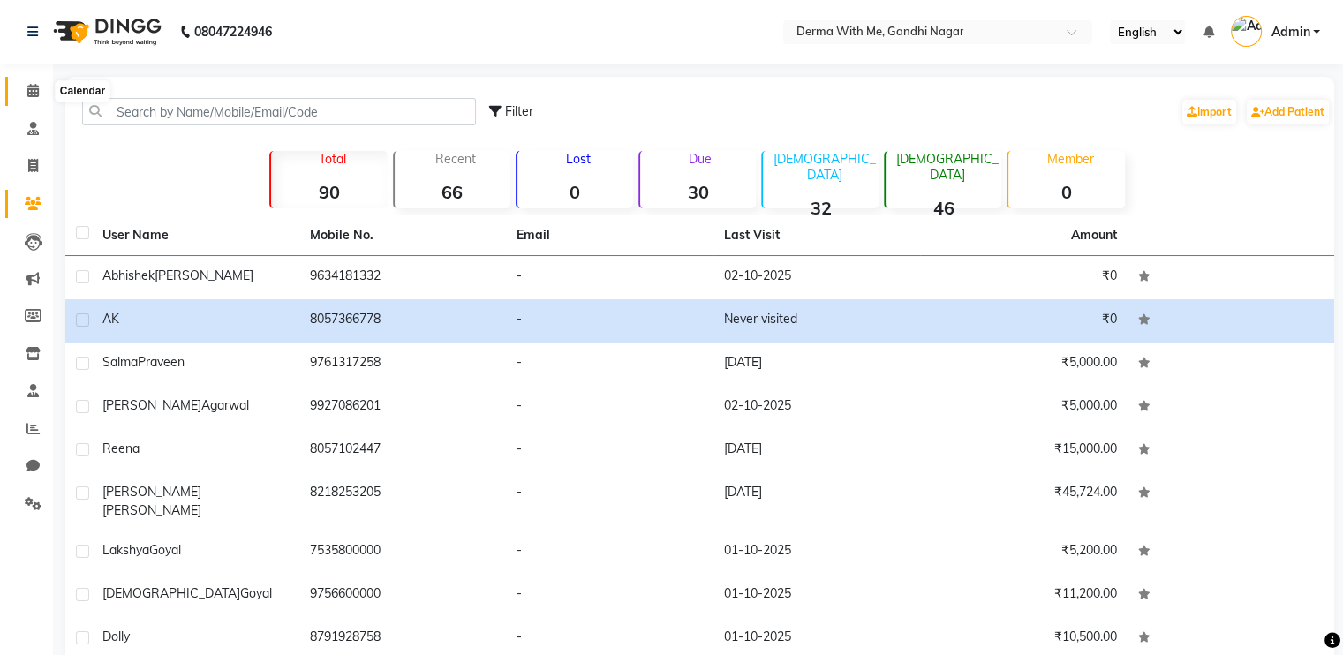
click at [32, 94] on icon at bounding box center [32, 90] width 11 height 13
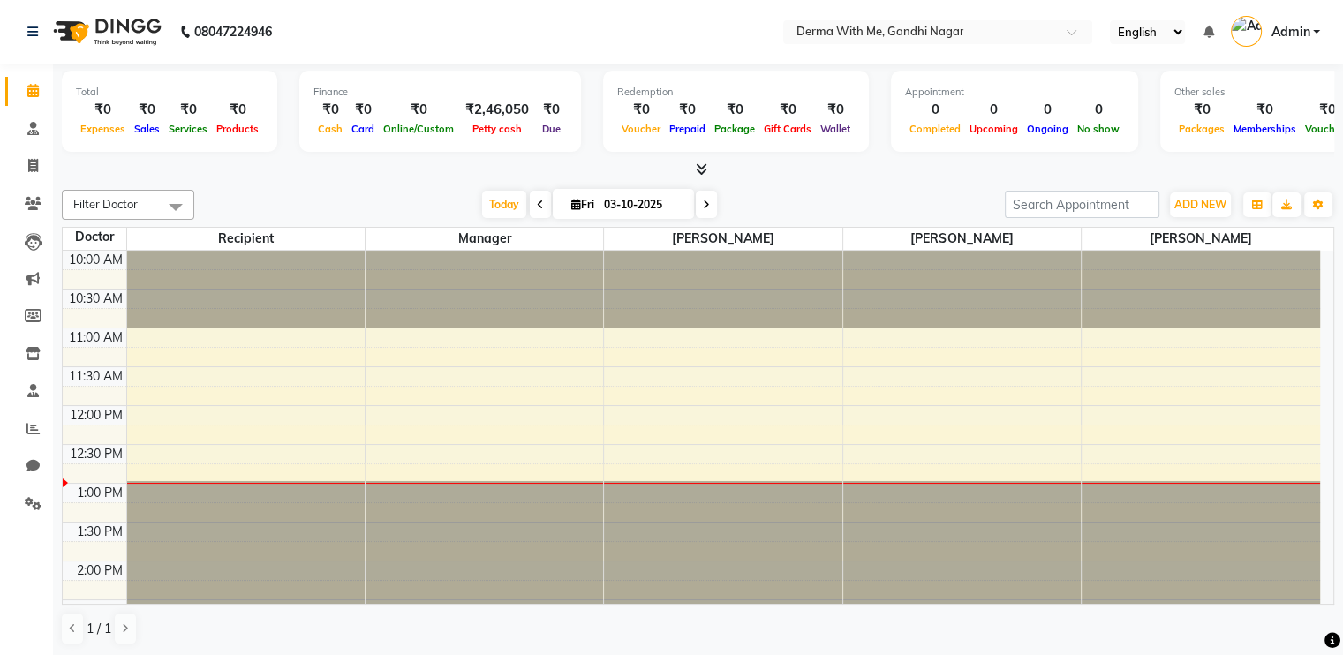
click at [170, 202] on span at bounding box center [175, 207] width 35 height 34
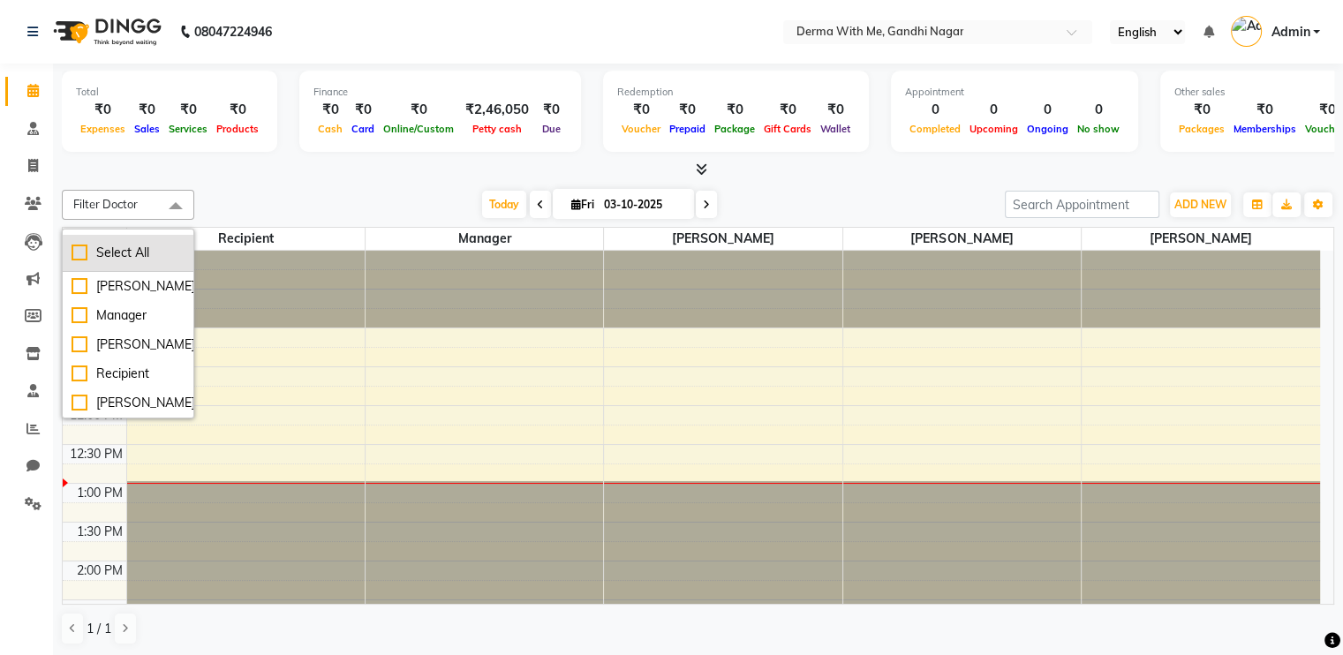
click at [73, 257] on div "Select All" at bounding box center [128, 253] width 113 height 19
checkbox input "true"
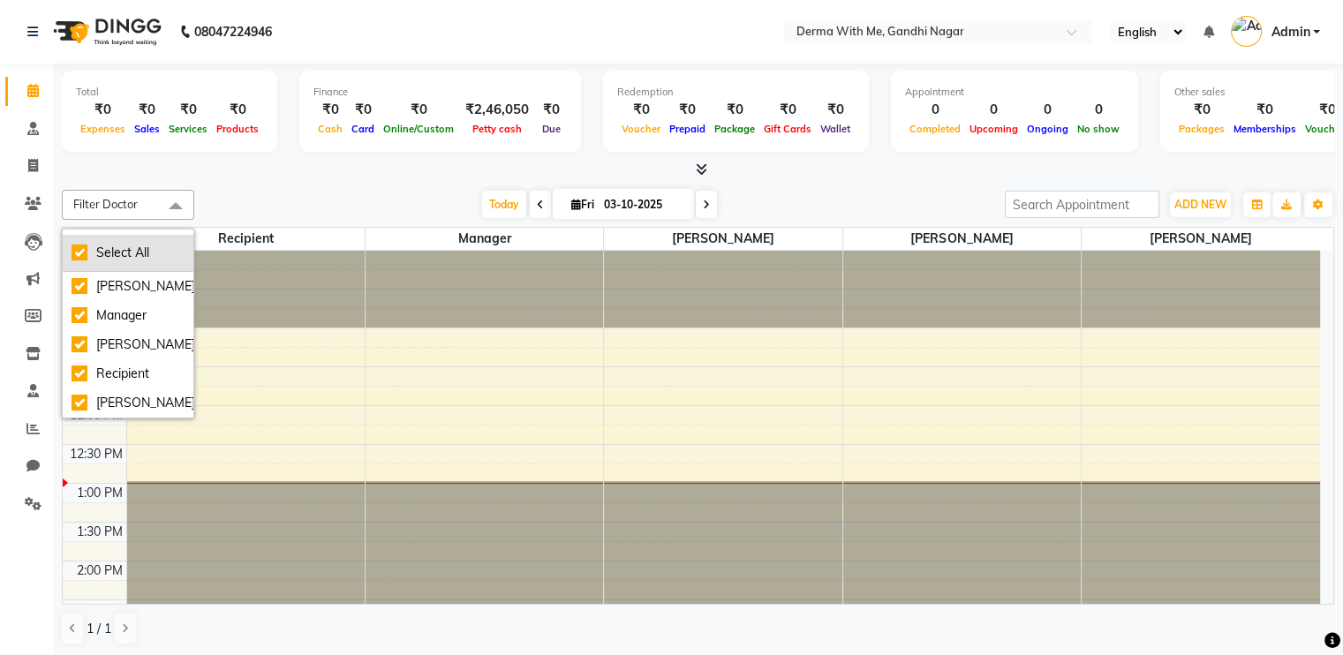
checkbox input "true"
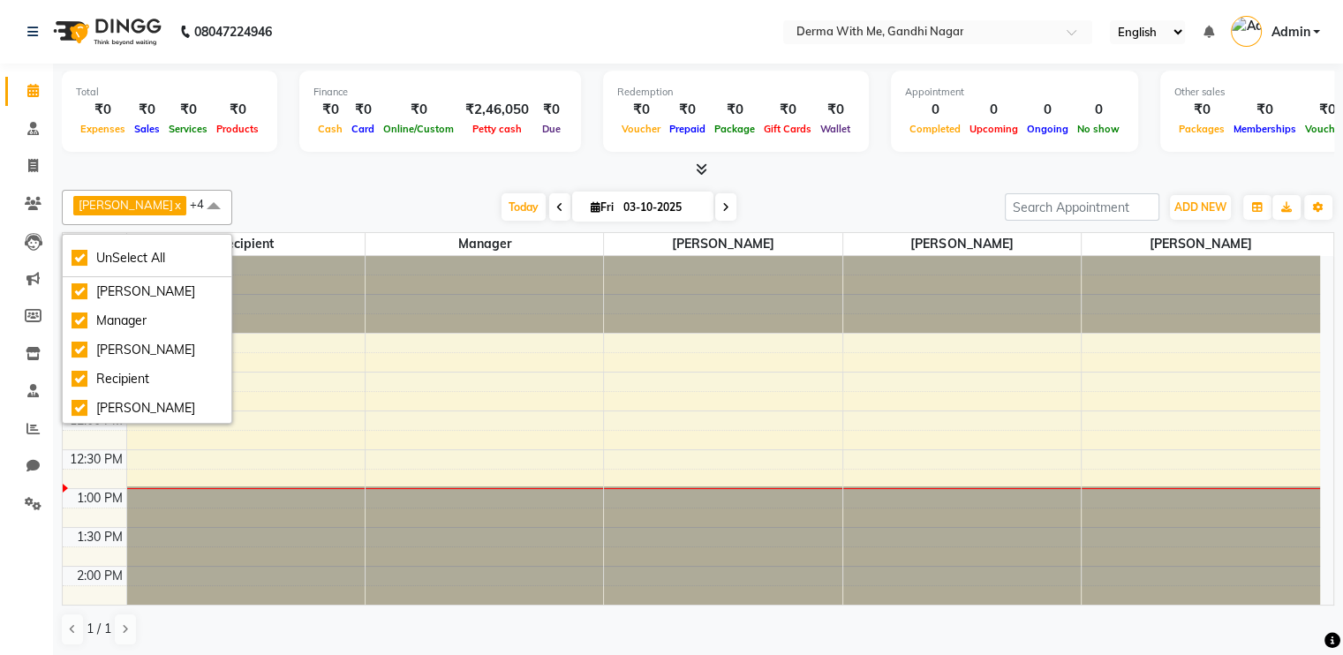
click at [320, 194] on div "[DATE] [DATE]" at bounding box center [618, 207] width 755 height 26
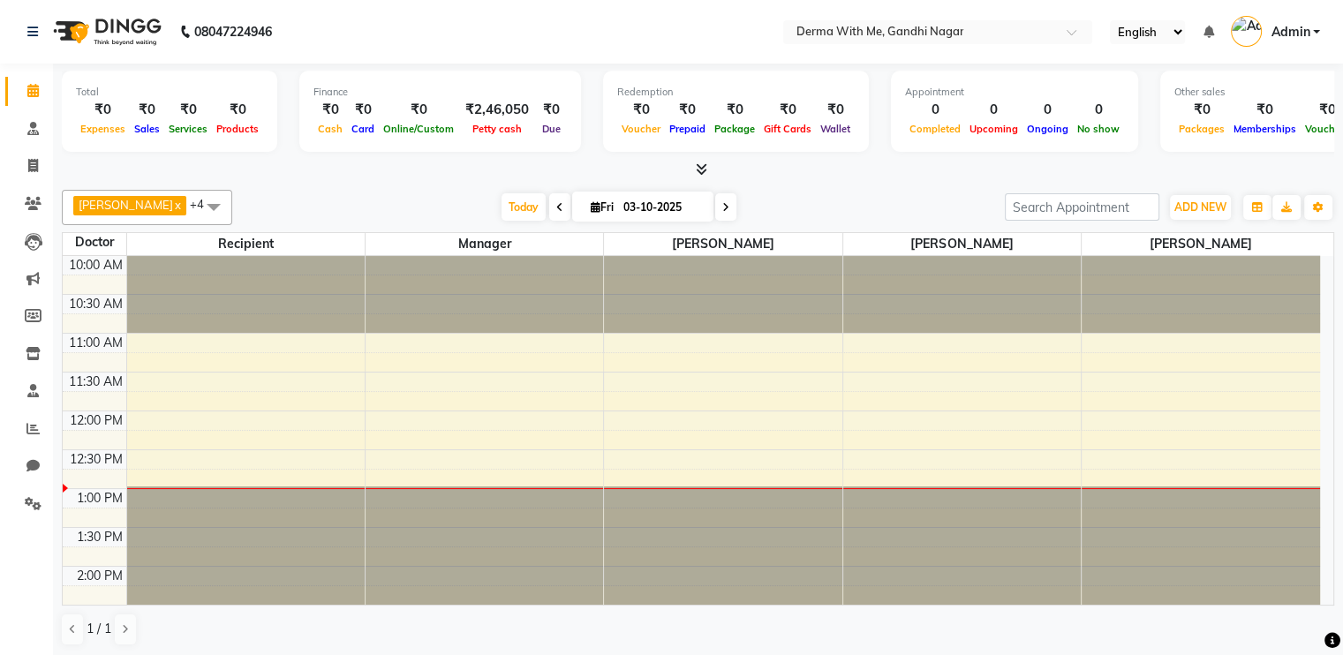
click at [556, 207] on icon at bounding box center [559, 207] width 7 height 11
type input "02-10-2025"
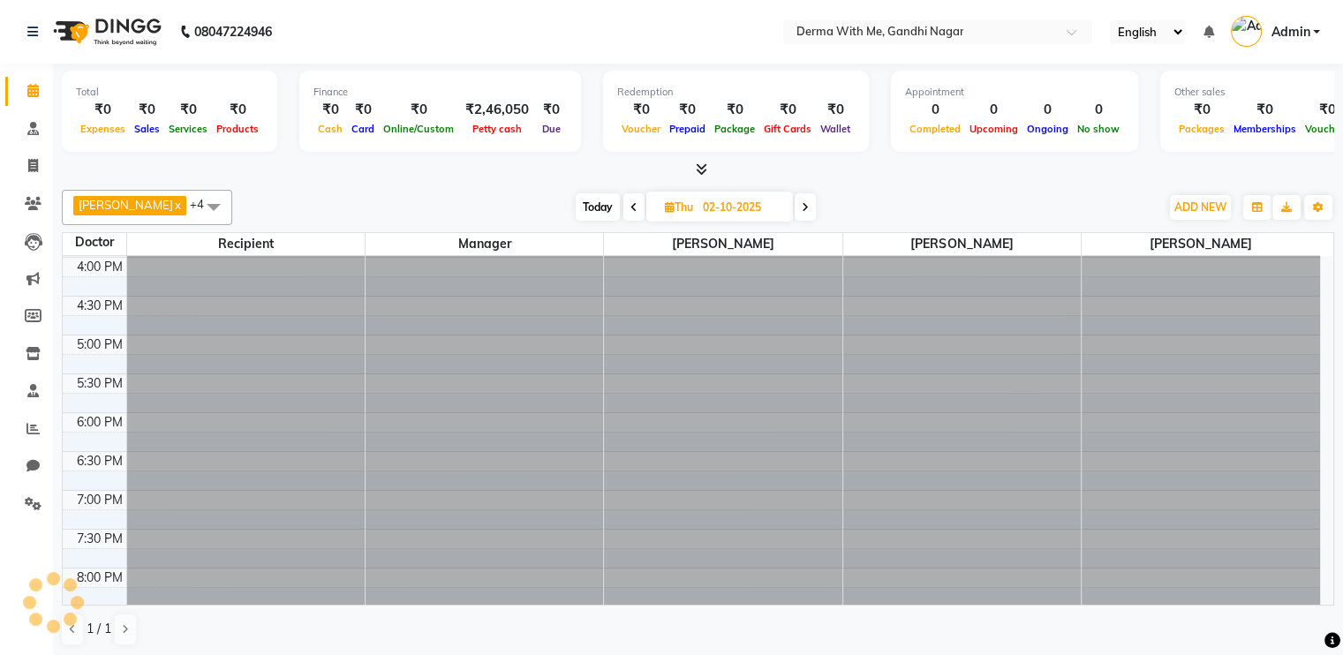
scroll to position [497, 0]
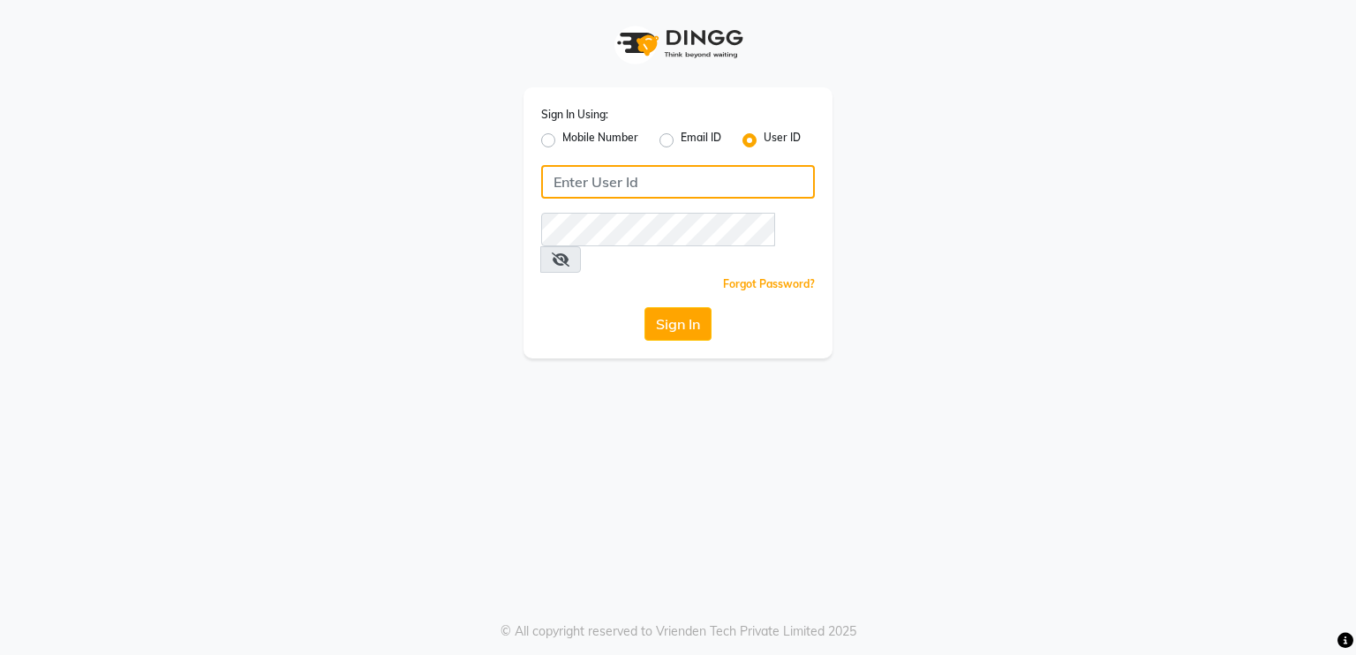
click at [688, 179] on input "Username" at bounding box center [678, 182] width 274 height 34
type input "D"
type input "derma@123"
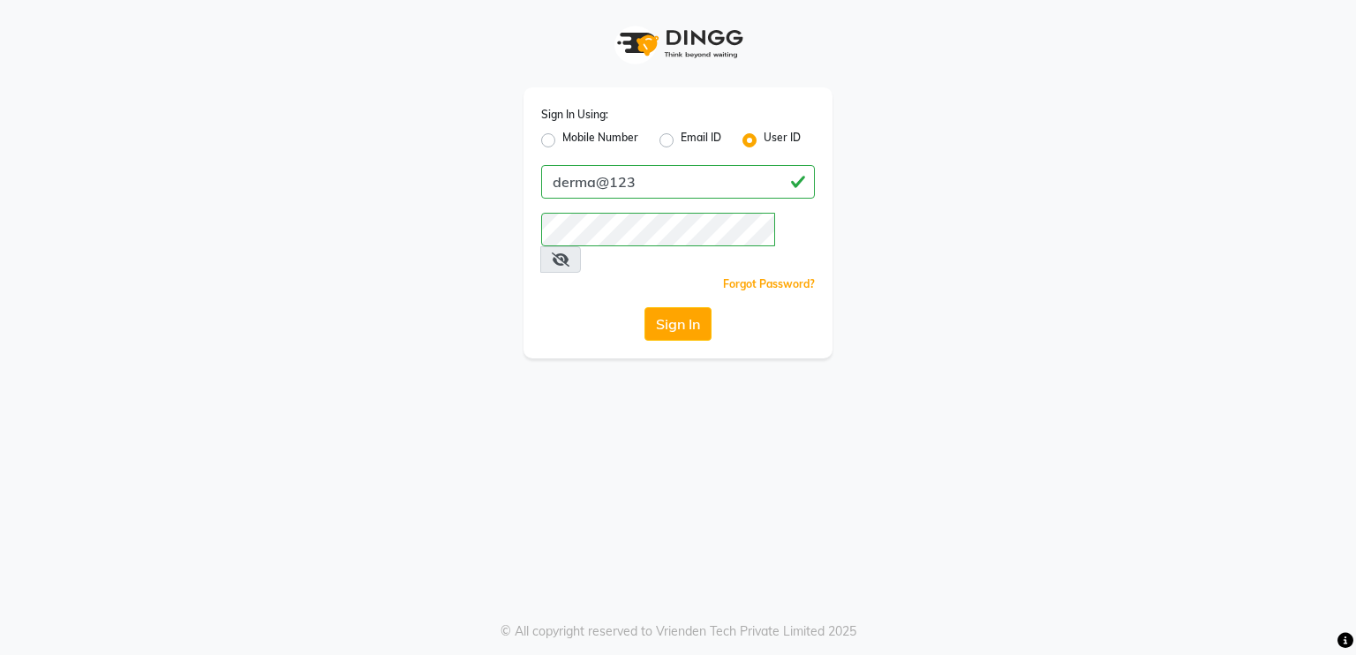
click at [517, 298] on div "Sign In Using: Mobile Number Email ID User ID derma@123 Remember me Forgot Pass…" at bounding box center [677, 179] width 335 height 358
click at [658, 307] on button "Sign In" at bounding box center [677, 324] width 67 height 34
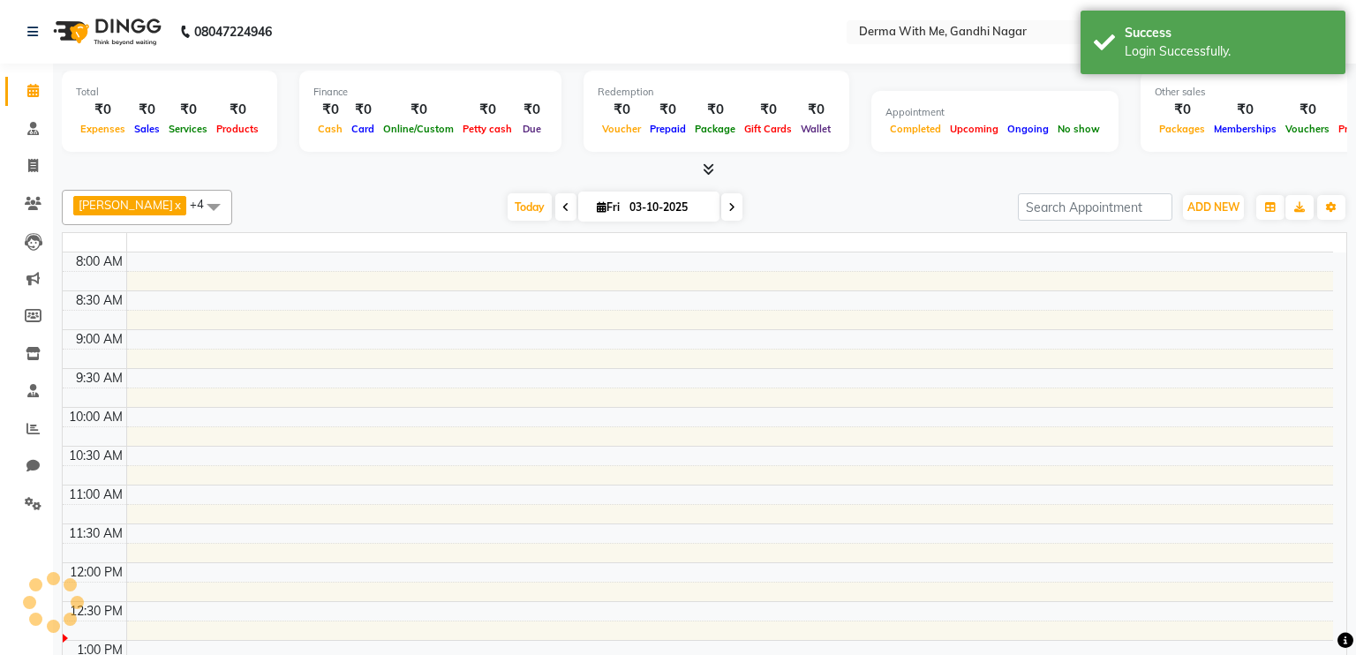
select select "en"
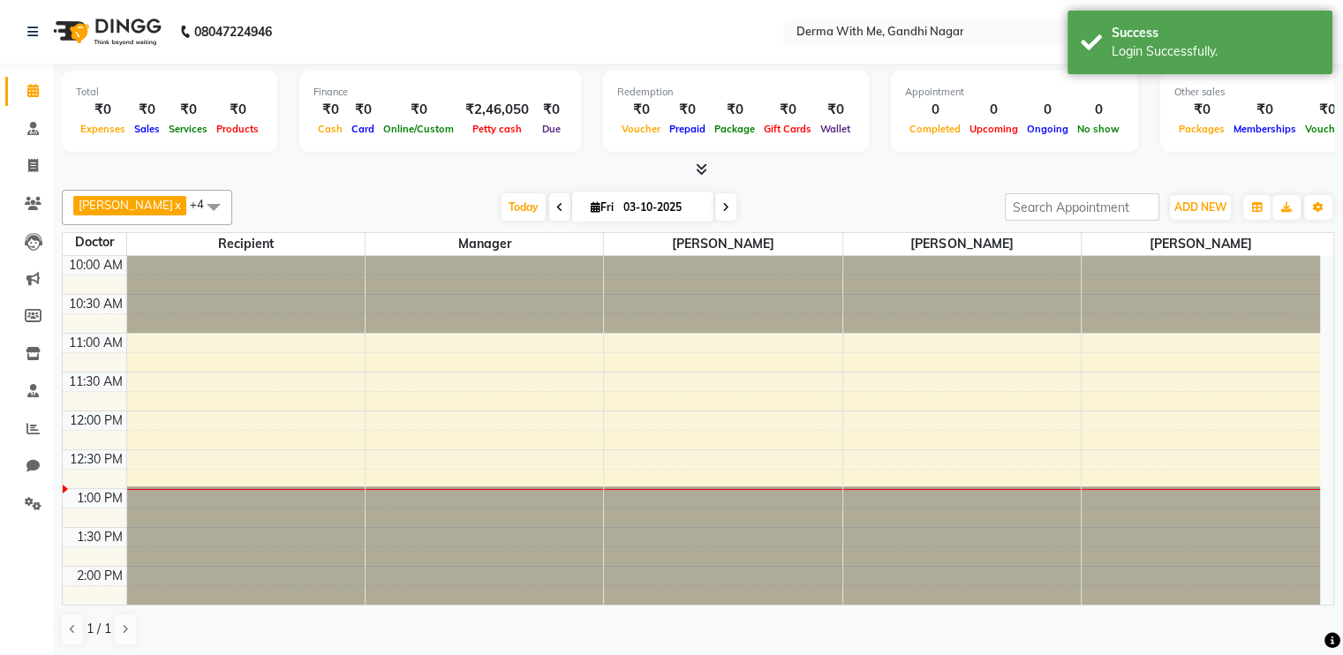
click at [549, 211] on span at bounding box center [559, 206] width 21 height 27
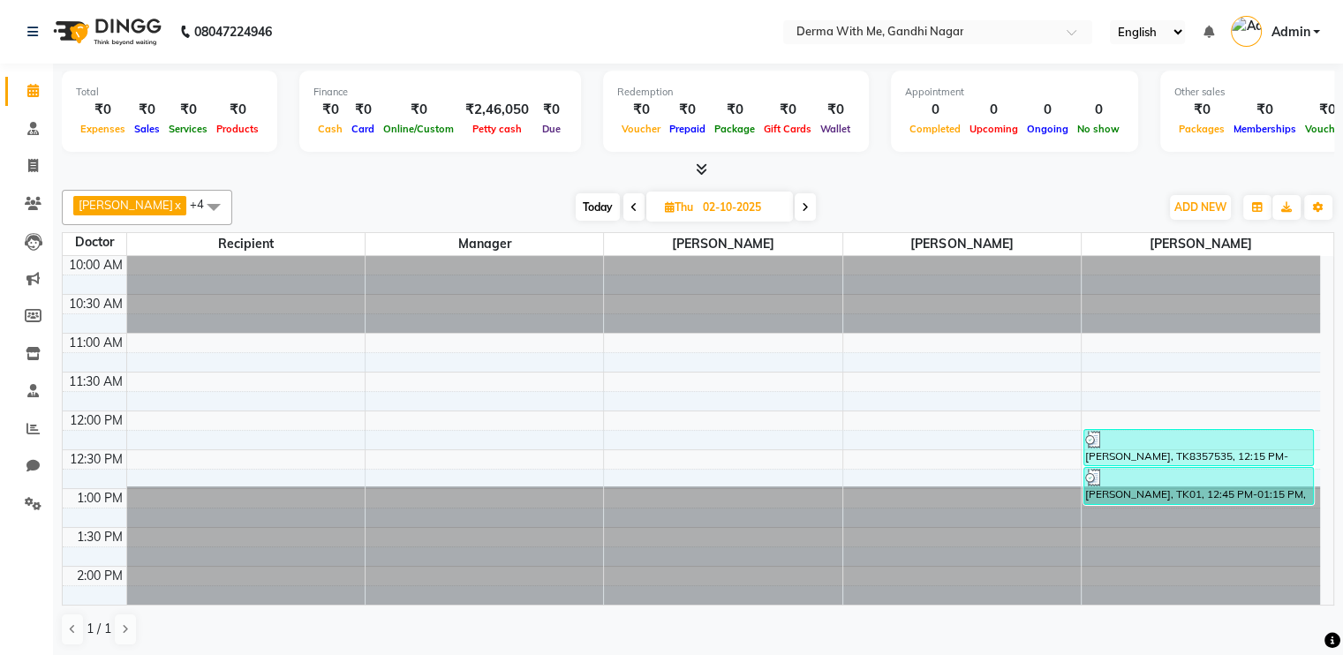
click at [630, 205] on icon at bounding box center [633, 207] width 7 height 11
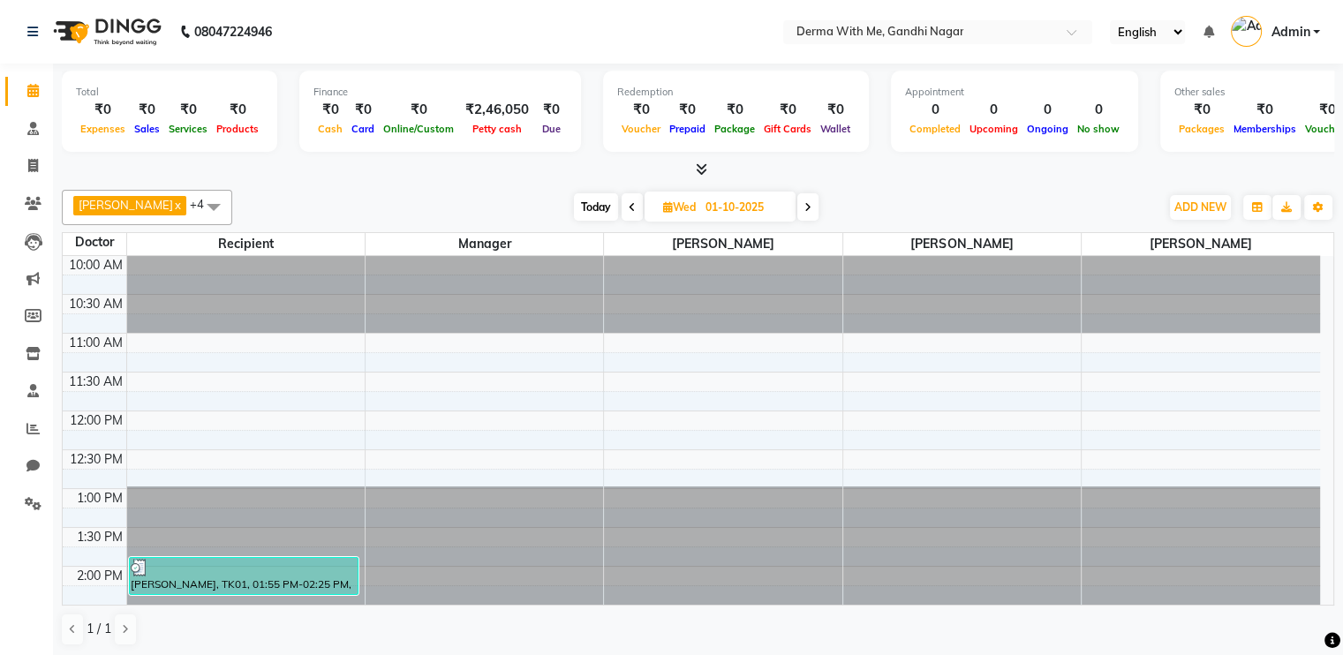
click at [629, 210] on icon at bounding box center [632, 207] width 7 height 11
click at [625, 221] on div "[PERSON_NAME] x Manager x [PERSON_NAME] x Recipient x [PERSON_NAME] x +4 UnSele…" at bounding box center [698, 207] width 1272 height 35
click at [626, 213] on span at bounding box center [634, 206] width 21 height 27
click at [804, 206] on icon at bounding box center [806, 207] width 7 height 11
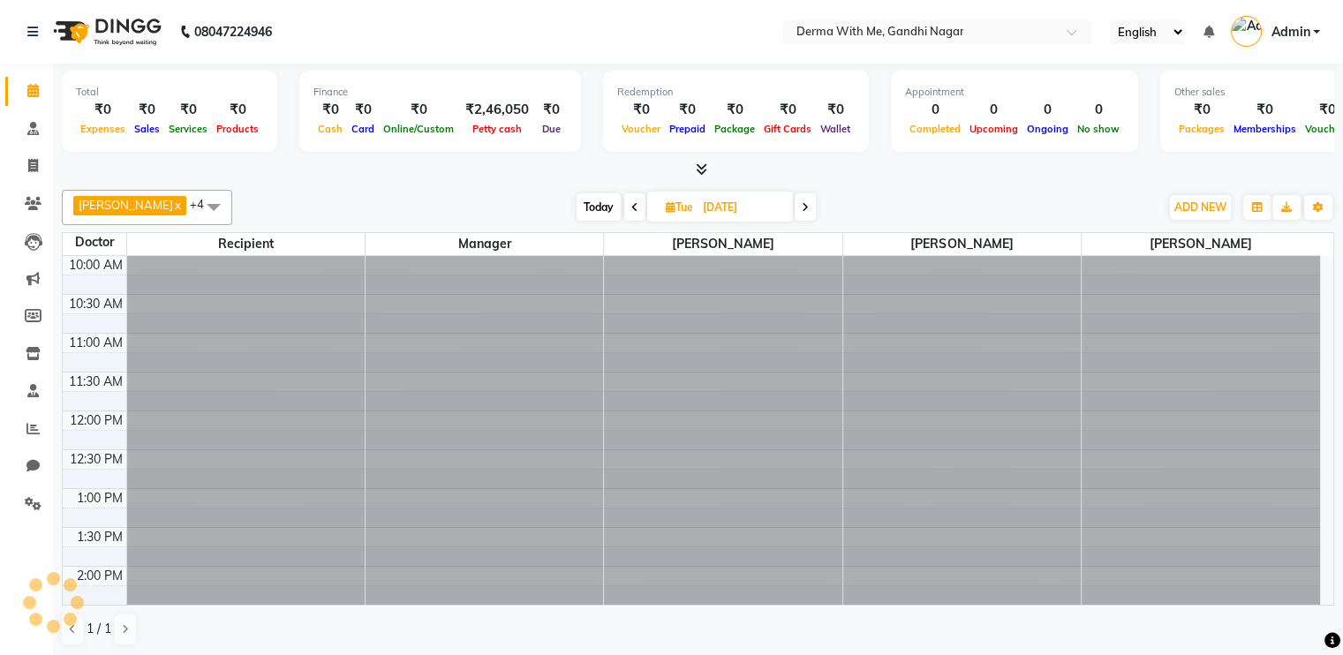
click at [804, 206] on span at bounding box center [805, 206] width 21 height 27
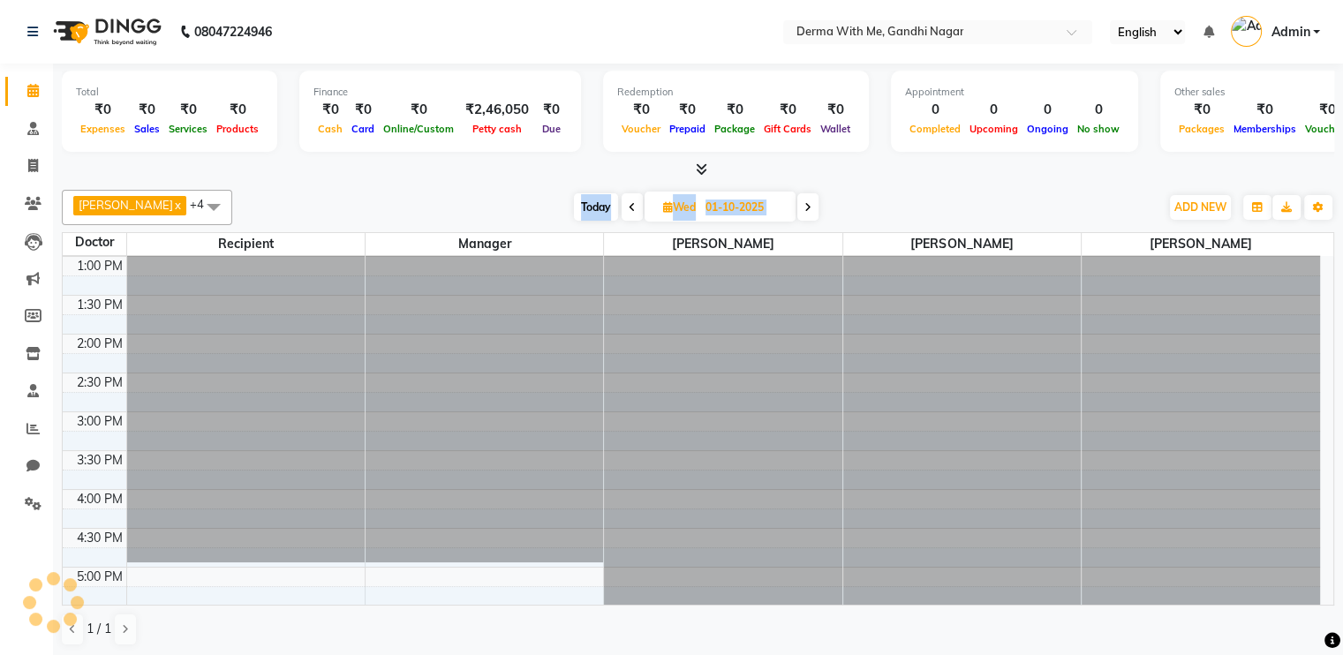
scroll to position [232, 0]
click at [804, 206] on icon at bounding box center [807, 207] width 7 height 11
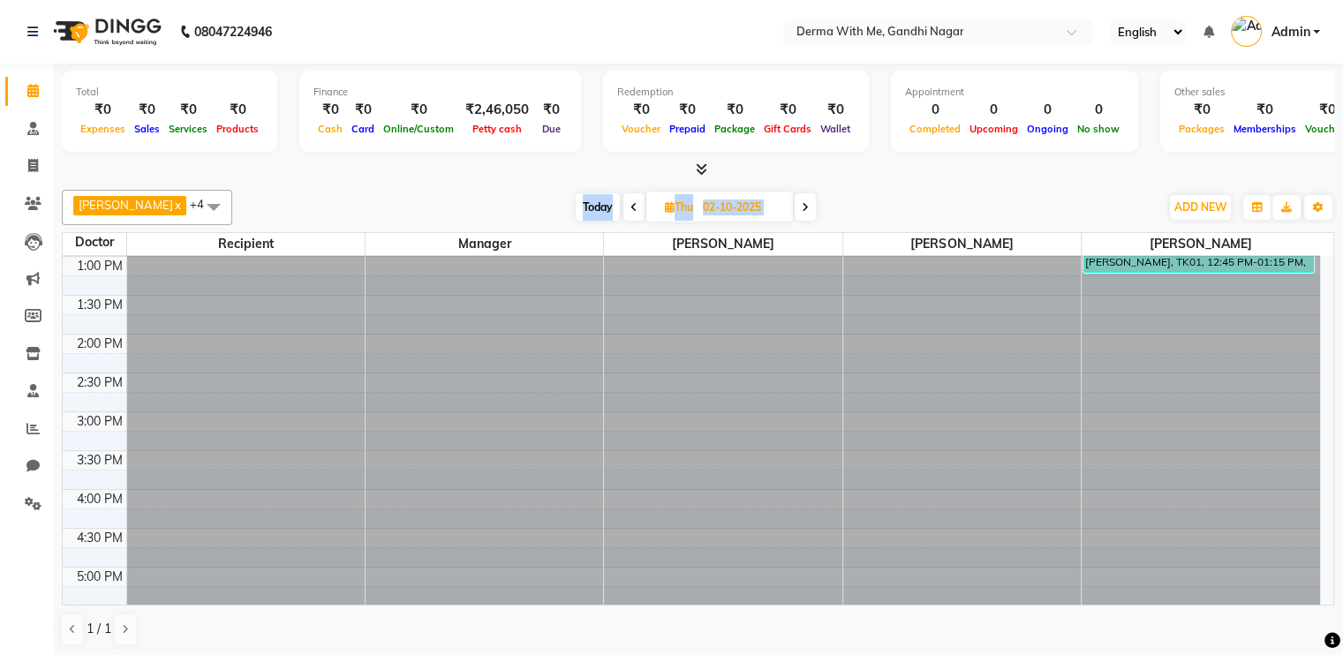
click at [804, 206] on span at bounding box center [805, 206] width 21 height 27
type input "03-10-2025"
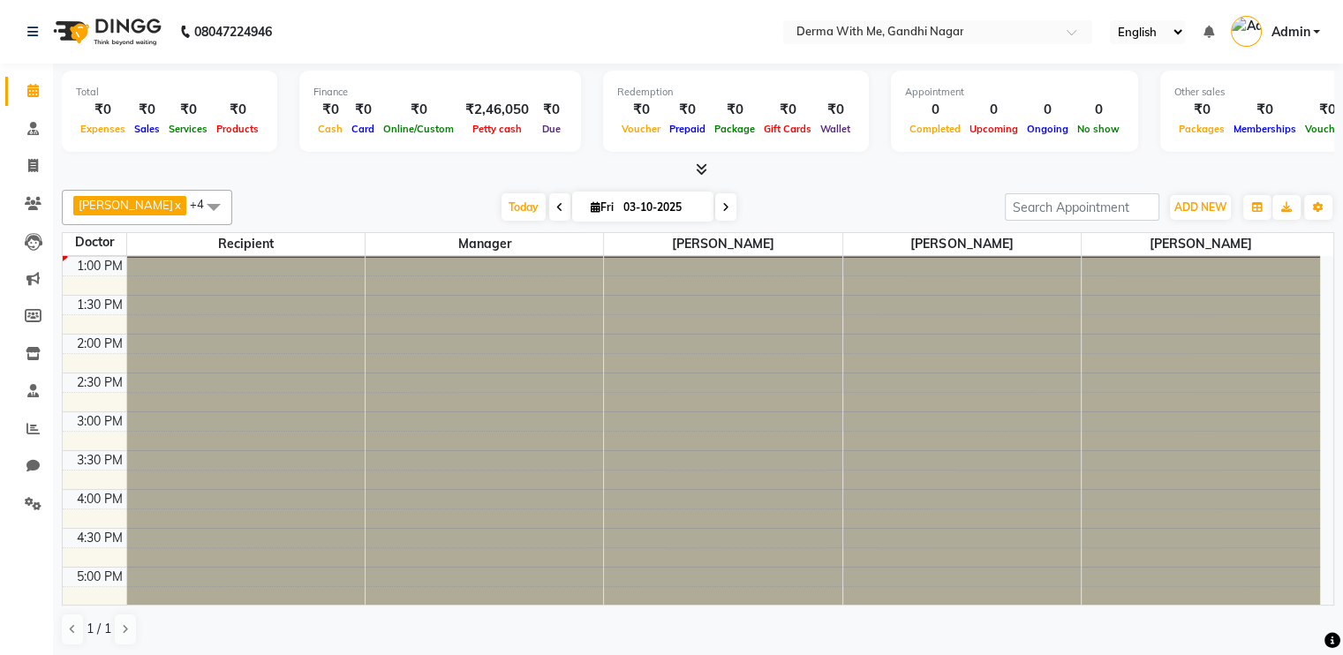
click at [847, 190] on div "[PERSON_NAME] x Manager x [PERSON_NAME] x Recipient x [PERSON_NAME] x +4 UnSele…" at bounding box center [698, 207] width 1272 height 35
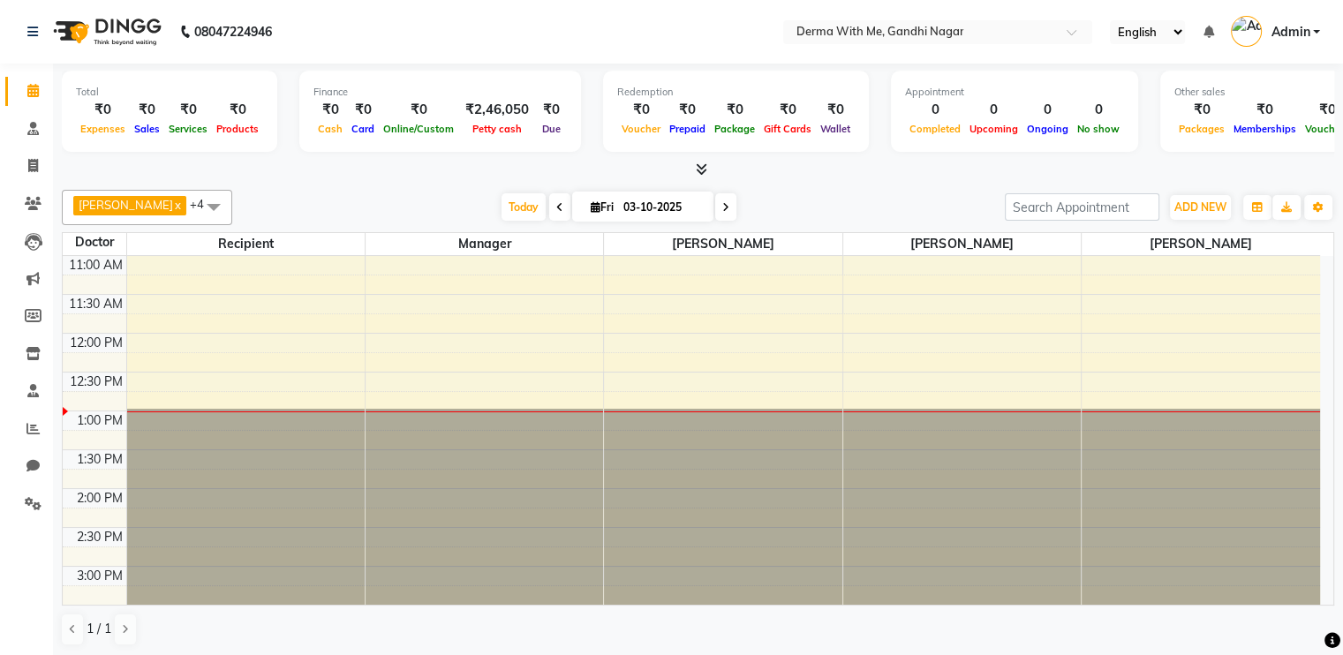
scroll to position [71, 0]
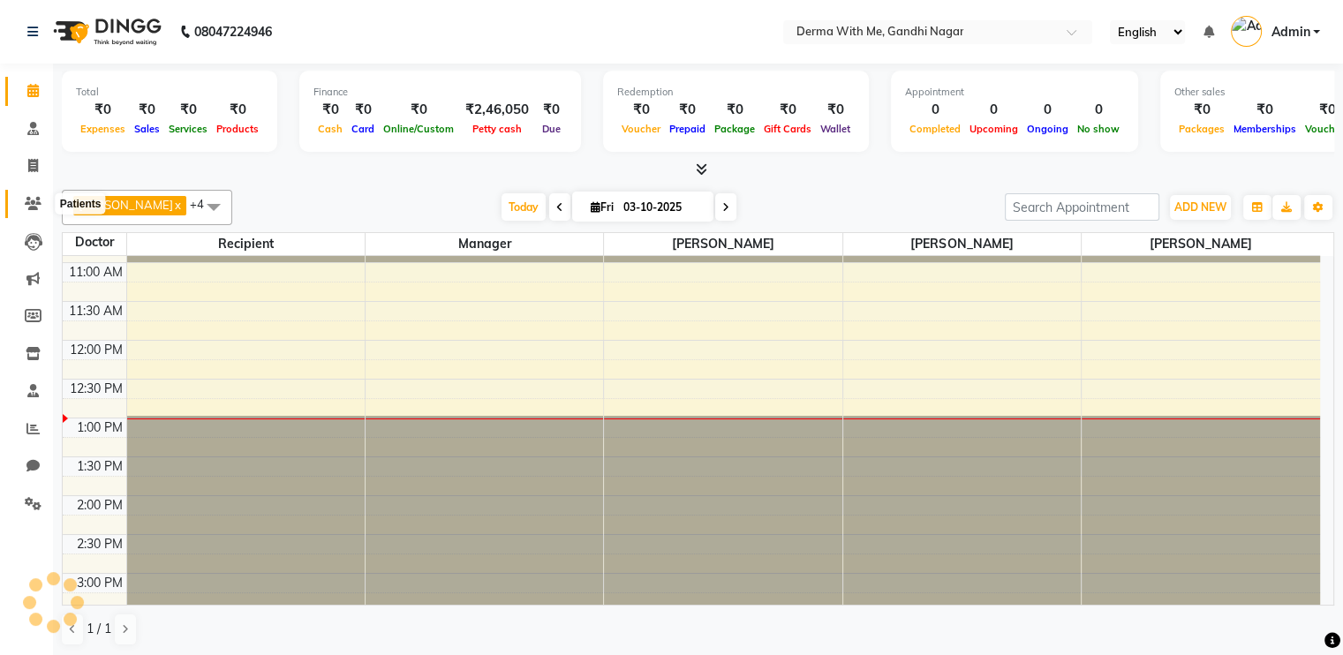
click at [27, 202] on icon at bounding box center [33, 203] width 17 height 13
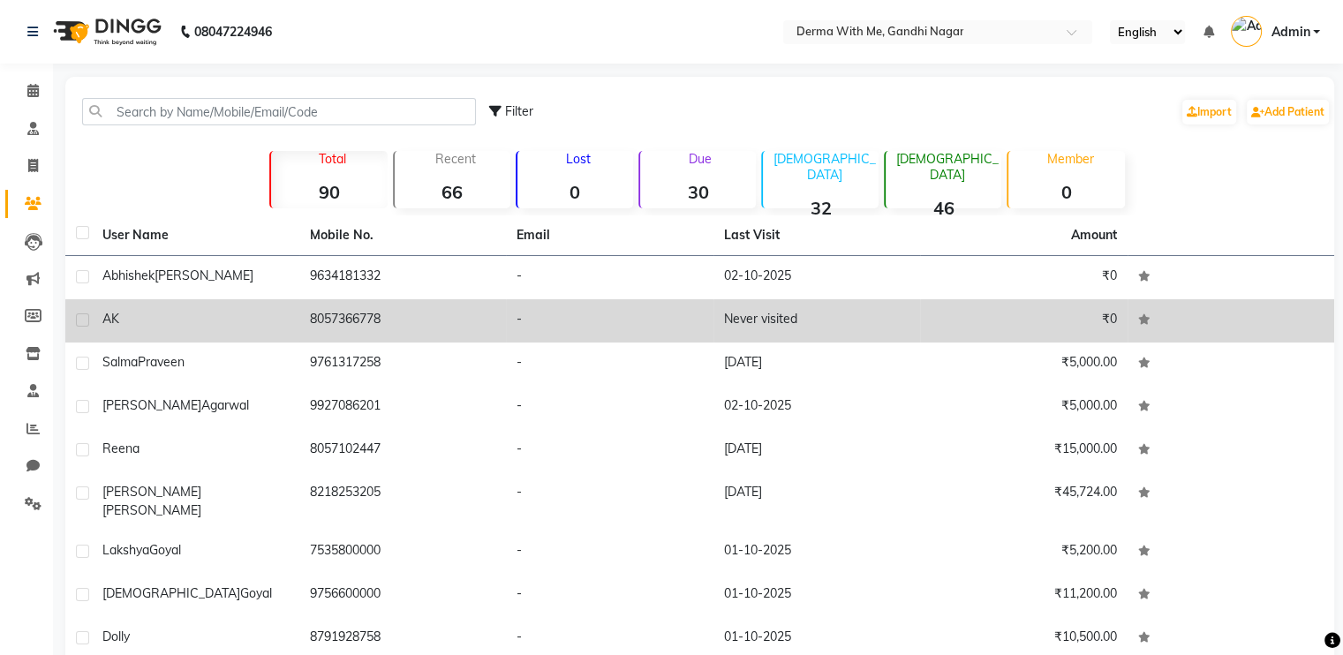
click at [356, 320] on td "8057366778" at bounding box center [402, 320] width 207 height 43
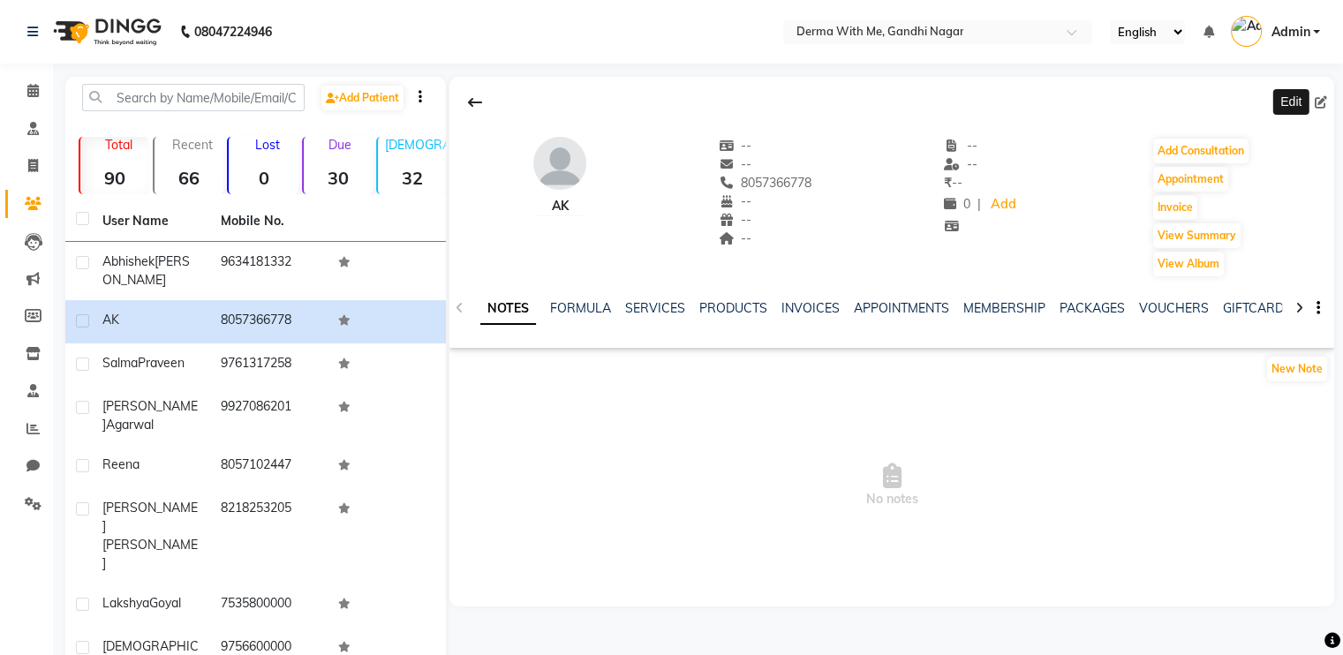
click at [1315, 101] on icon at bounding box center [1321, 102] width 12 height 12
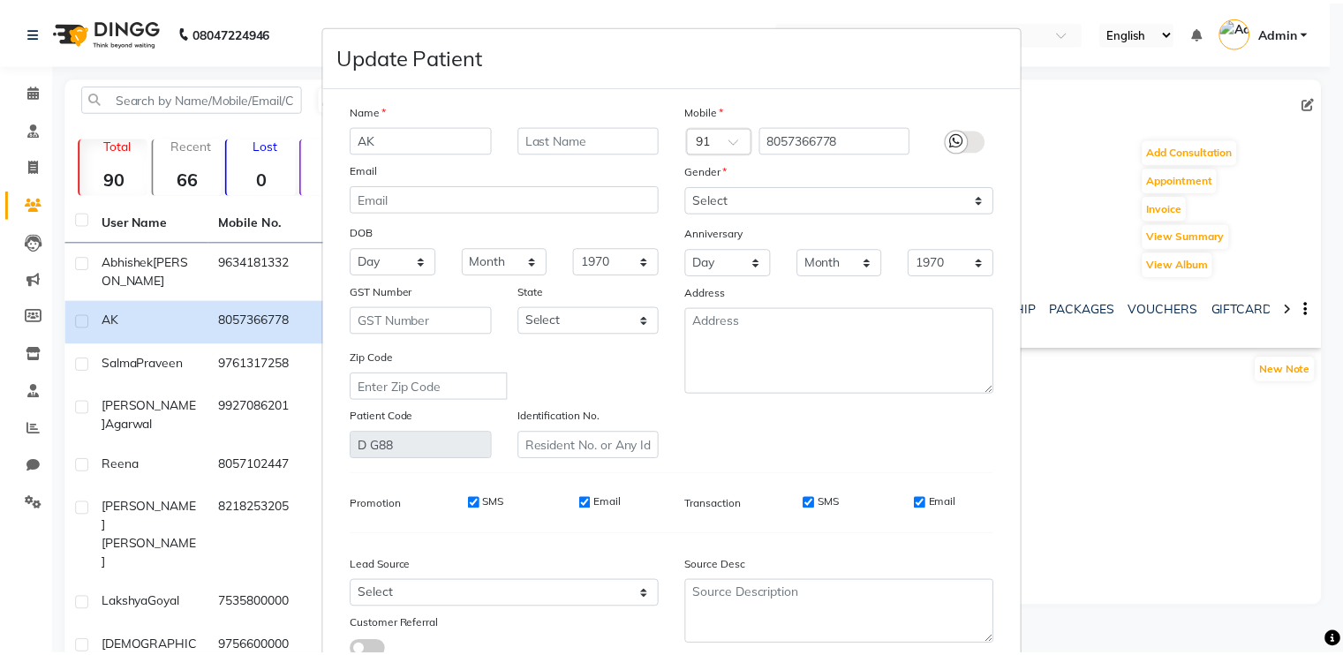
scroll to position [137, 0]
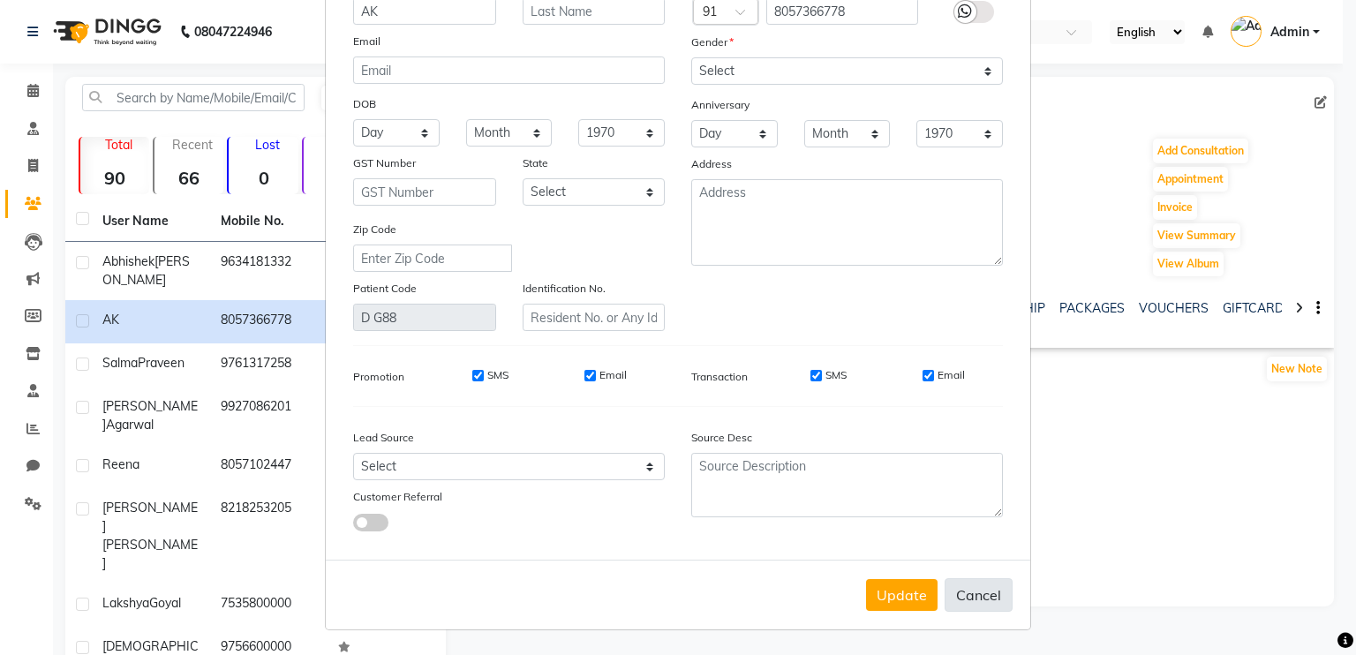
click at [978, 589] on button "Cancel" at bounding box center [979, 595] width 68 height 34
select select
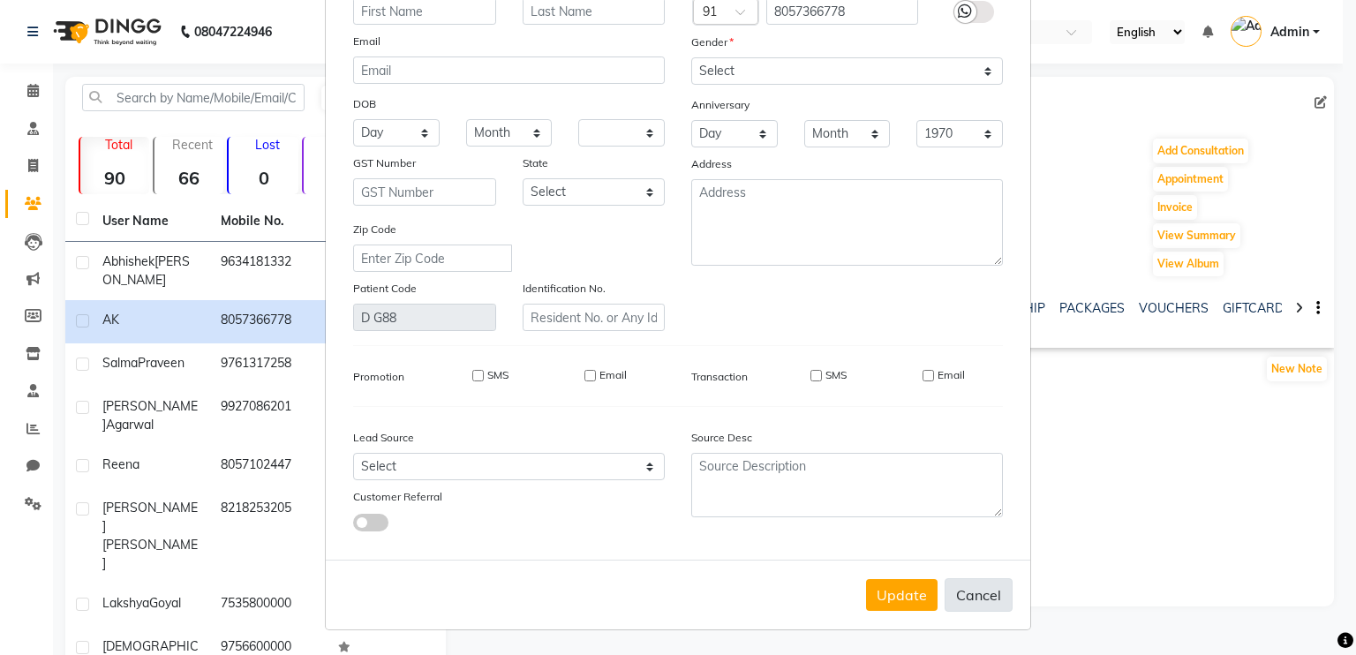
select select
checkbox input "false"
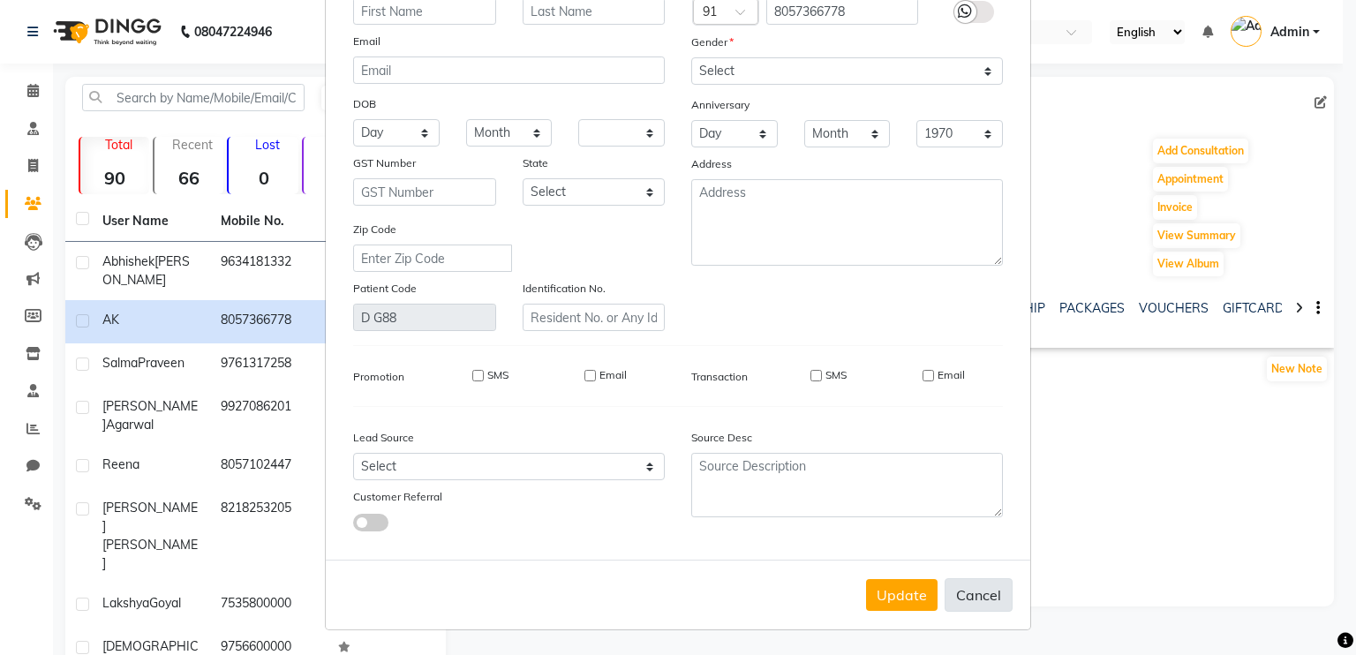
checkbox input "false"
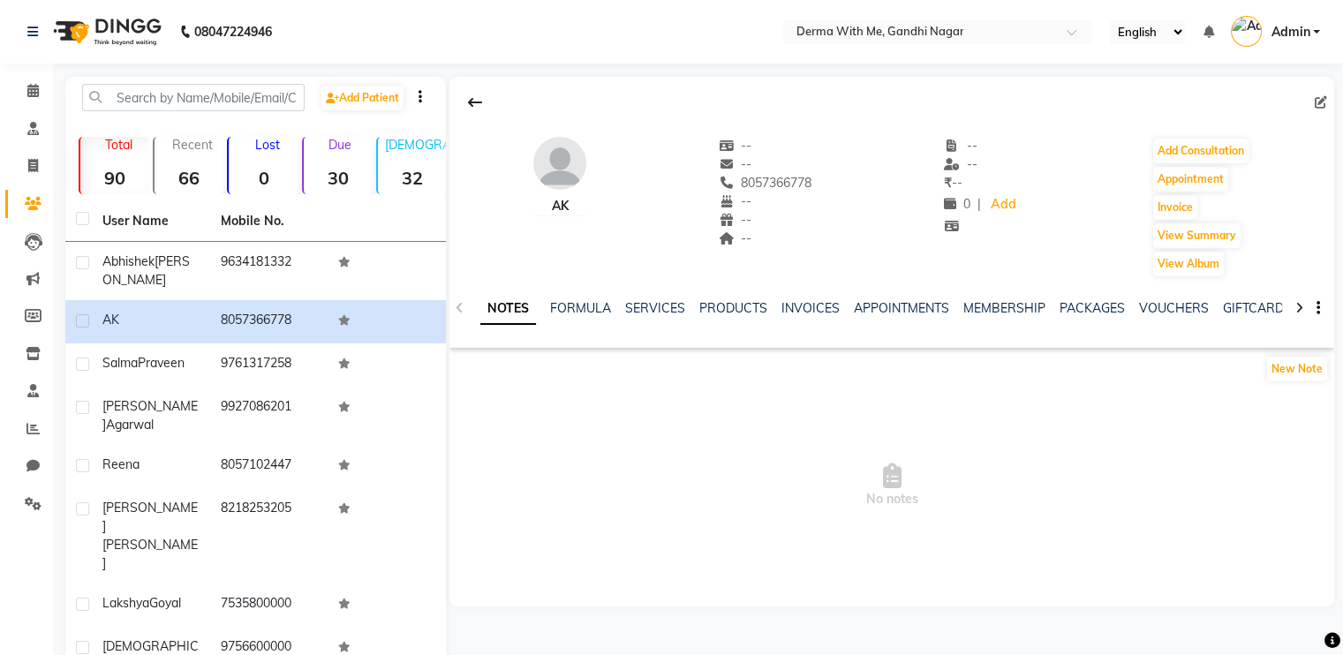
drag, startPoint x: 742, startPoint y: 182, endPoint x: 838, endPoint y: 183, distance: 96.2
click at [838, 183] on div "AK -- -- 8057366778 -- -- -- -- -- ₹ -- 0 | Add Add Consultation Appointment In…" at bounding box center [891, 198] width 885 height 159
click at [829, 215] on div "AK -- -- 8057366778 -- -- -- -- -- ₹ -- 0 | Add Add Consultation Appointment In…" at bounding box center [891, 198] width 885 height 159
click at [649, 306] on link "SERVICES" at bounding box center [655, 308] width 60 height 16
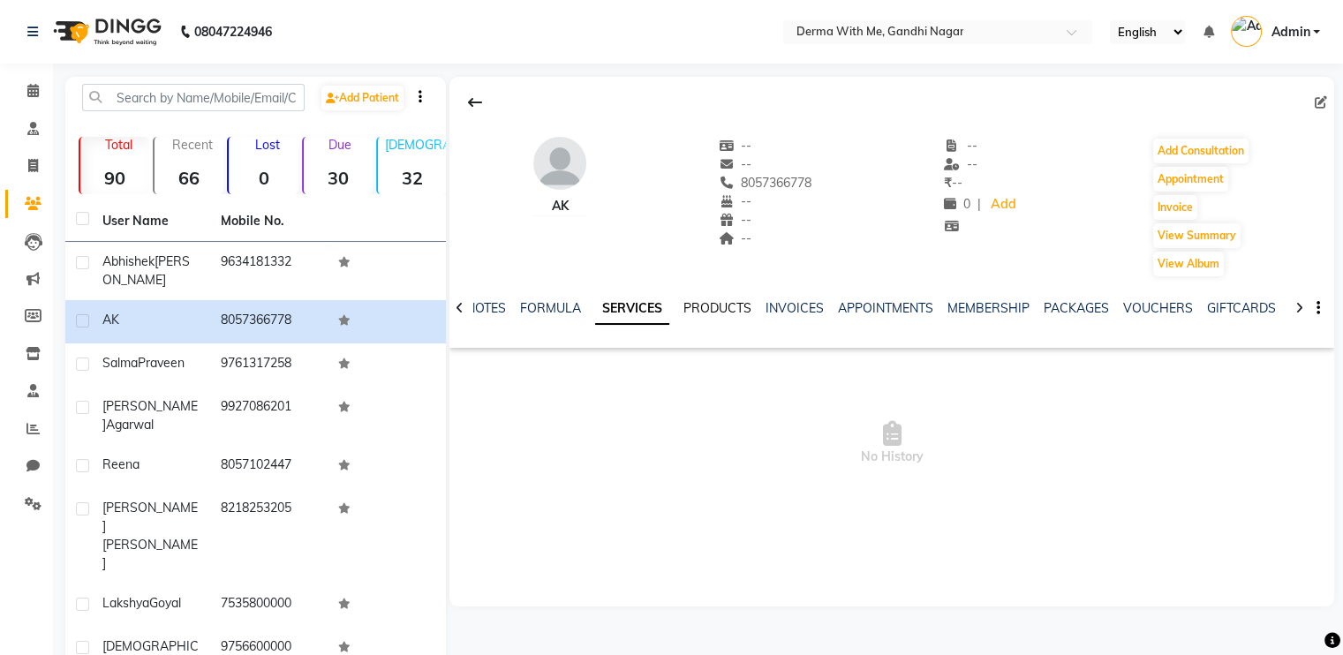
click at [719, 306] on link "PRODUCTS" at bounding box center [717, 308] width 68 height 16
click at [1058, 300] on link "PACKAGES" at bounding box center [1063, 308] width 65 height 16
click at [482, 306] on link "FORMULA" at bounding box center [479, 308] width 61 height 16
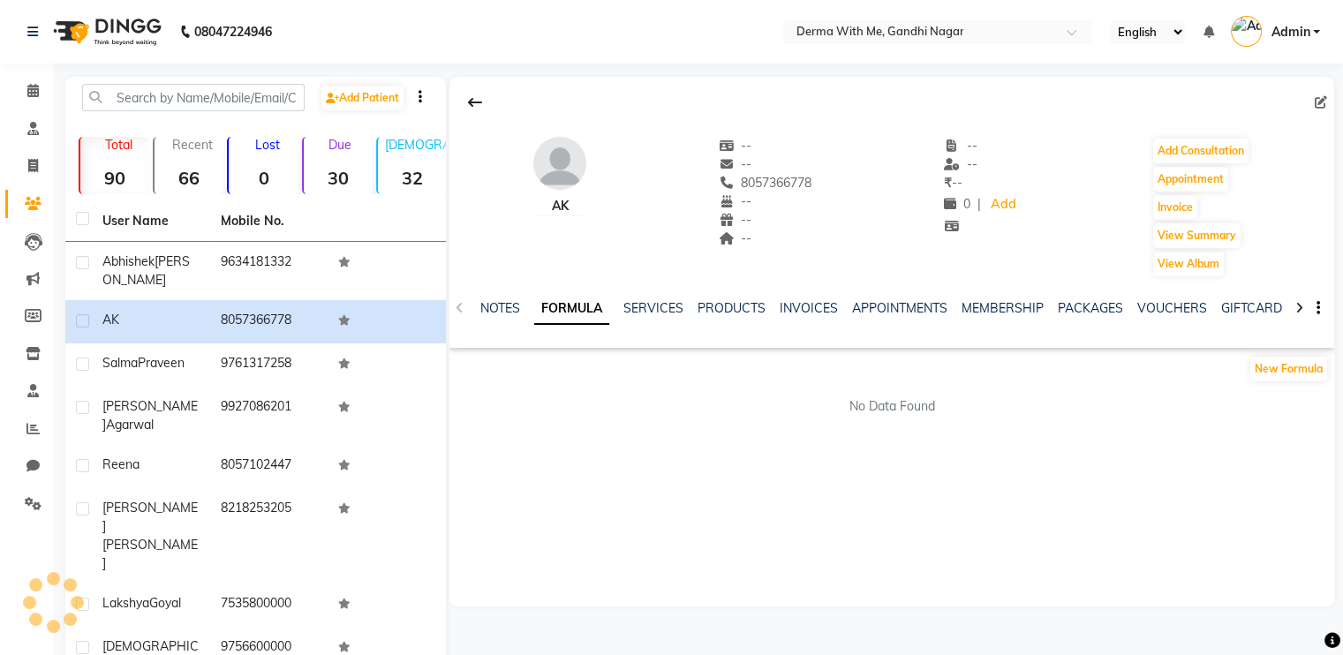
click at [482, 306] on ul "NOTES FORMULA SERVICES PRODUCTS INVOICES APPOINTMENTS MEMBERSHIP PACKAGES VOUCH…" at bounding box center [1039, 308] width 1119 height 19
click at [482, 306] on link "NOTES" at bounding box center [500, 308] width 40 height 16
click at [482, 306] on link "NOTES" at bounding box center [508, 309] width 56 height 32
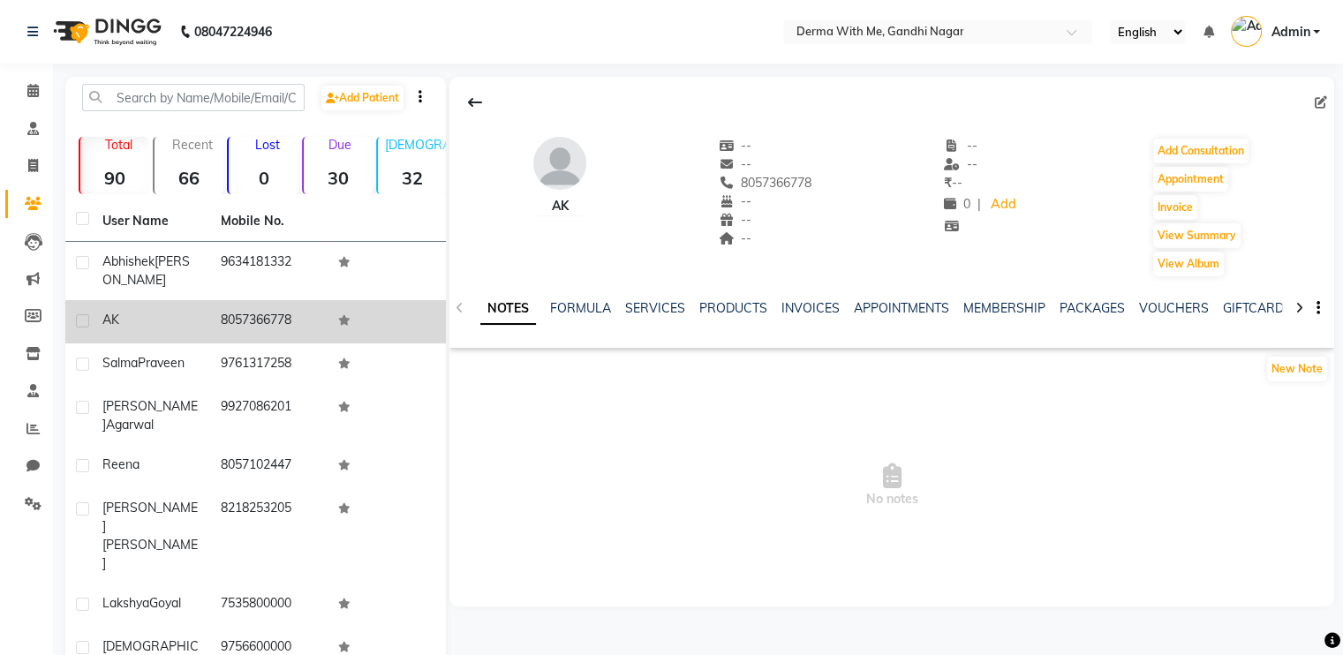
click at [102, 326] on span "AK" at bounding box center [110, 320] width 17 height 16
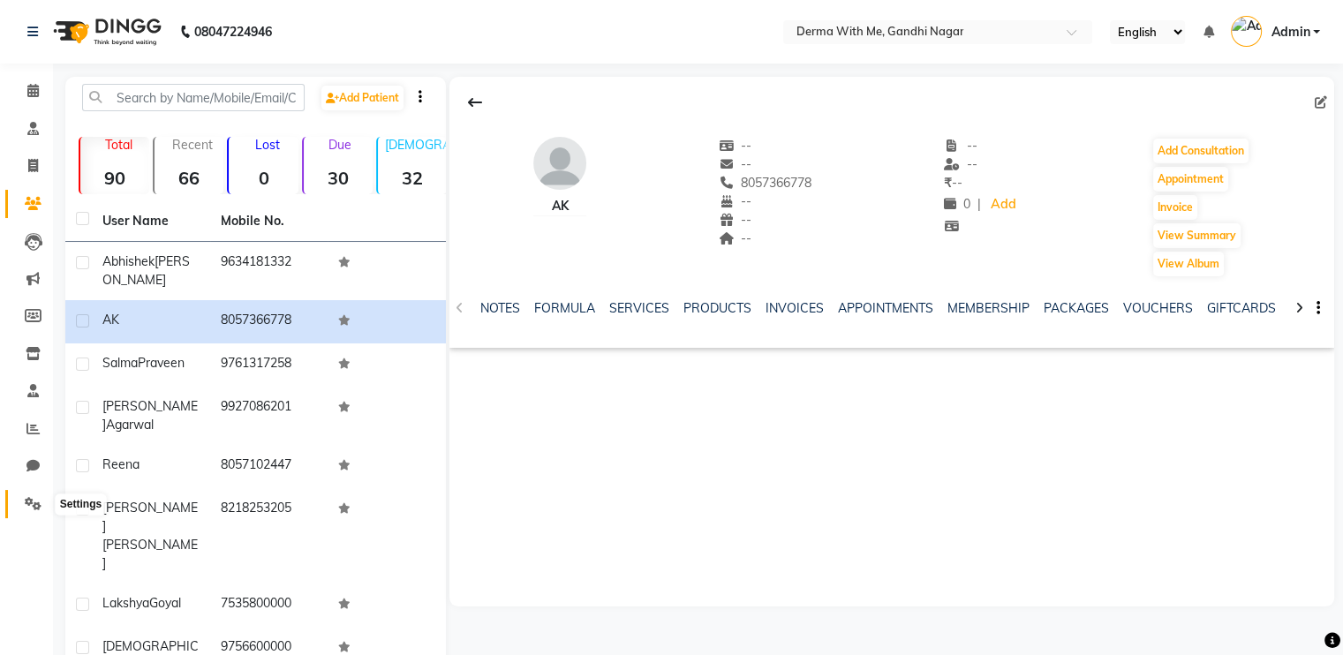
click at [23, 494] on span at bounding box center [33, 504] width 31 height 20
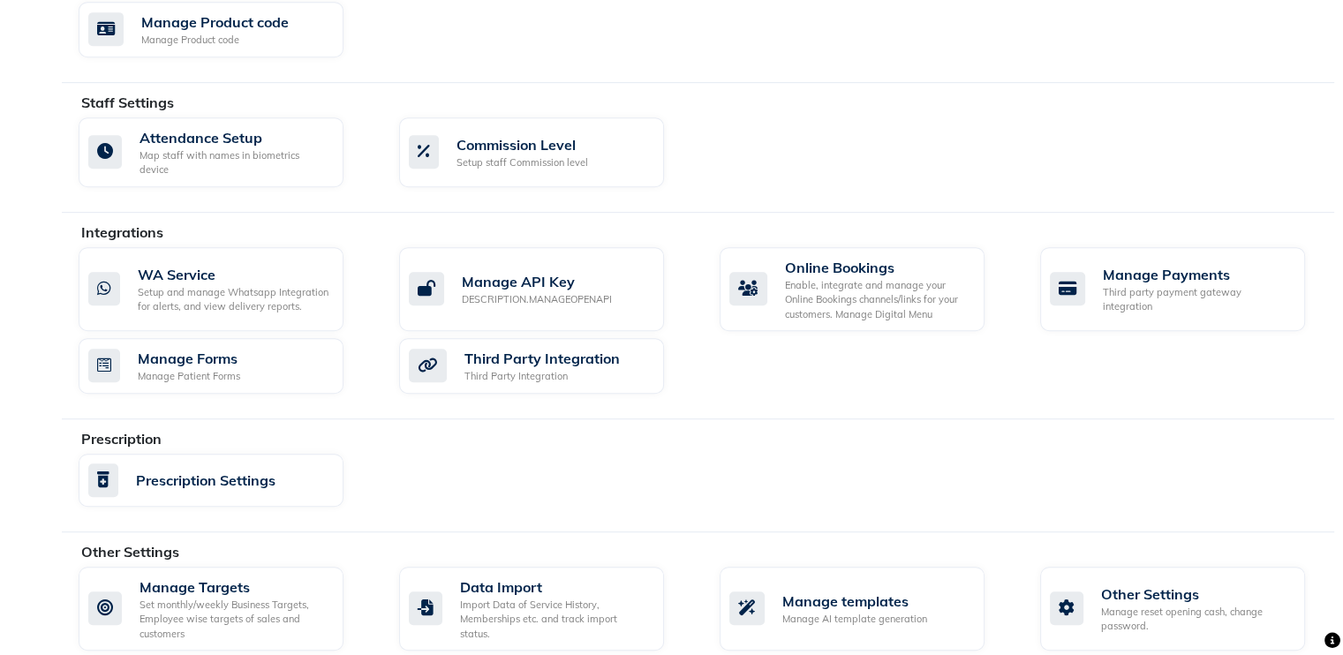
scroll to position [888, 0]
click at [1153, 605] on div "Manage reset opening cash, change password." at bounding box center [1196, 619] width 190 height 29
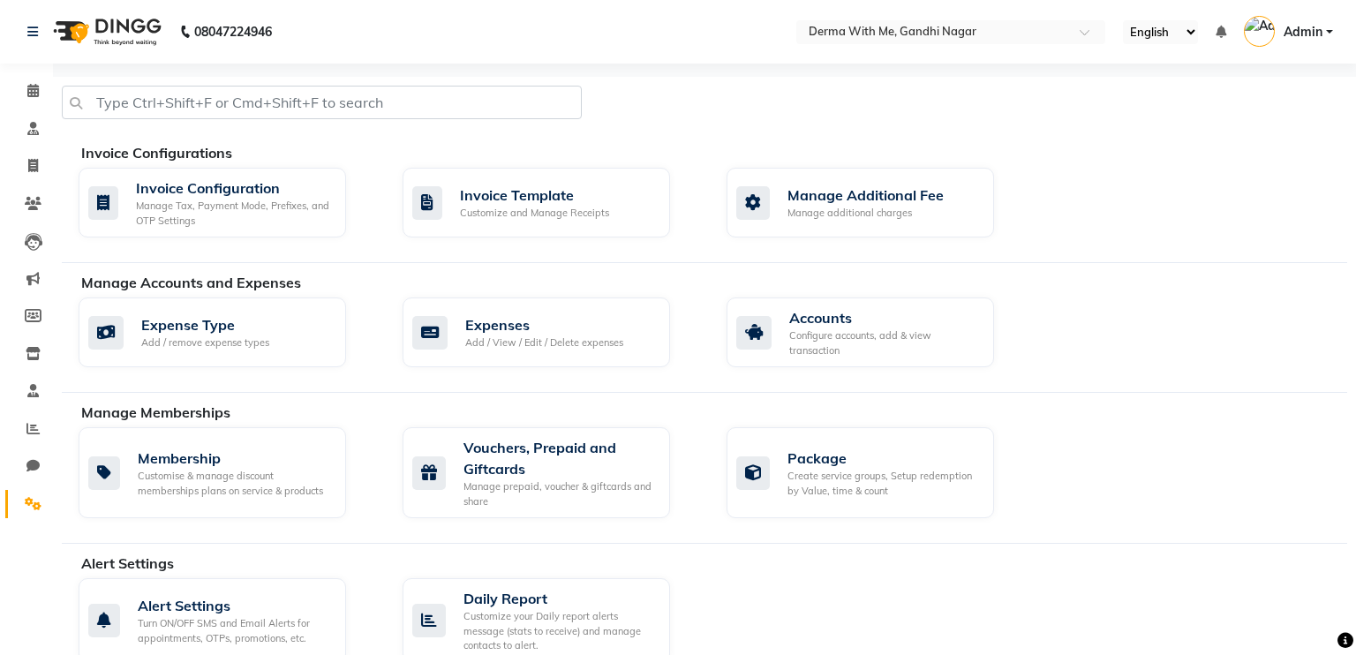
select select "2: 15"
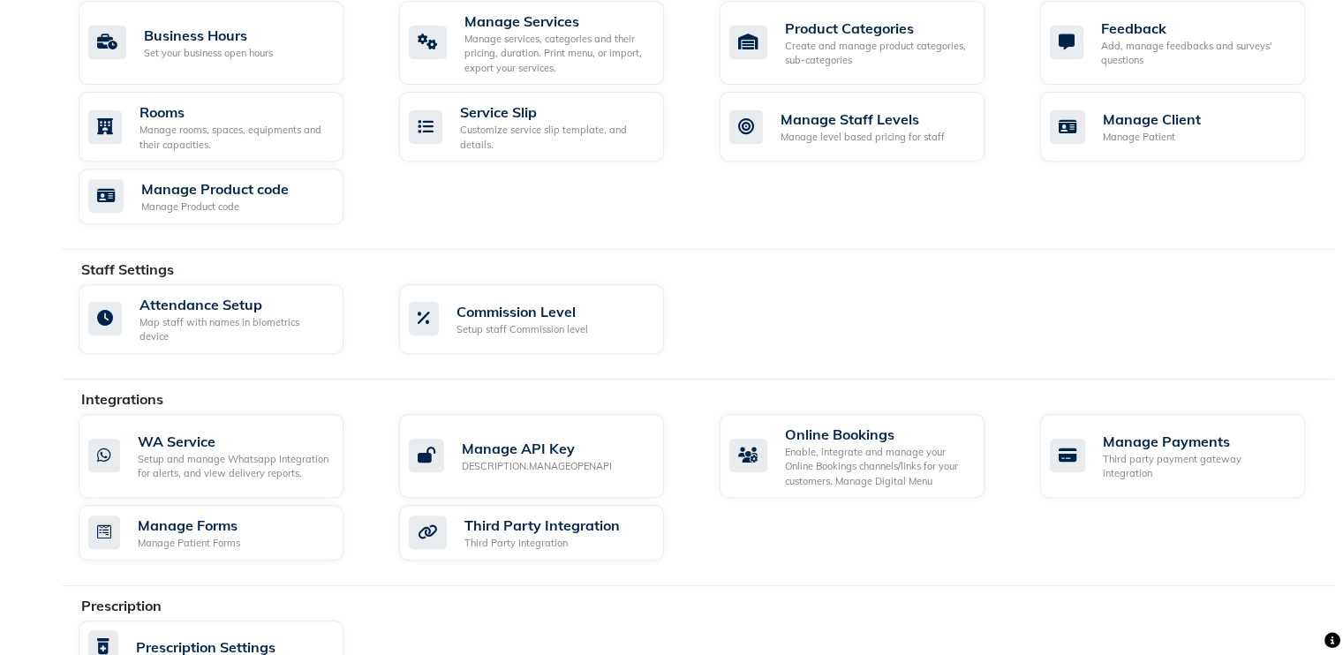
scroll to position [717, 0]
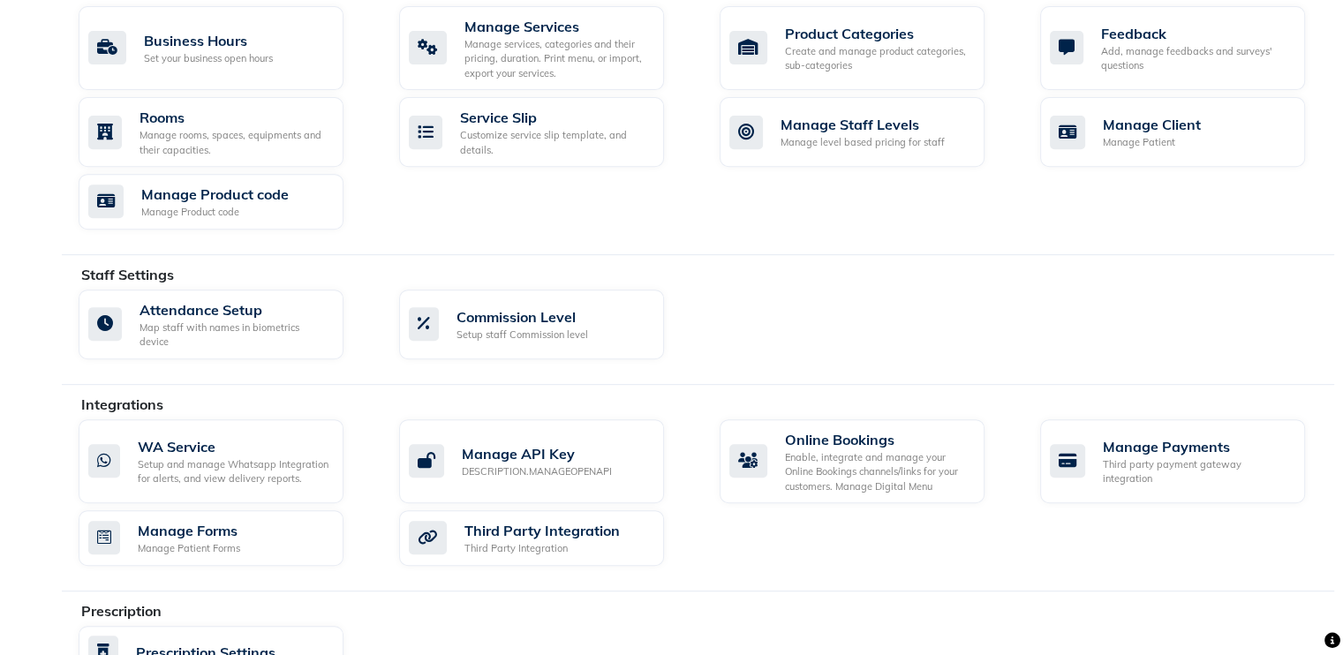
click at [494, 366] on div "Invoice Configurations Invoice Configuration Manage Tax, Payment Mode, Prefixes…" at bounding box center [698, 95] width 1272 height 1470
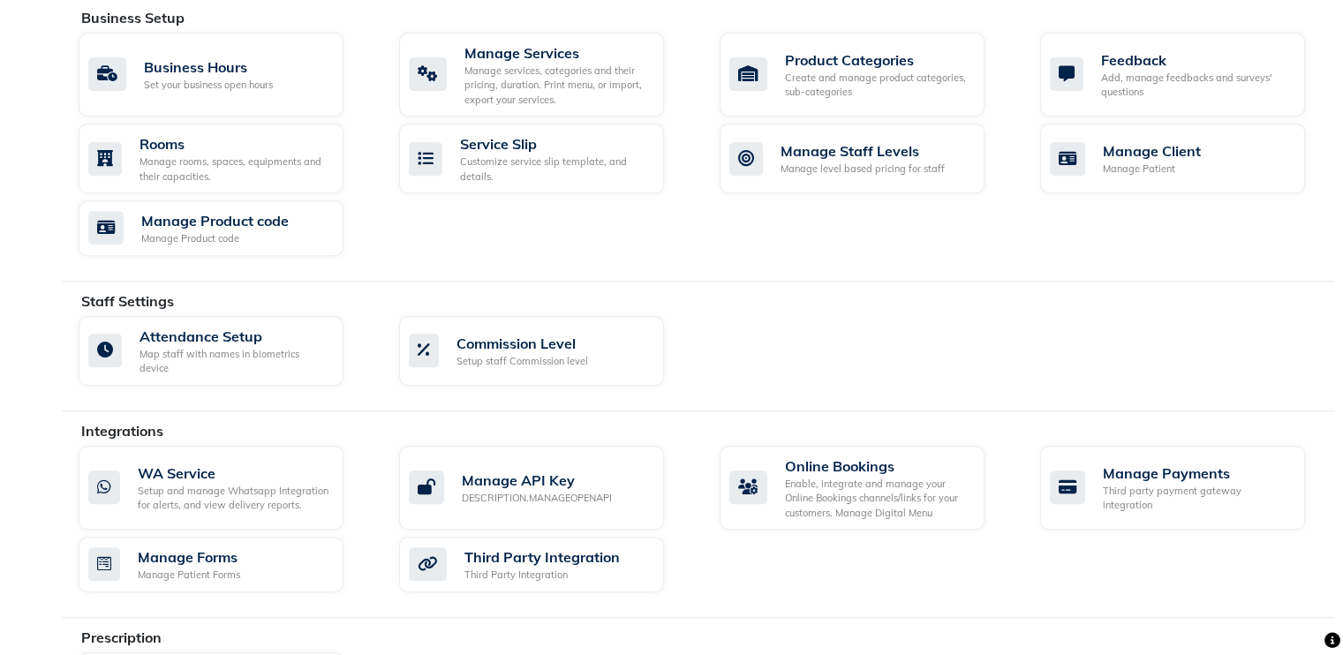
scroll to position [635, 0]
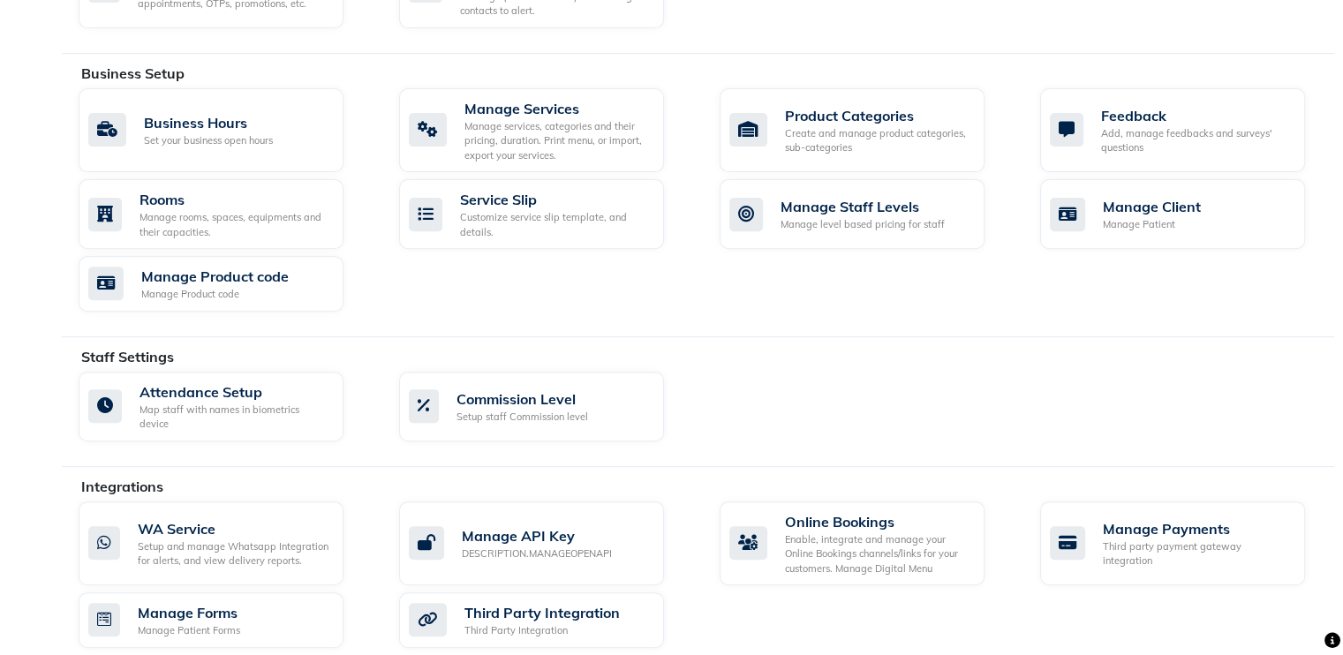
click at [393, 327] on div "Business Setup Business Hours Set your business open hours Manage Services Mana…" at bounding box center [698, 200] width 1272 height 275
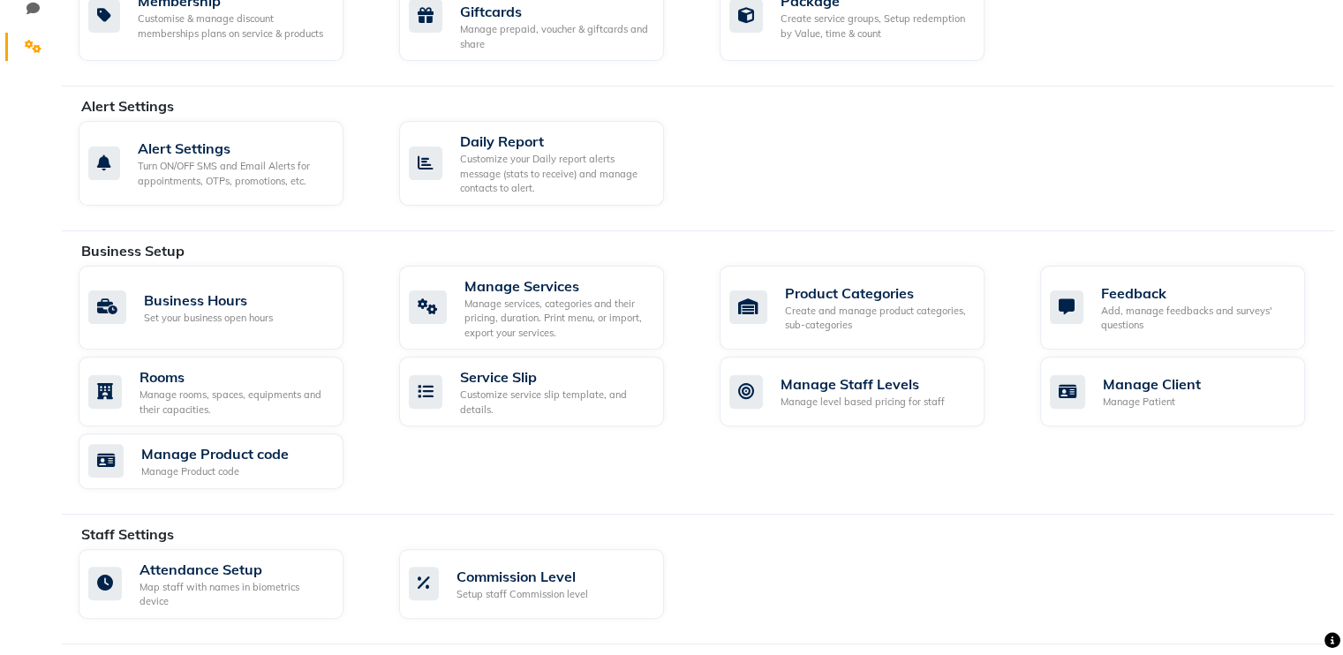
scroll to position [456, 0]
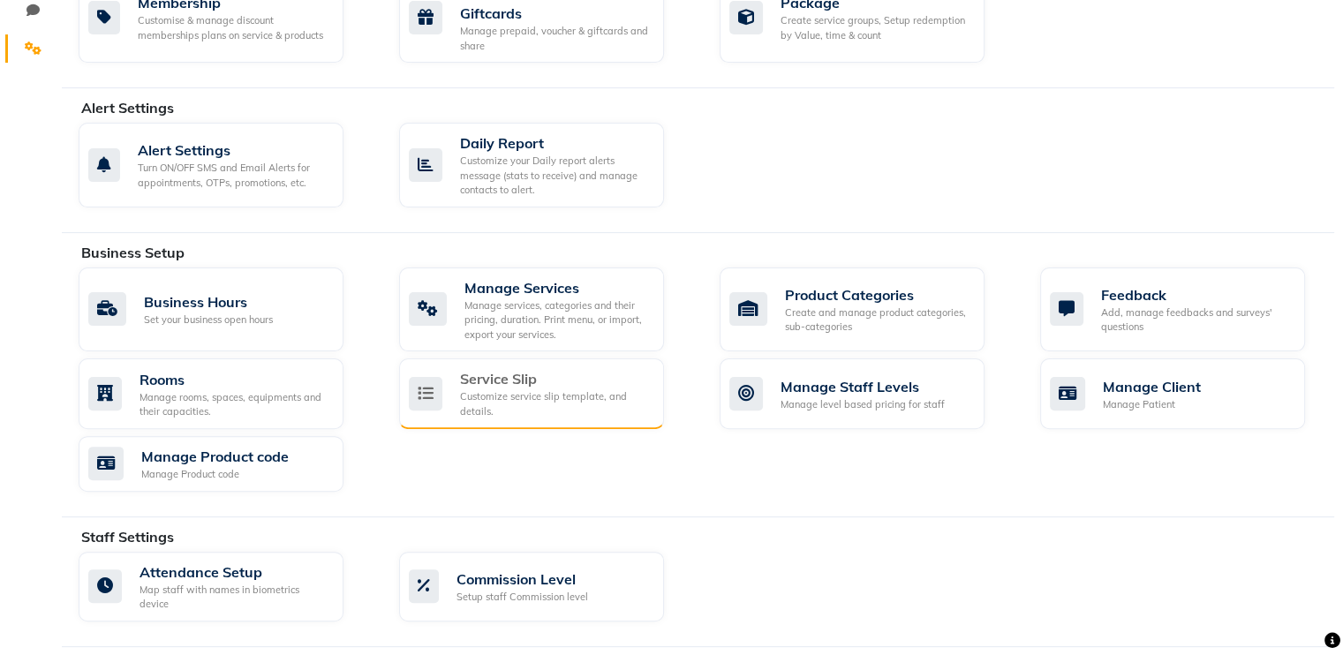
click at [550, 380] on div "Service Slip" at bounding box center [555, 378] width 190 height 21
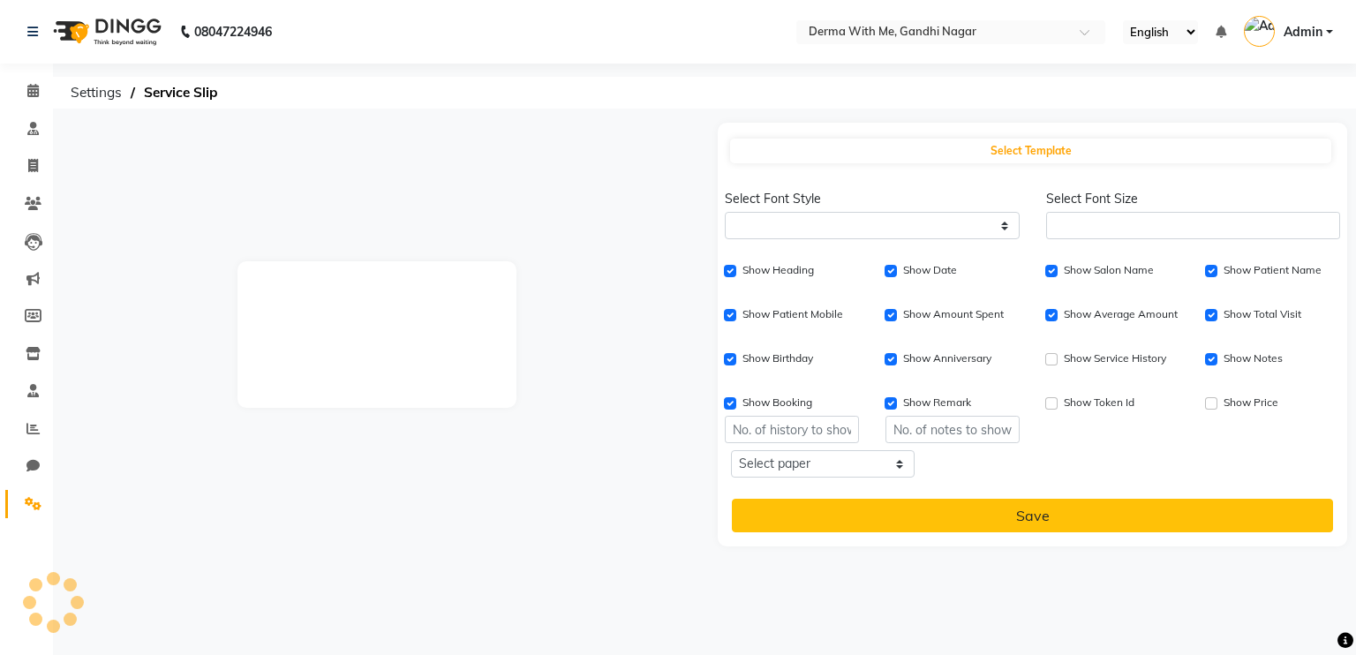
select select
type input "1"
checkbox input "true"
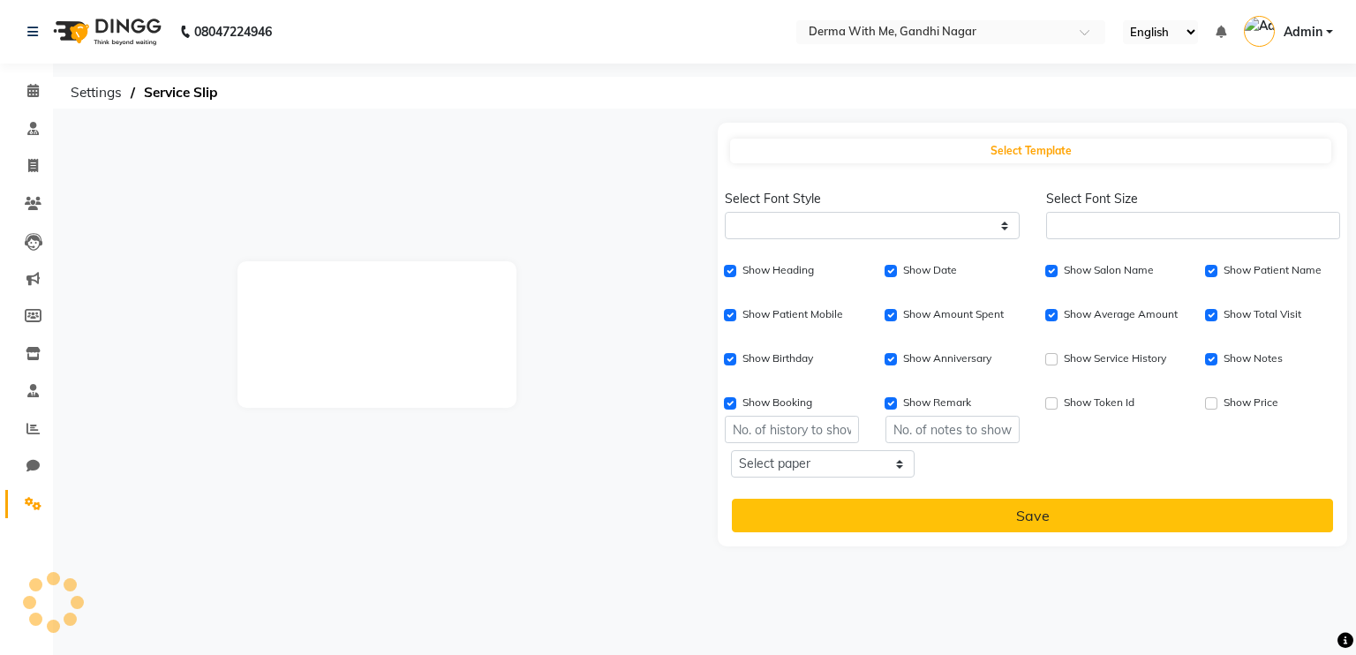
checkbox input "true"
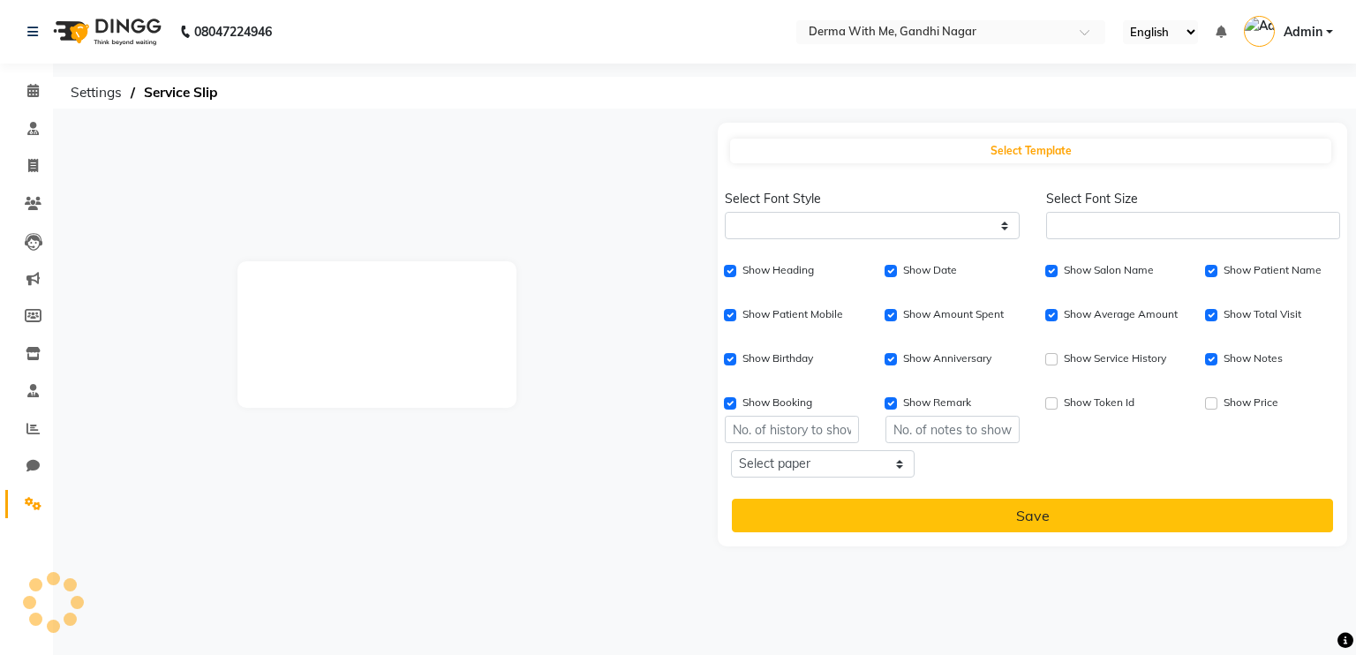
checkbox input "true"
type input "1"
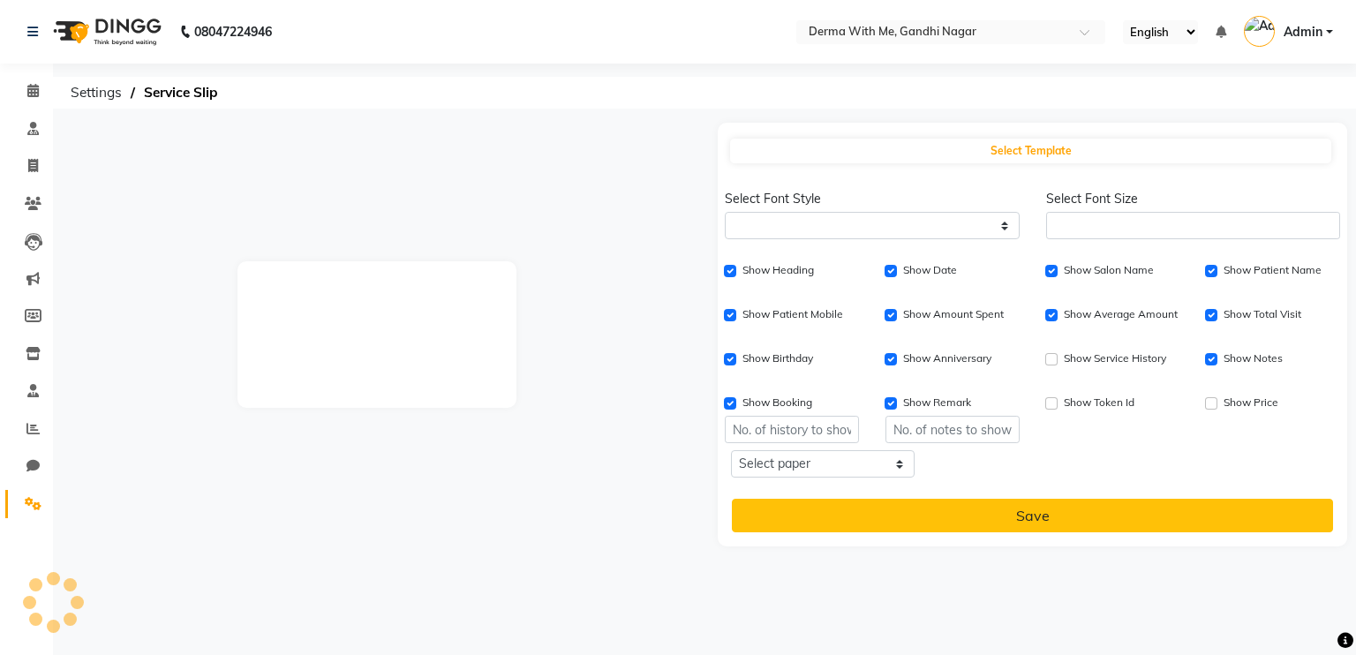
type input "1"
select select
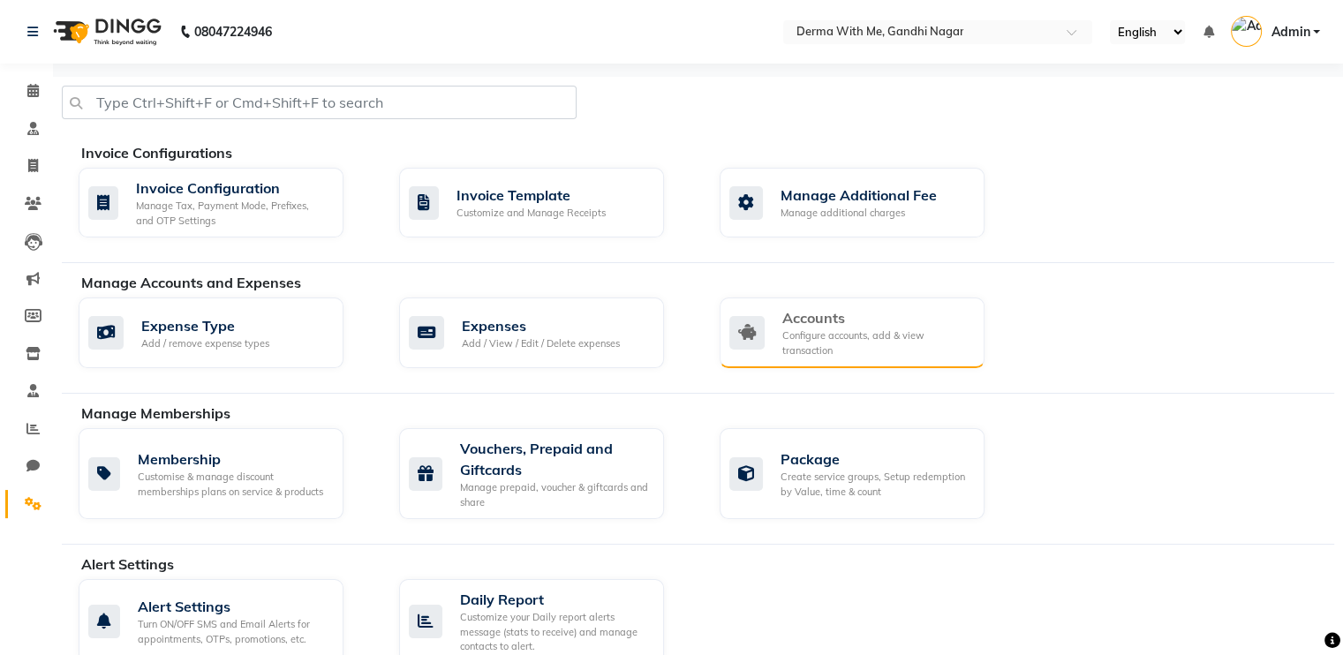
click at [828, 345] on div "Configure accounts, add & view transaction" at bounding box center [876, 342] width 188 height 29
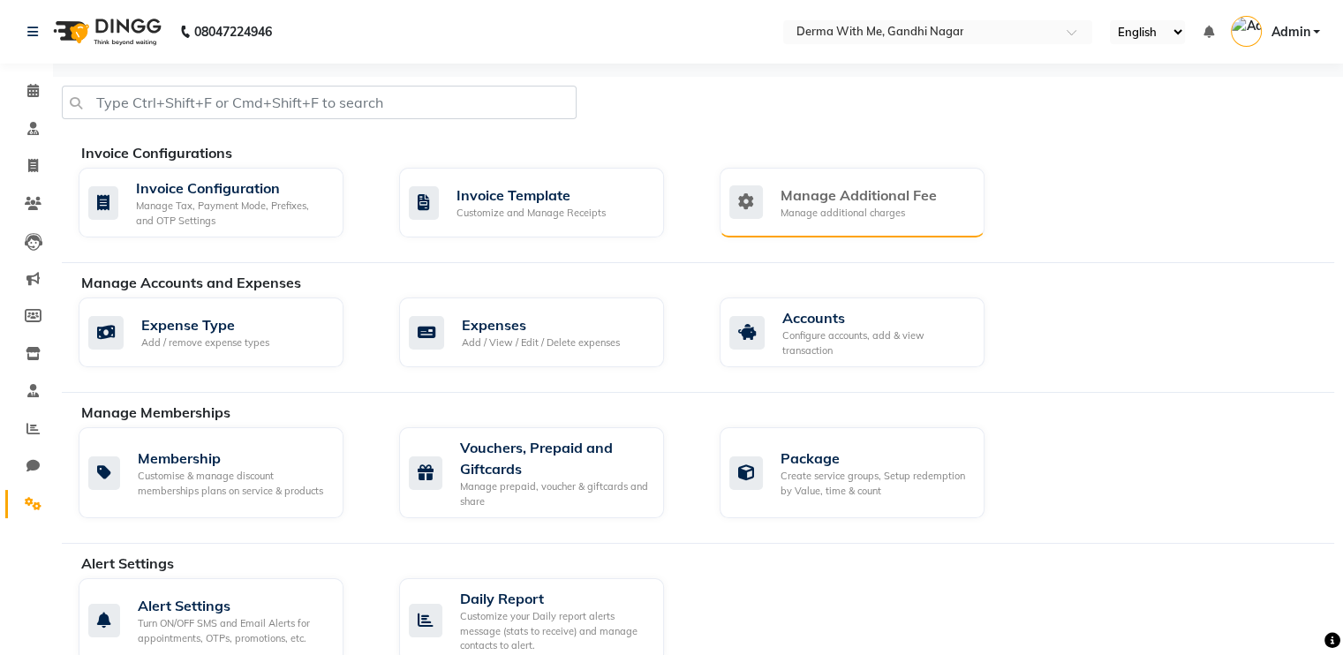
click at [878, 190] on div "Manage Additional Fee" at bounding box center [858, 195] width 156 height 21
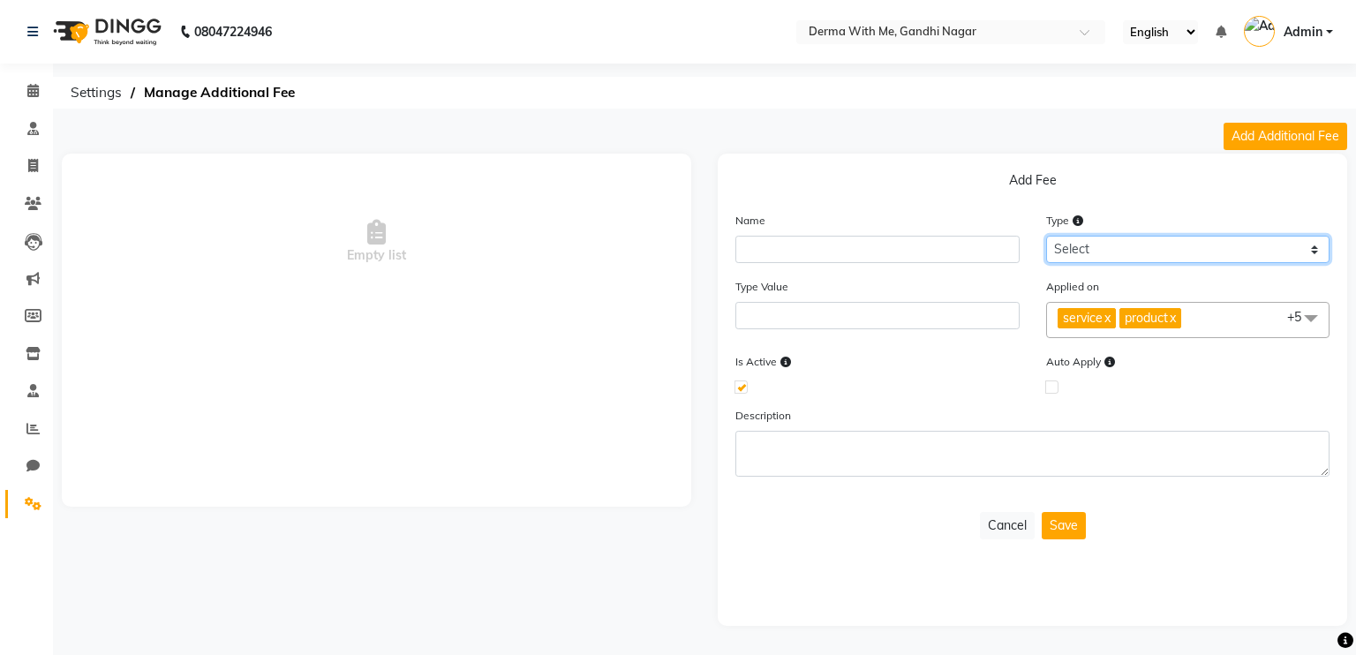
click at [1063, 250] on select "Select Flat Percentage" at bounding box center [1188, 249] width 284 height 27
click at [32, 87] on icon at bounding box center [32, 90] width 11 height 13
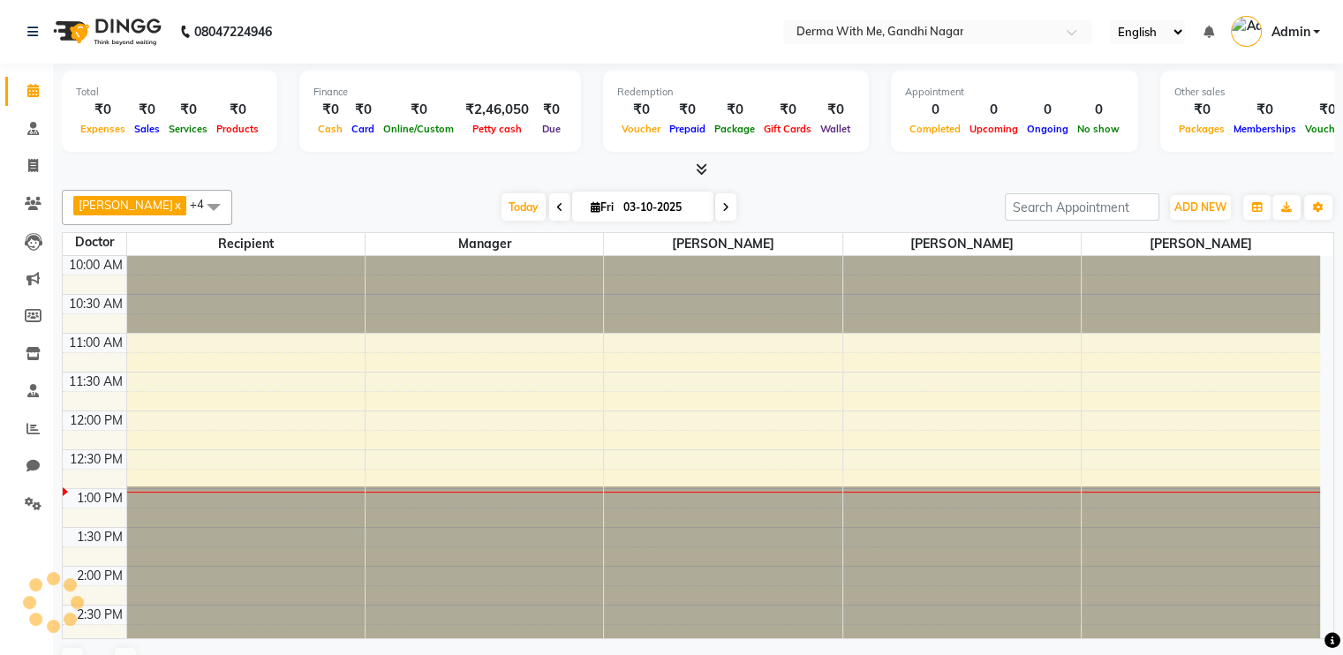
scroll to position [232, 0]
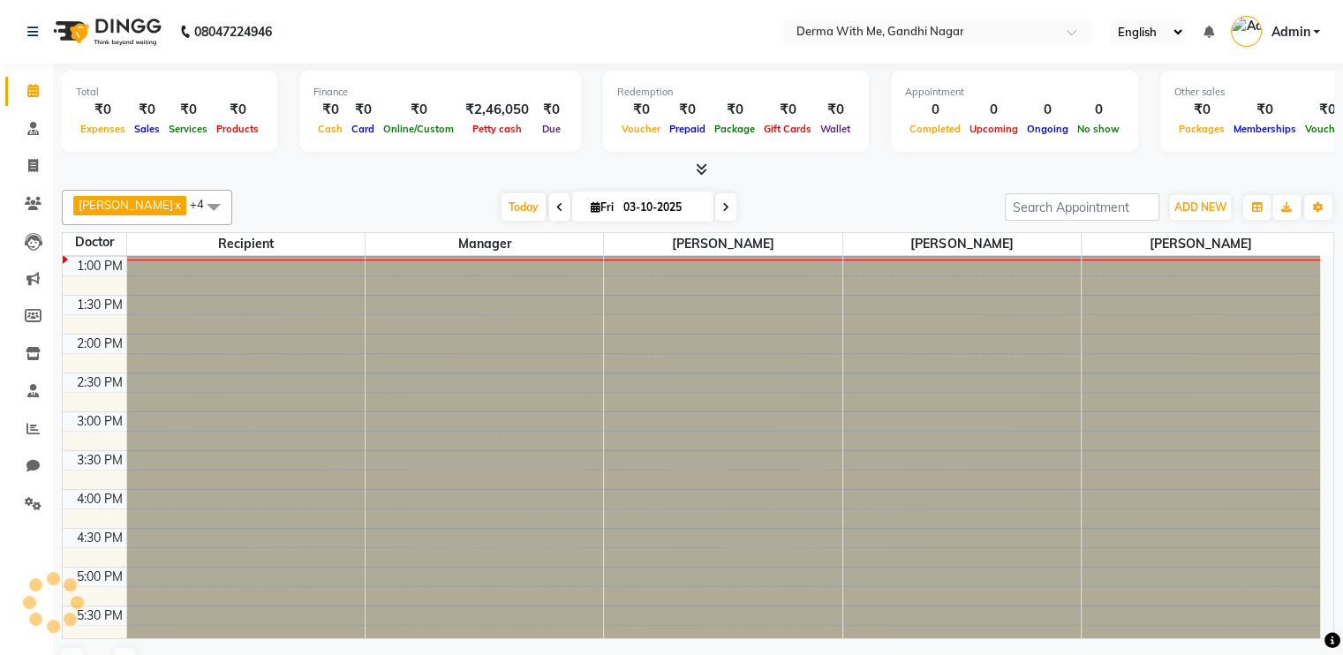
click at [374, 196] on div "[DATE] [DATE]" at bounding box center [618, 207] width 755 height 26
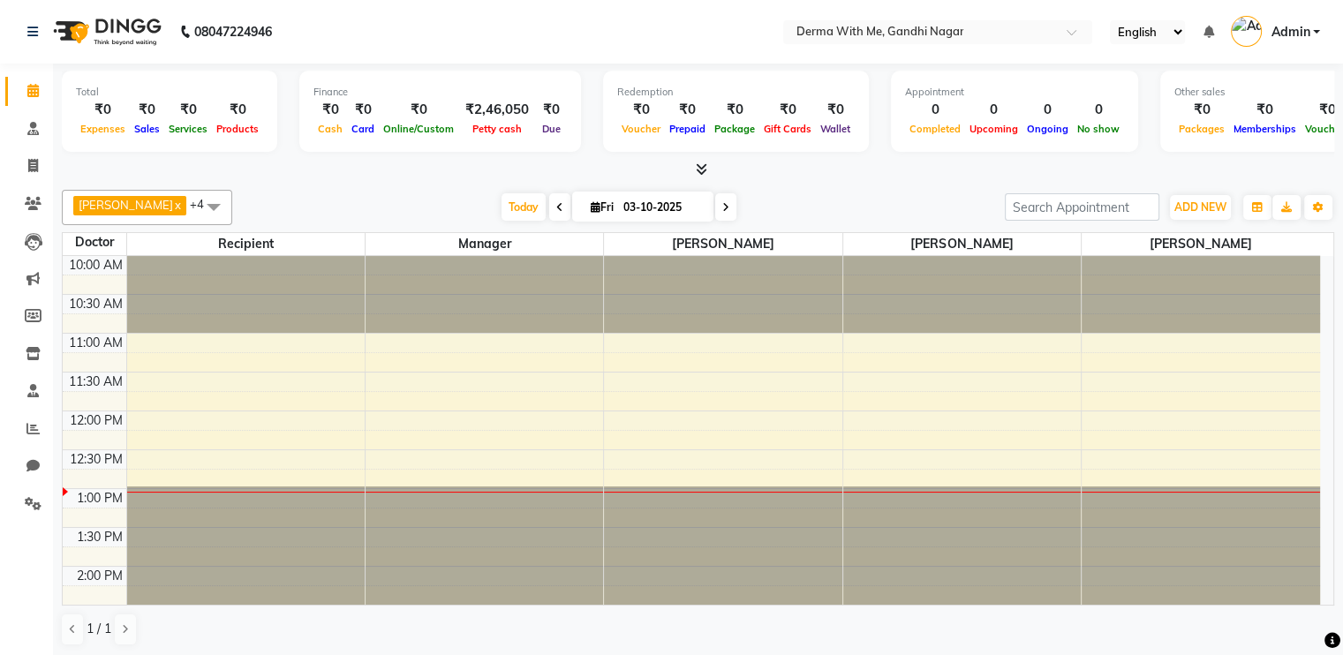
scroll to position [0, 0]
click at [175, 208] on span "[PERSON_NAME] x" at bounding box center [131, 207] width 117 height 23
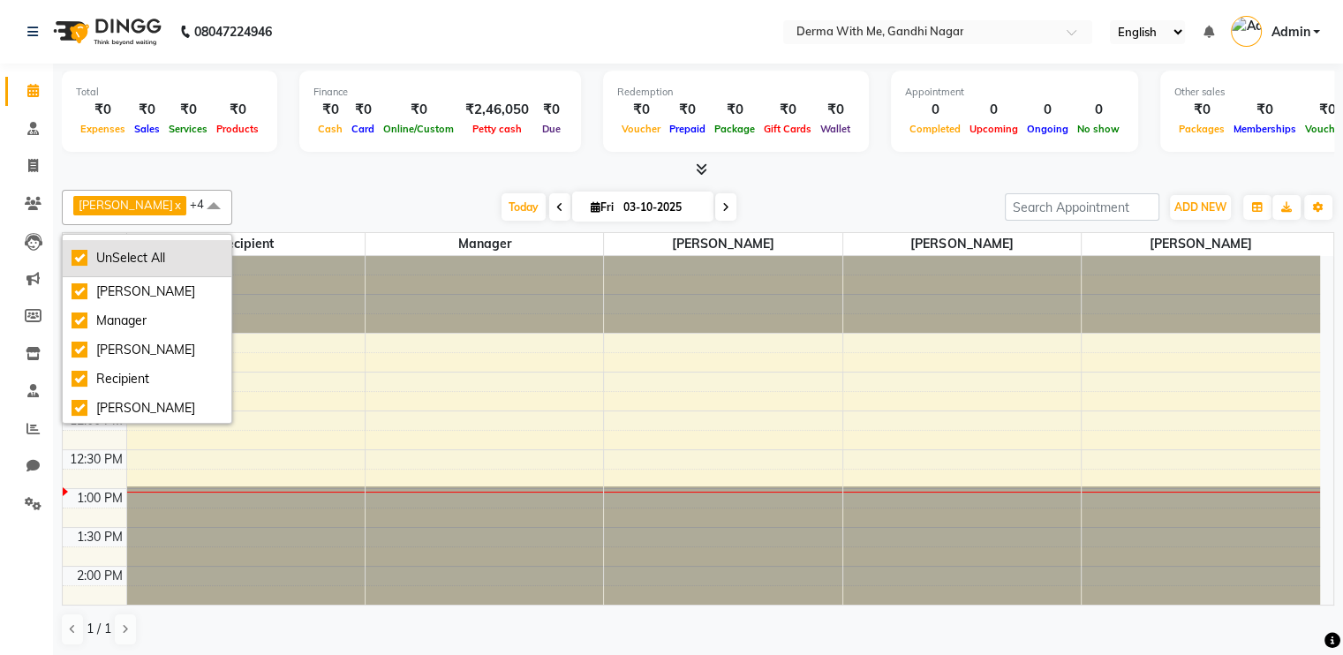
click at [80, 252] on div "UnSelect All" at bounding box center [147, 258] width 151 height 19
checkbox input "false"
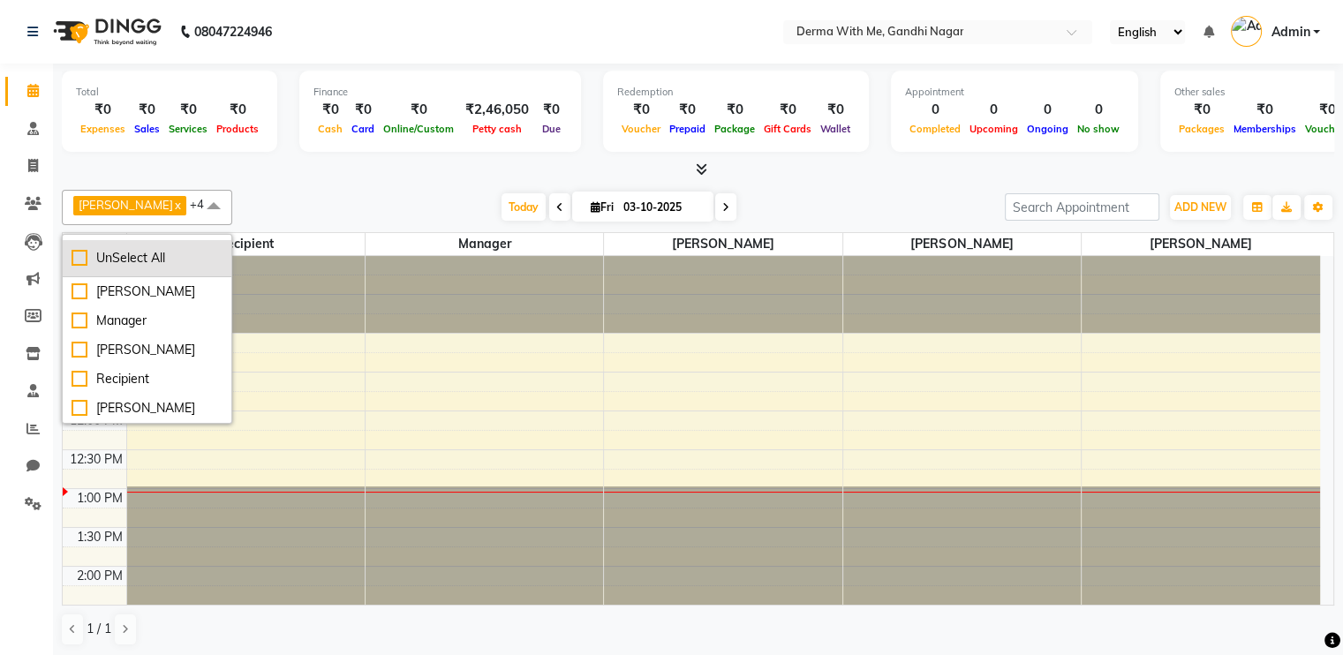
checkbox input "false"
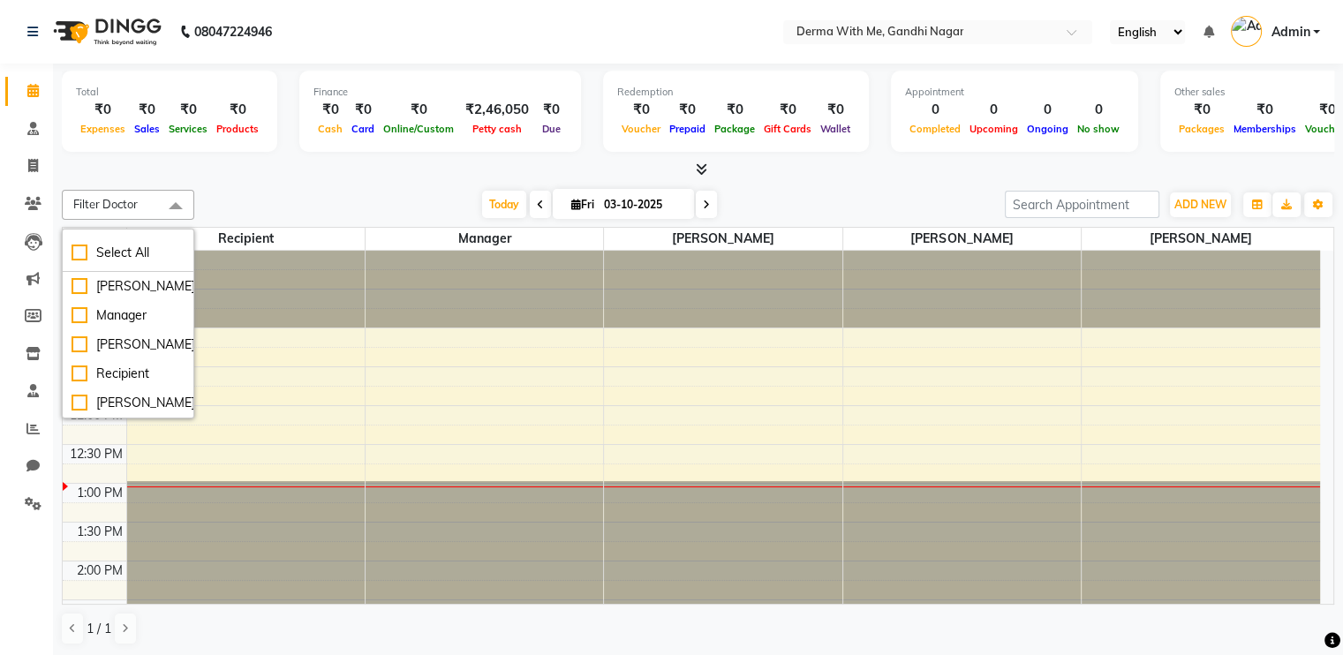
click at [343, 161] on div at bounding box center [698, 170] width 1272 height 19
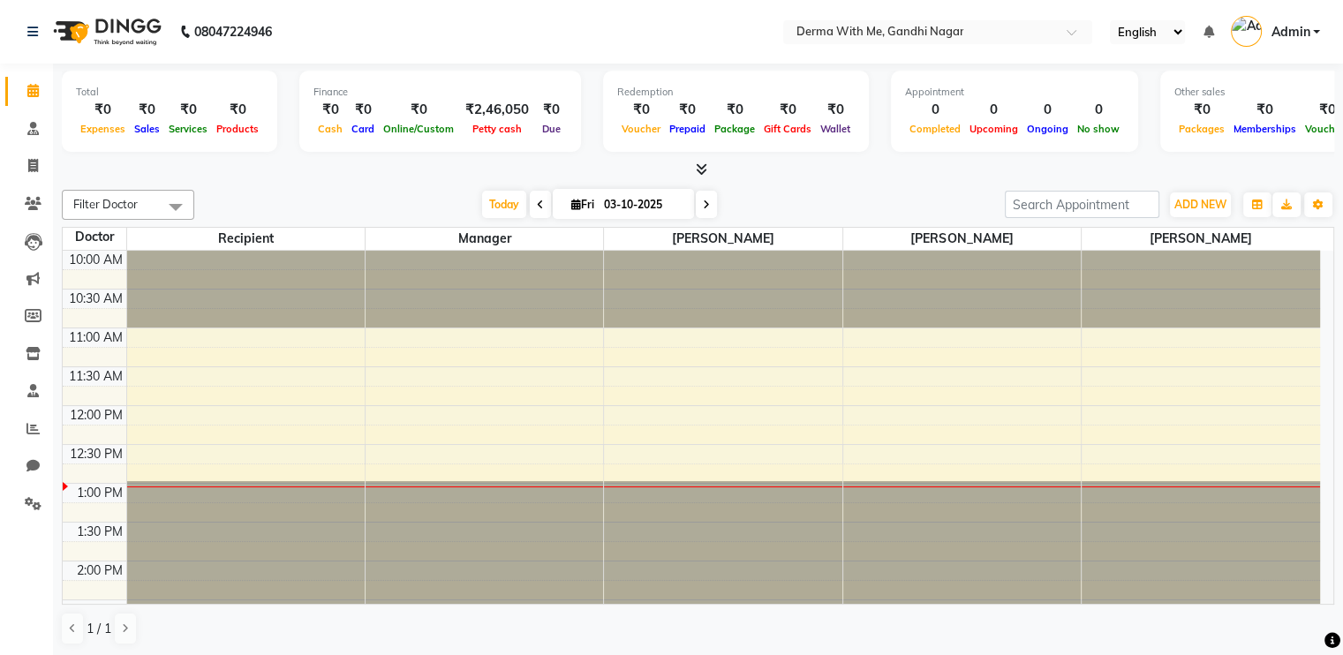
click at [865, 197] on div "[DATE] [DATE]" at bounding box center [599, 205] width 793 height 26
click at [791, 196] on div "[DATE] [DATE]" at bounding box center [599, 205] width 793 height 26
click at [35, 207] on icon at bounding box center [33, 203] width 17 height 13
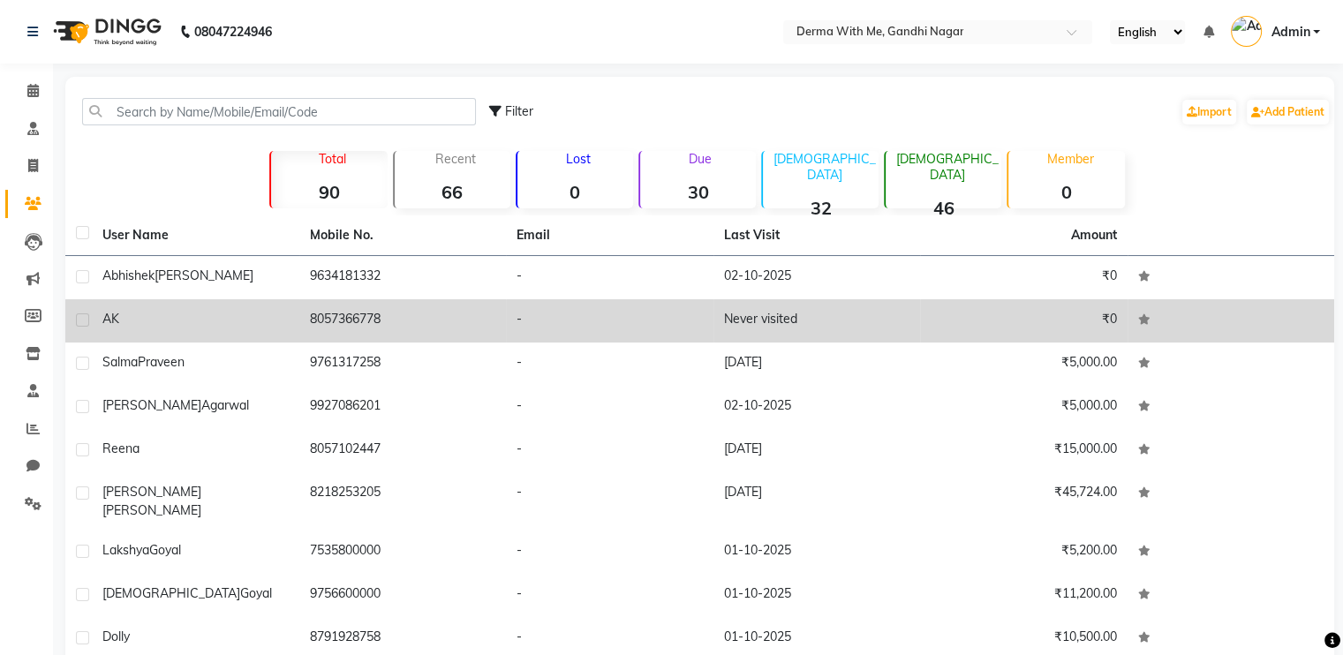
scroll to position [109, 0]
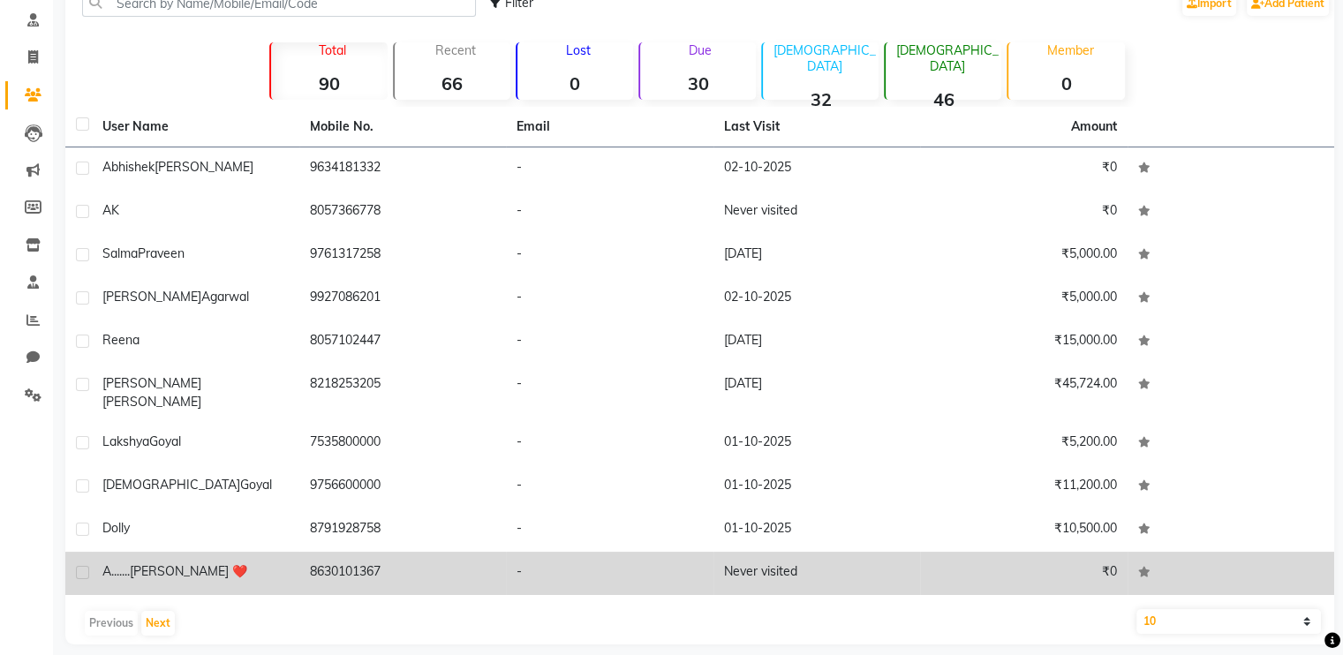
click at [329, 552] on td "8630101367" at bounding box center [402, 573] width 207 height 43
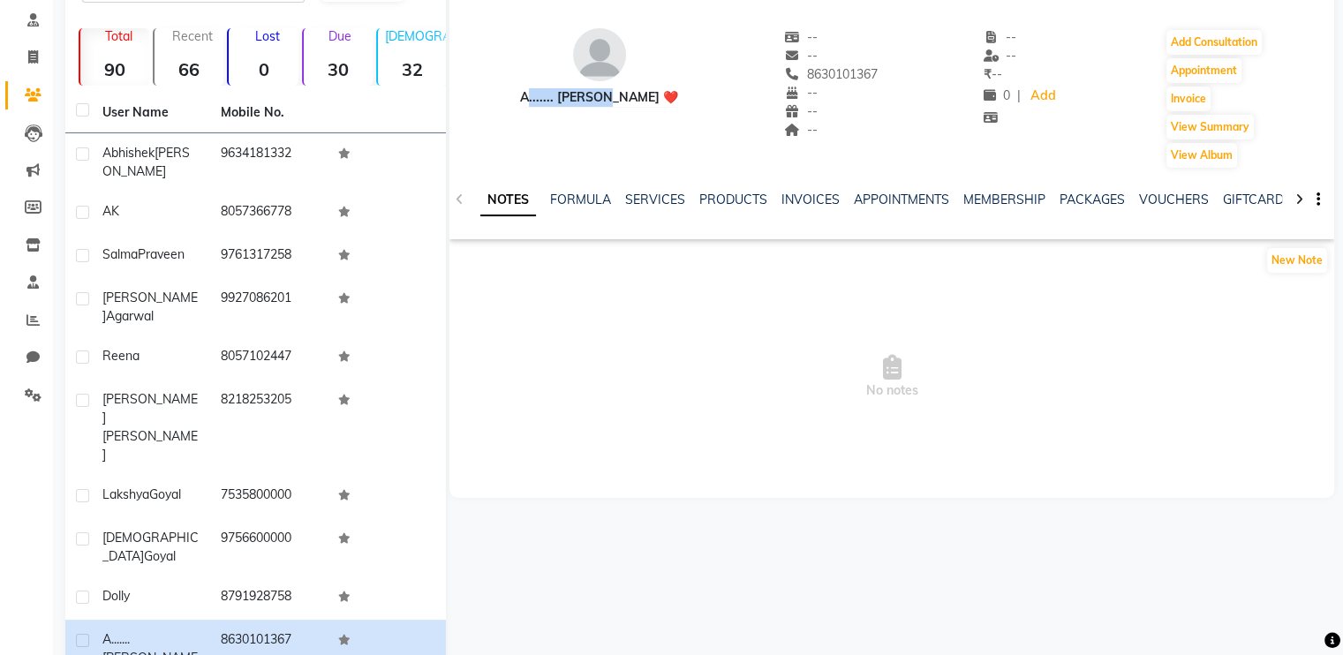
drag, startPoint x: 611, startPoint y: 102, endPoint x: 523, endPoint y: 93, distance: 88.7
click at [523, 93] on div "A....... [PERSON_NAME] ❤️ -- -- 8630101367 -- -- -- -- -- ₹ -- 0 | Add Add Cons…" at bounding box center [891, 90] width 885 height 159
click at [655, 105] on div "A....... [PERSON_NAME] ❤️ -- -- 8630101367 -- -- -- -- -- ₹ -- 0 | Add Add Cons…" at bounding box center [891, 90] width 885 height 159
click at [637, 116] on div "A....... [PERSON_NAME] ❤️ -- -- 8630101367 -- -- -- -- -- ₹ -- 0 | Add Add Cons…" at bounding box center [891, 90] width 885 height 159
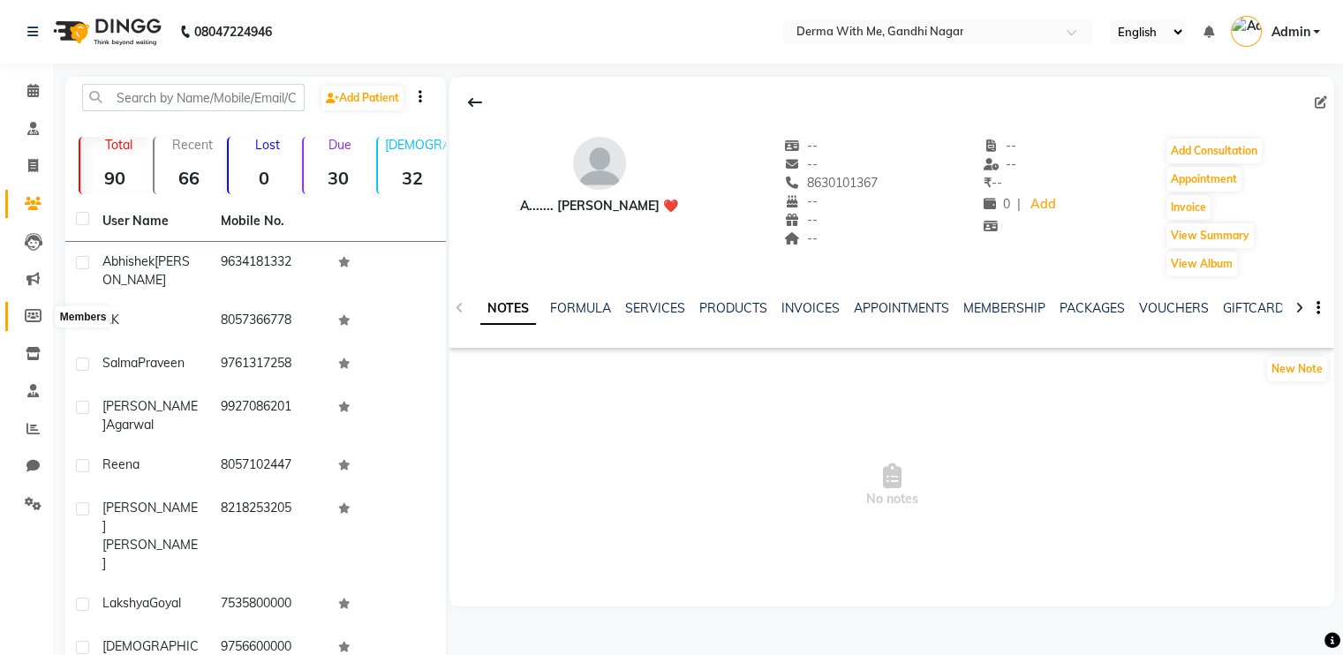
click at [28, 321] on icon at bounding box center [33, 315] width 17 height 13
select select
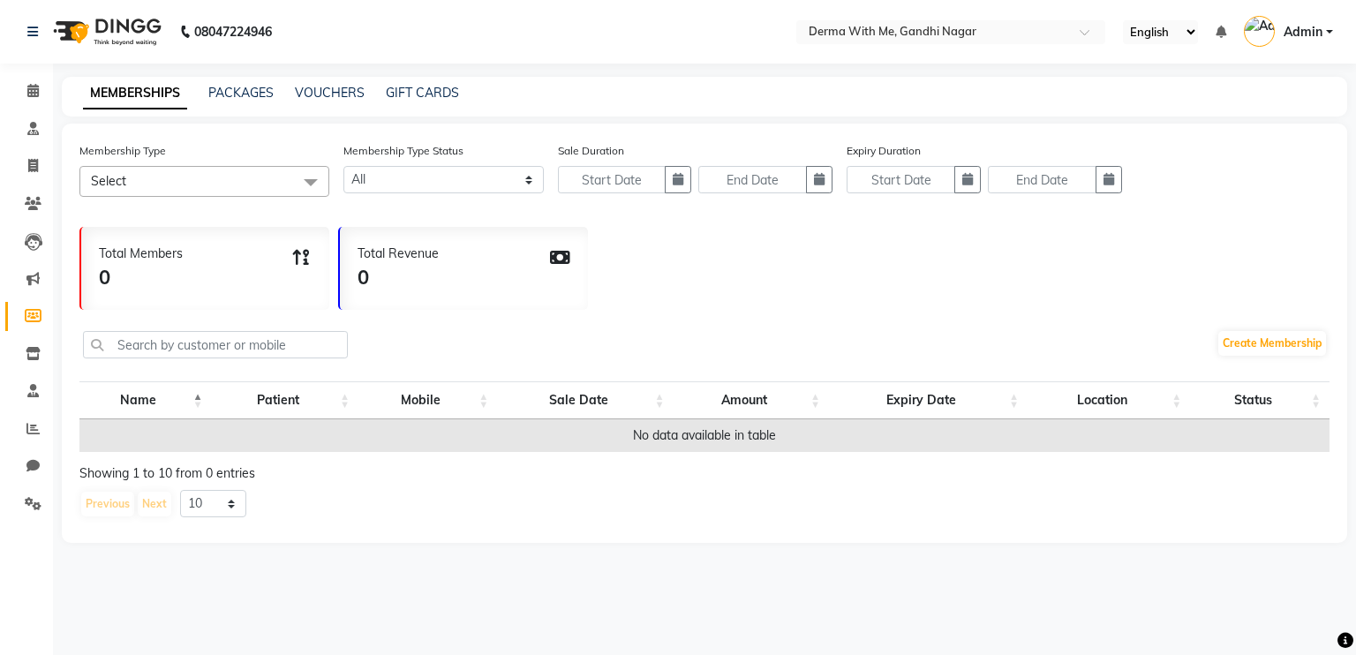
click at [275, 187] on span "Select" at bounding box center [204, 181] width 250 height 31
click at [262, 176] on span "Select" at bounding box center [204, 181] width 250 height 31
click at [33, 401] on span at bounding box center [33, 391] width 31 height 20
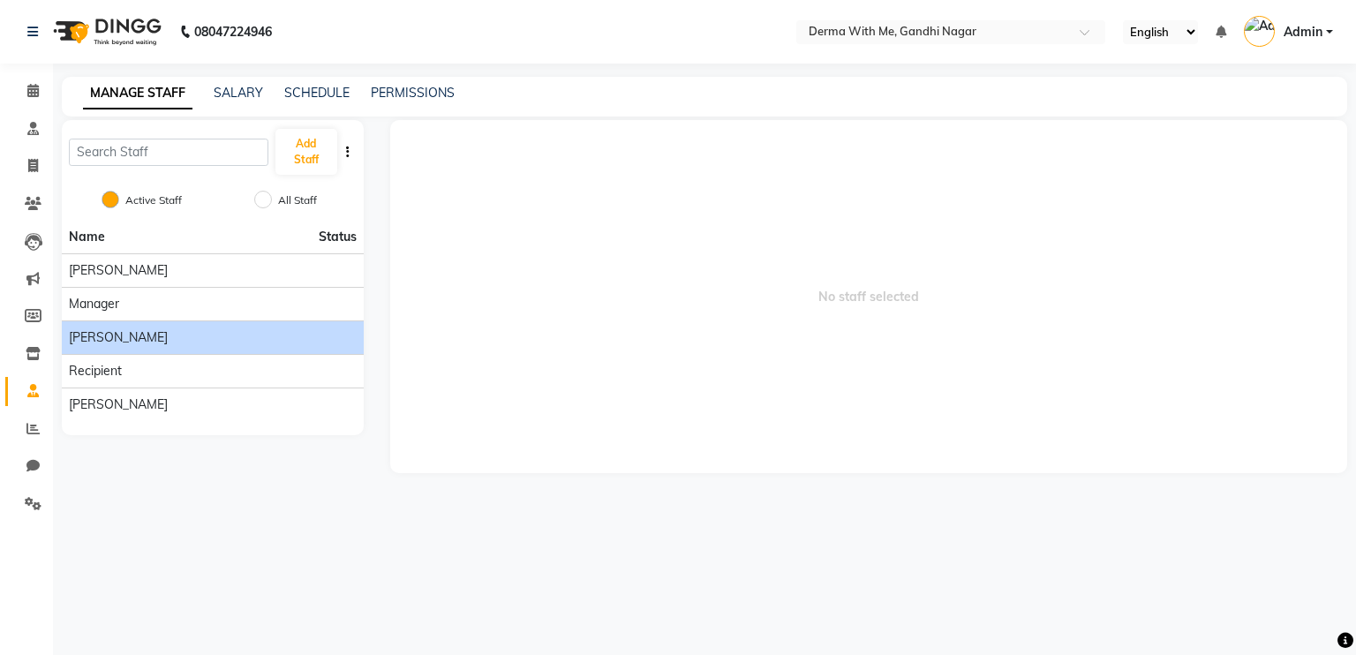
click at [239, 335] on div "[PERSON_NAME]" at bounding box center [213, 337] width 288 height 19
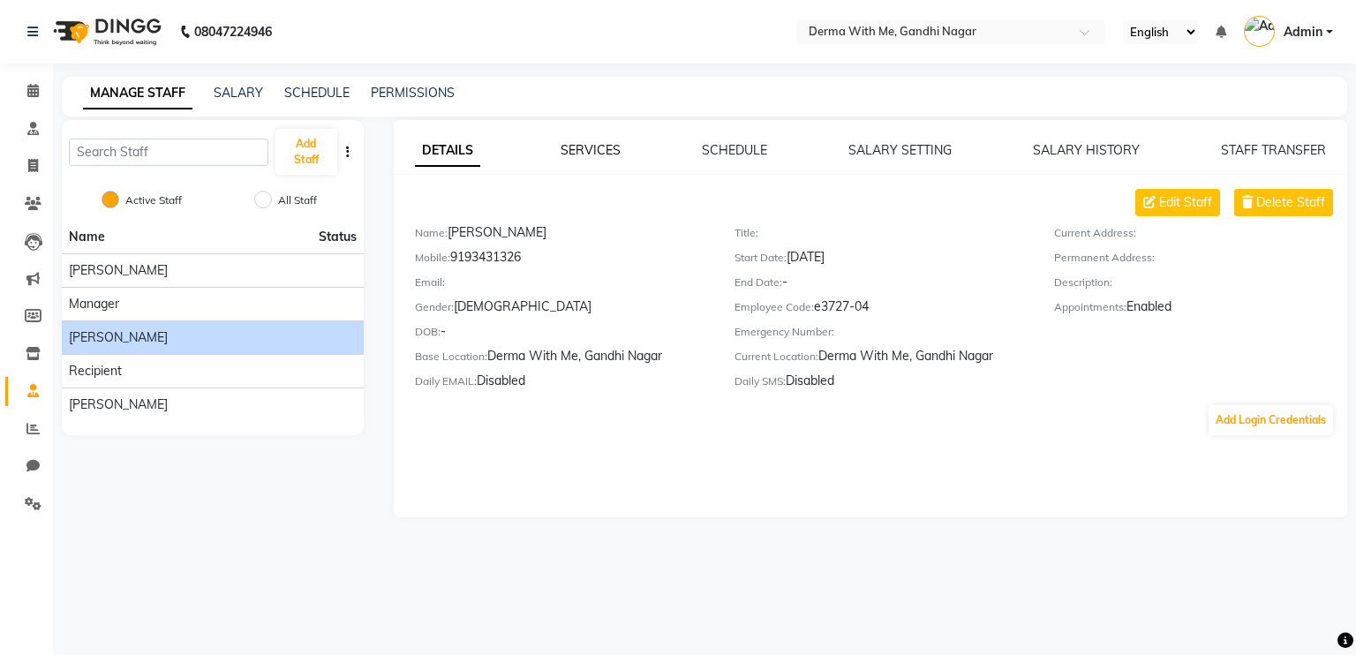
click at [607, 149] on link "SERVICES" at bounding box center [591, 150] width 60 height 16
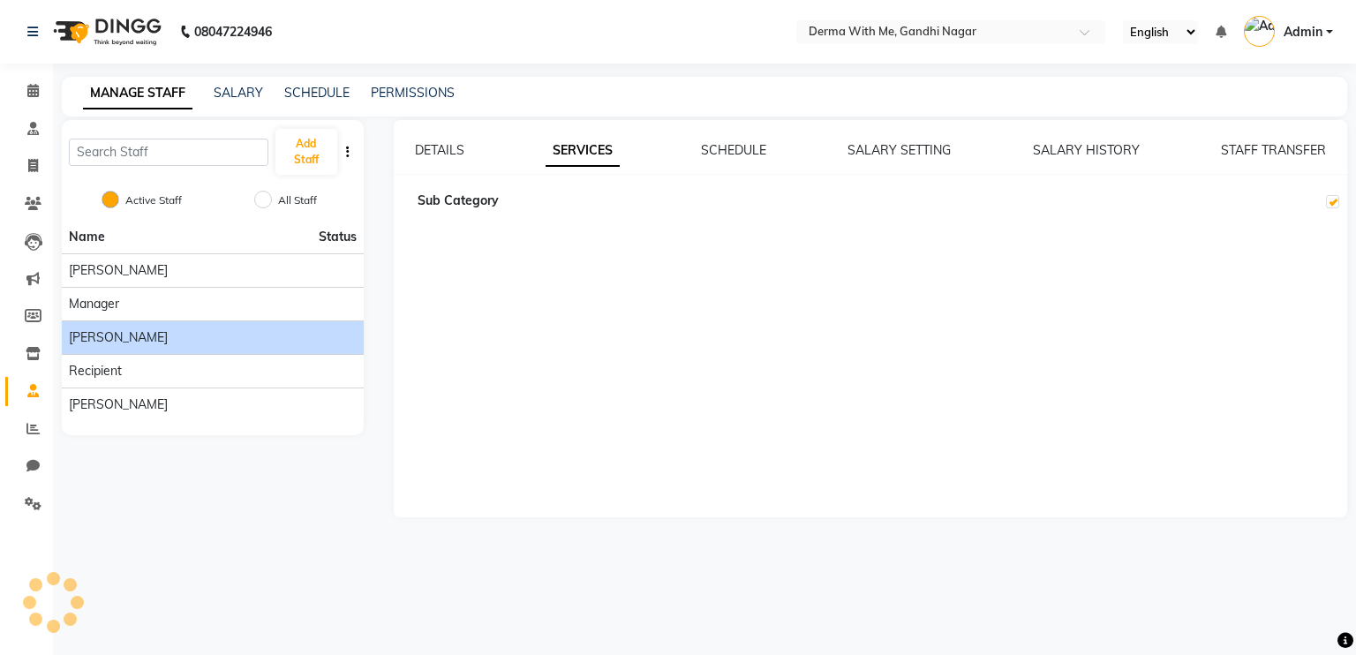
checkbox input "true"
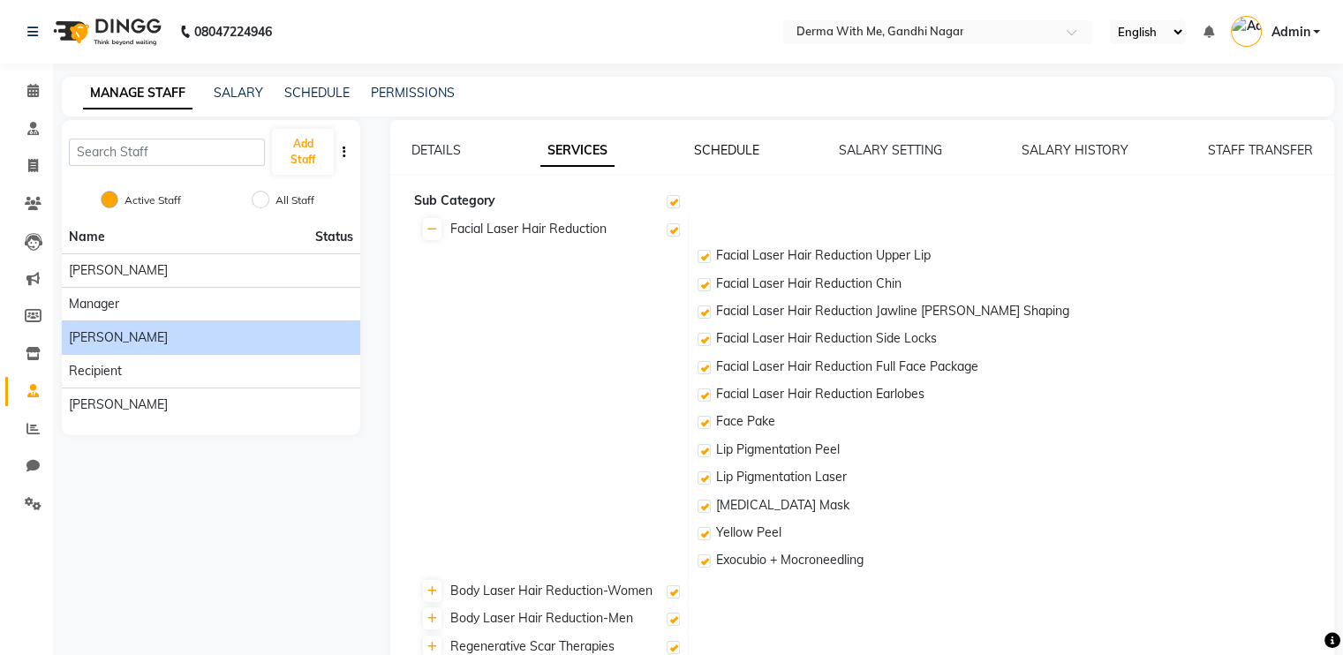
click at [727, 151] on link "SCHEDULE" at bounding box center [726, 150] width 65 height 16
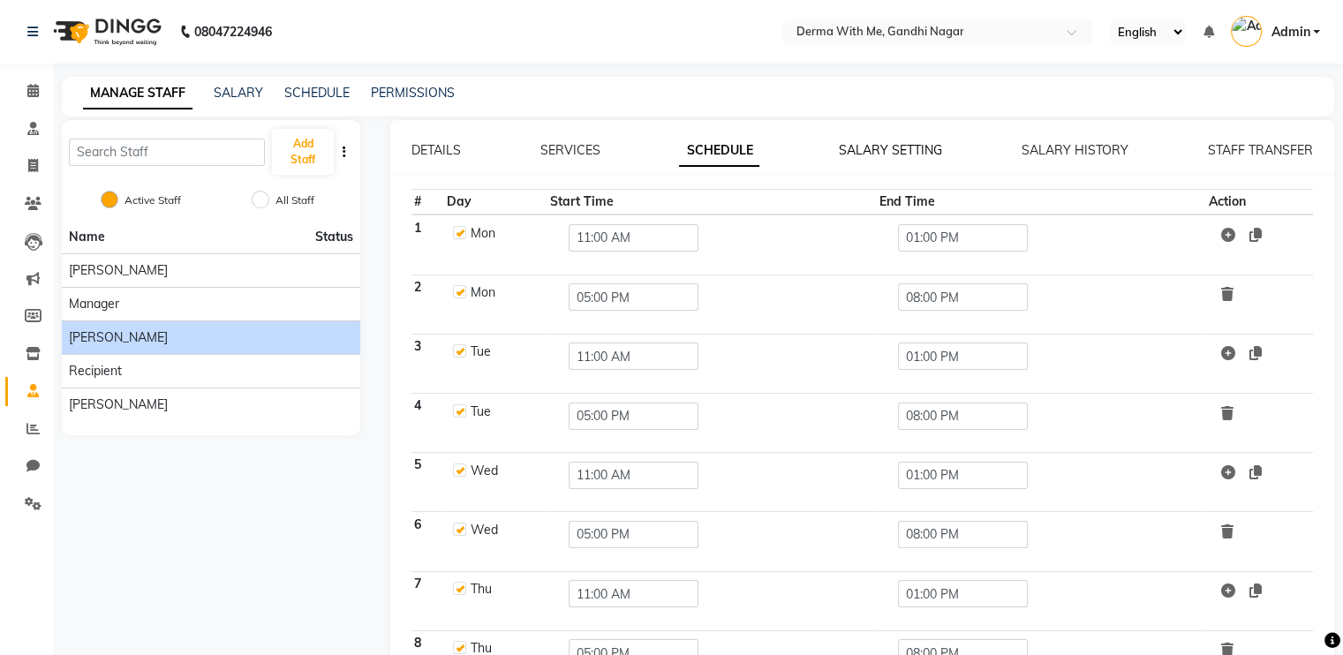
click at [868, 157] on link "SALARY SETTING" at bounding box center [890, 150] width 103 height 16
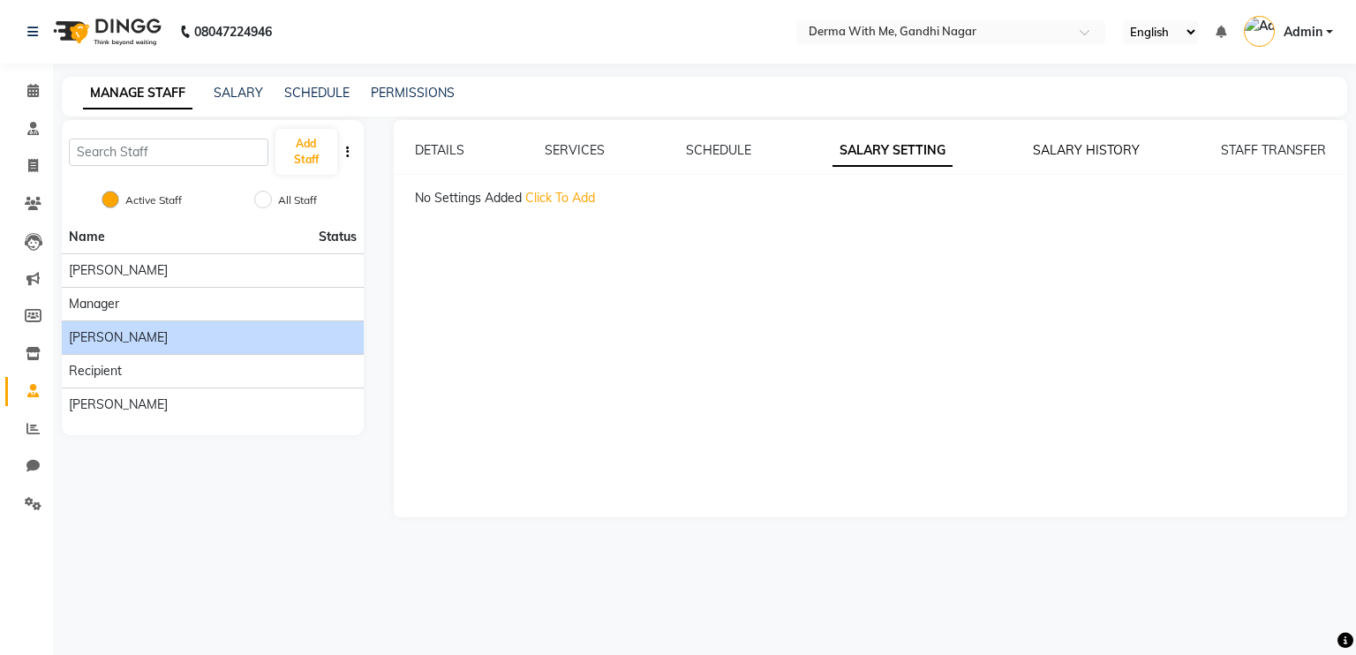
click at [1066, 154] on link "SALARY HISTORY" at bounding box center [1086, 150] width 107 height 16
click at [1276, 147] on link "STAFF TRANSFER" at bounding box center [1273, 150] width 105 height 16
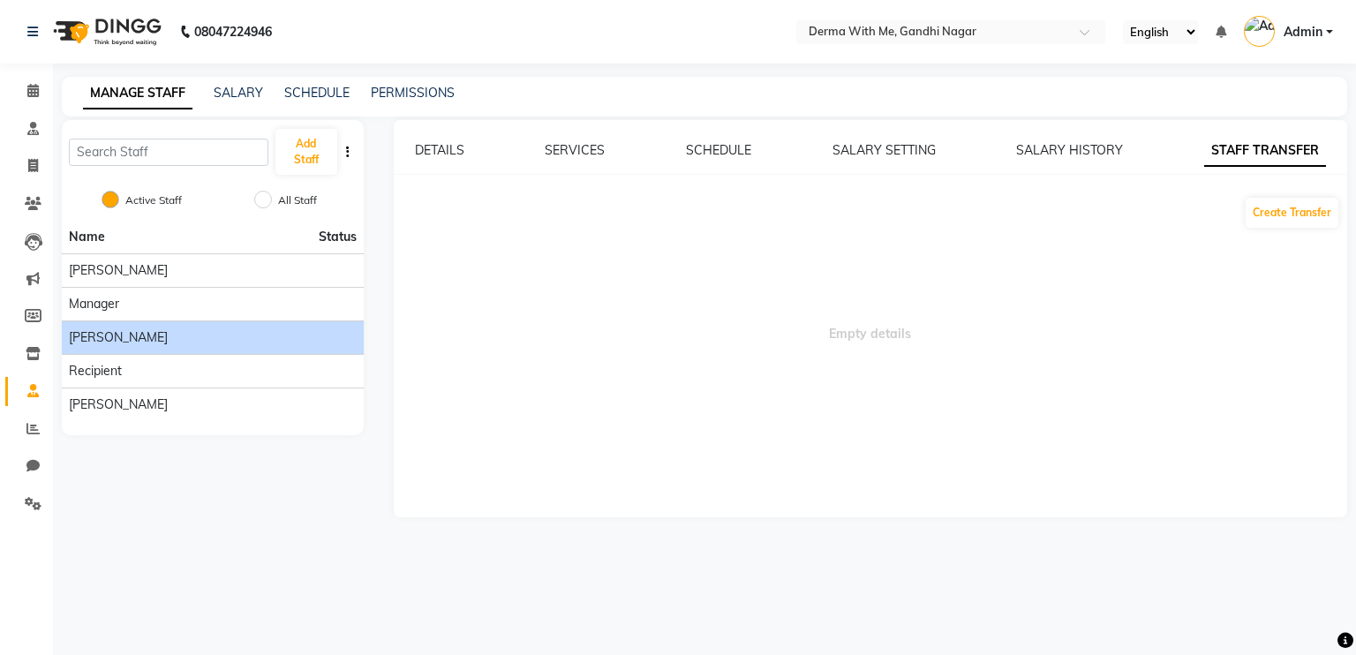
click at [403, 104] on div "MANAGE STAFF SALARY SCHEDULE PERMISSIONS" at bounding box center [704, 97] width 1285 height 40
click at [402, 93] on link "PERMISSIONS" at bounding box center [413, 93] width 84 height 16
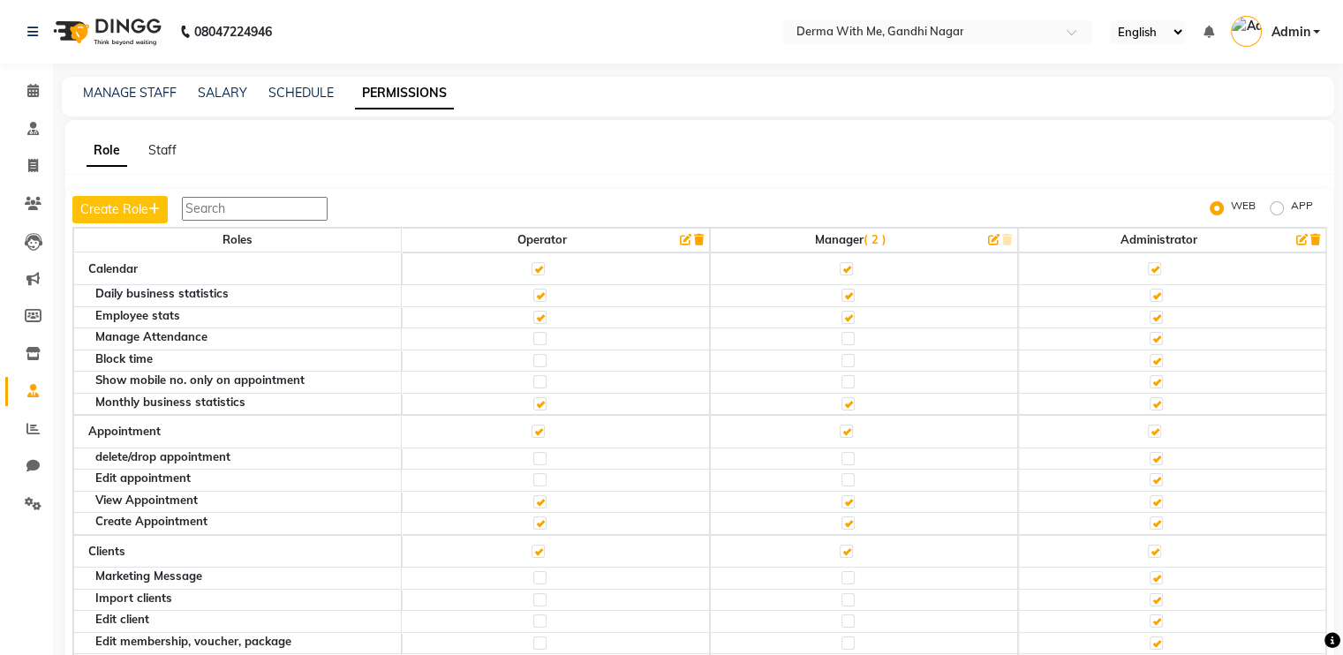
click at [572, 174] on hr at bounding box center [699, 174] width 1269 height 1
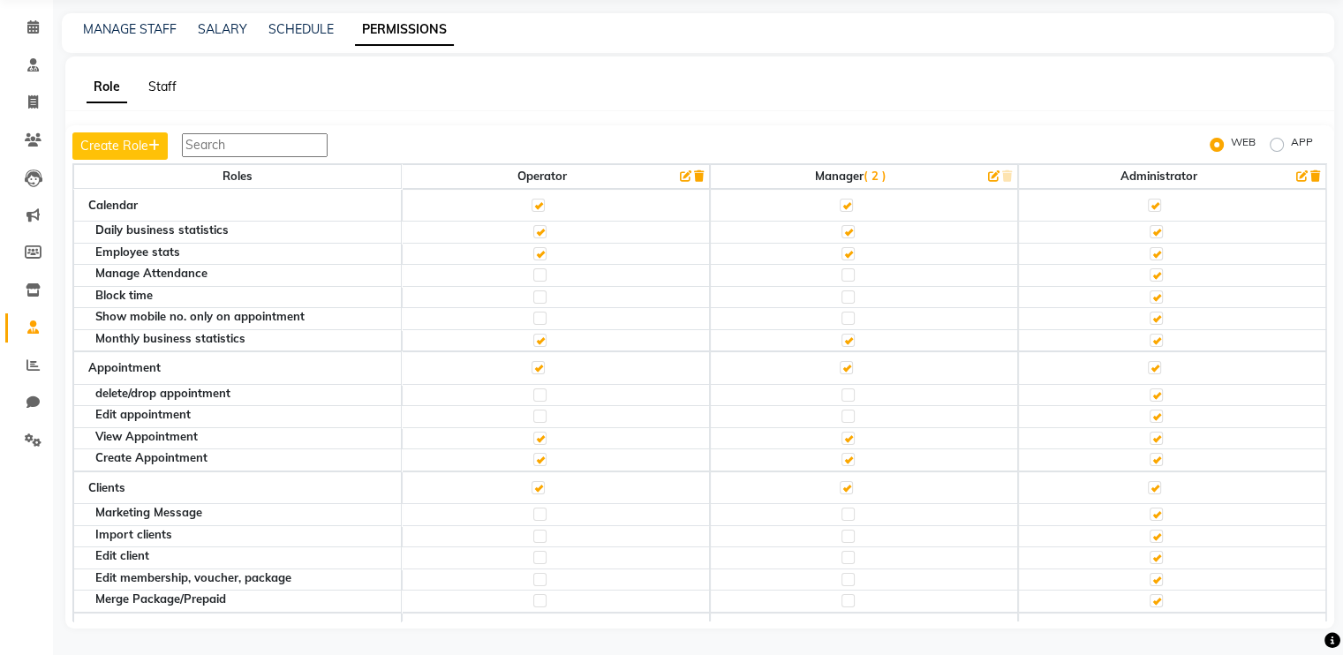
click at [152, 87] on link "Staff" at bounding box center [162, 87] width 28 height 16
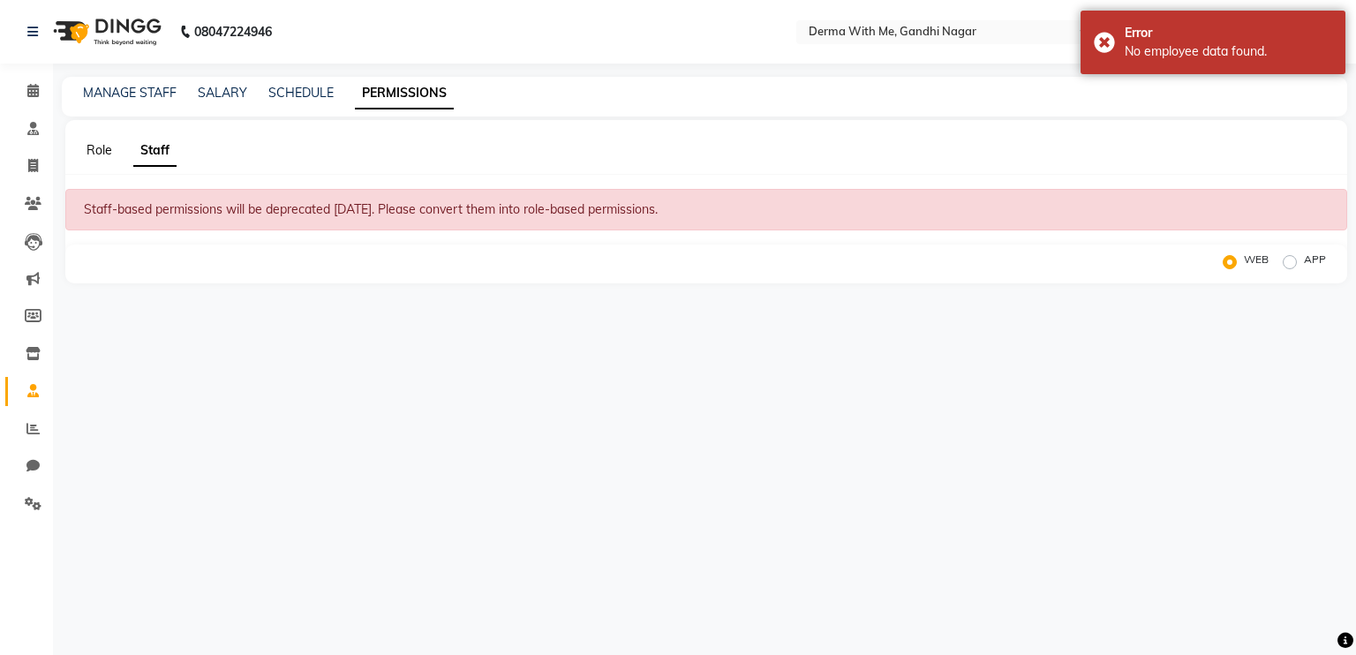
click at [99, 154] on link "Role" at bounding box center [100, 150] width 26 height 16
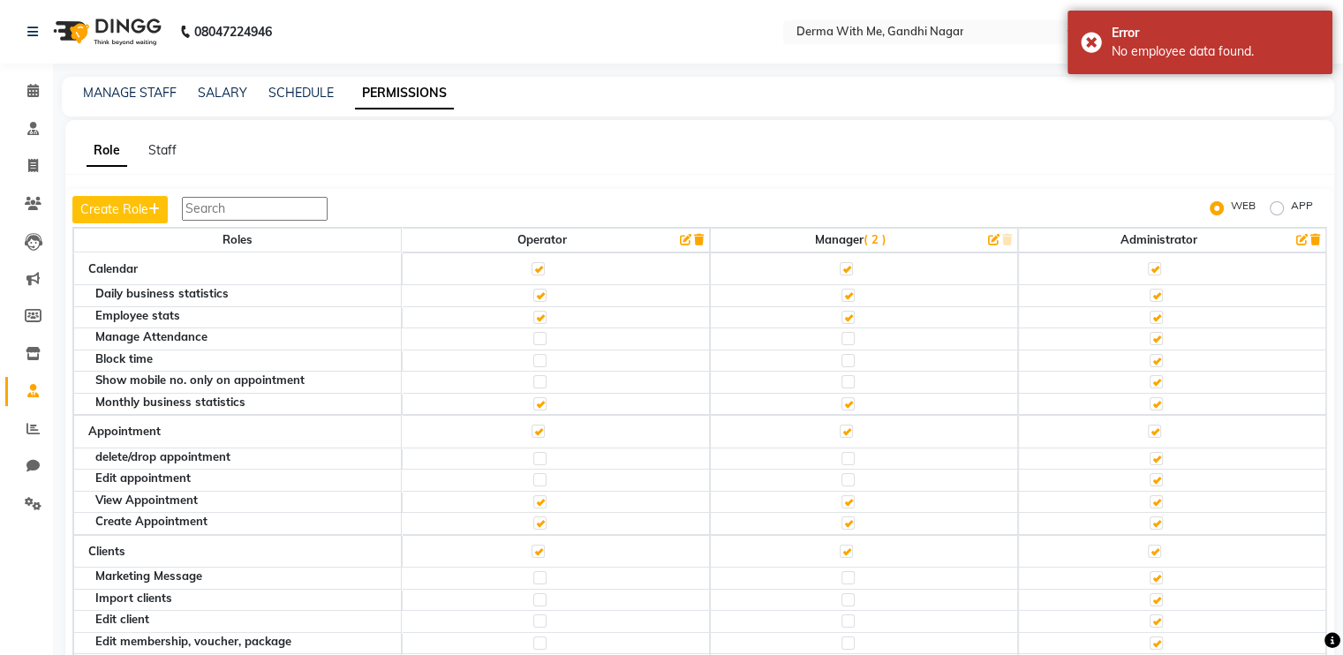
click at [599, 147] on div "Role Staff" at bounding box center [688, 150] width 1247 height 19
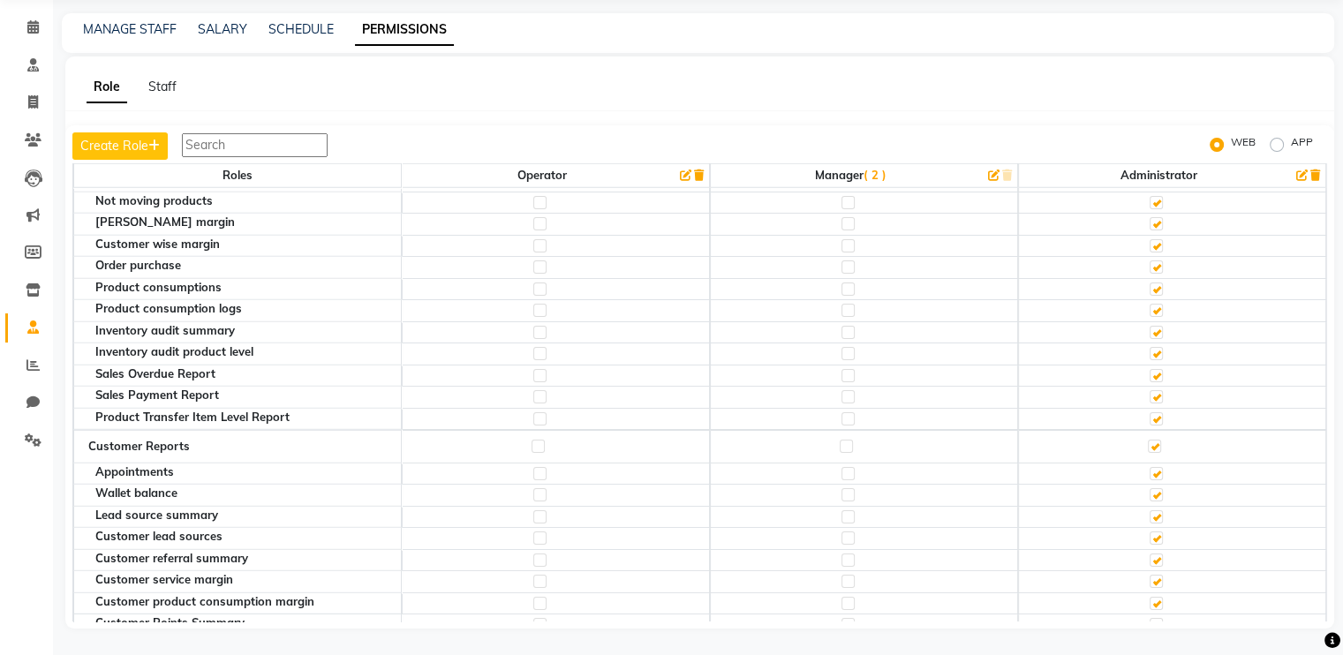
scroll to position [5010, 0]
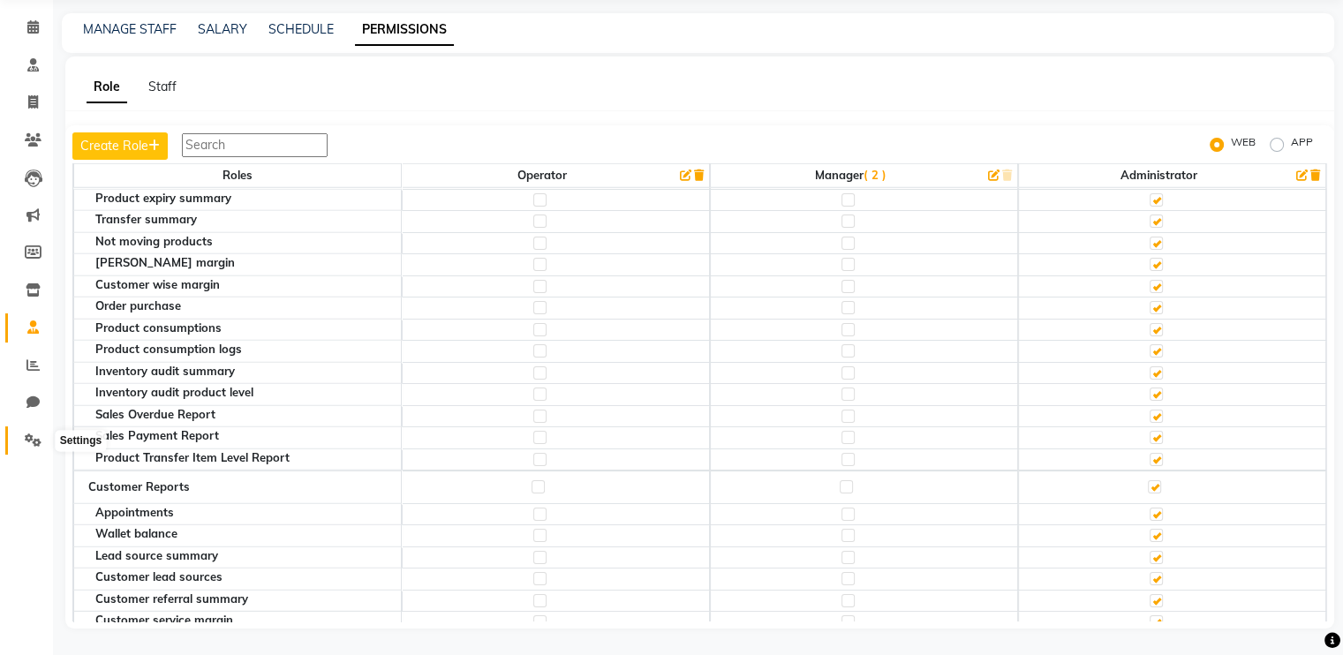
click at [34, 445] on icon at bounding box center [33, 439] width 17 height 13
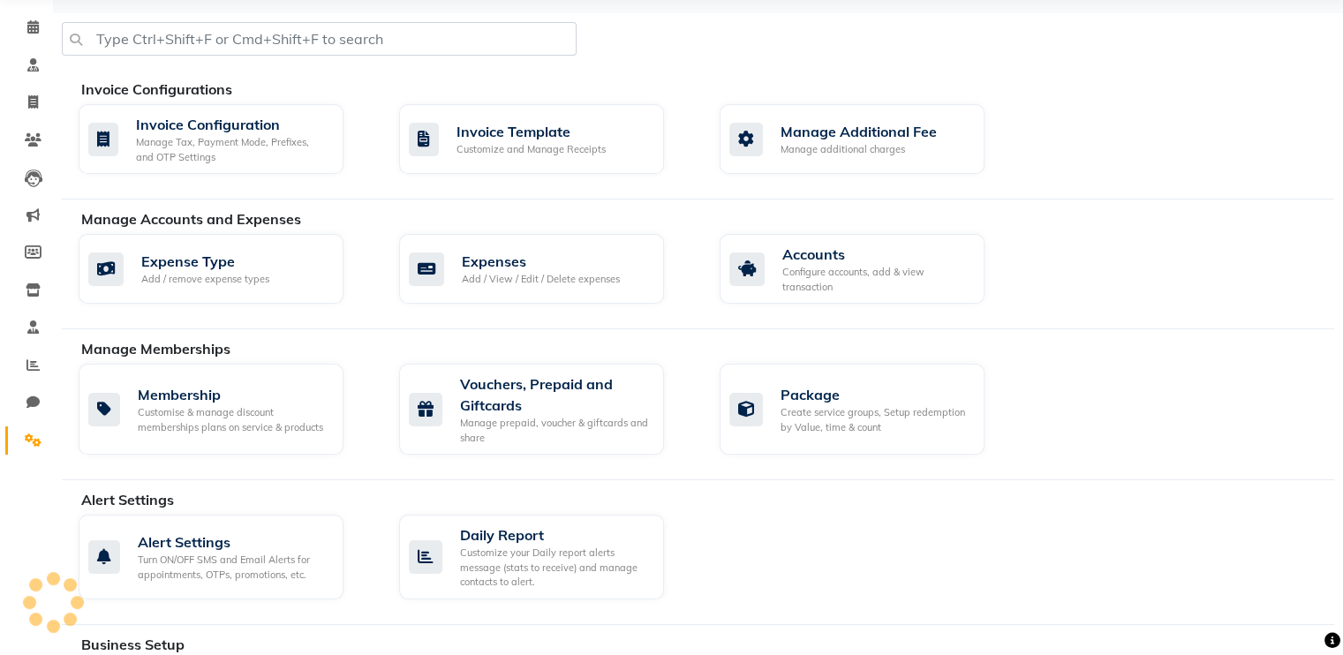
click at [34, 445] on icon at bounding box center [33, 439] width 17 height 13
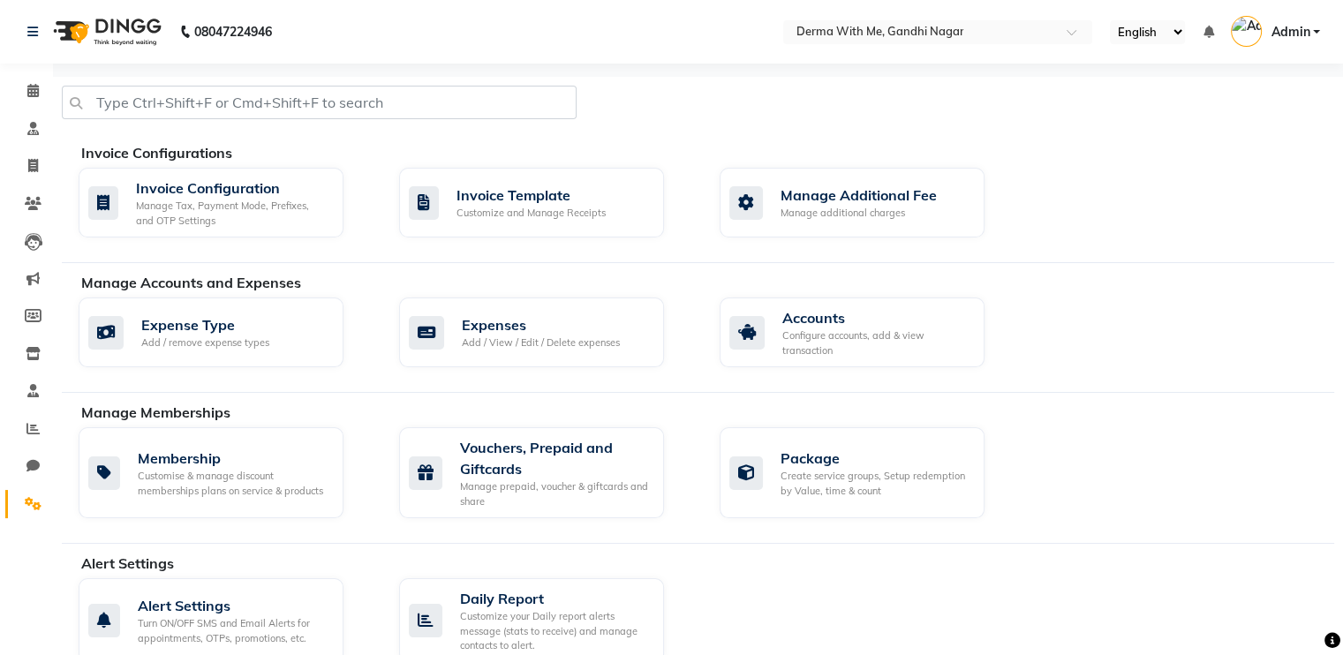
click at [1294, 34] on span "Admin" at bounding box center [1289, 32] width 39 height 19
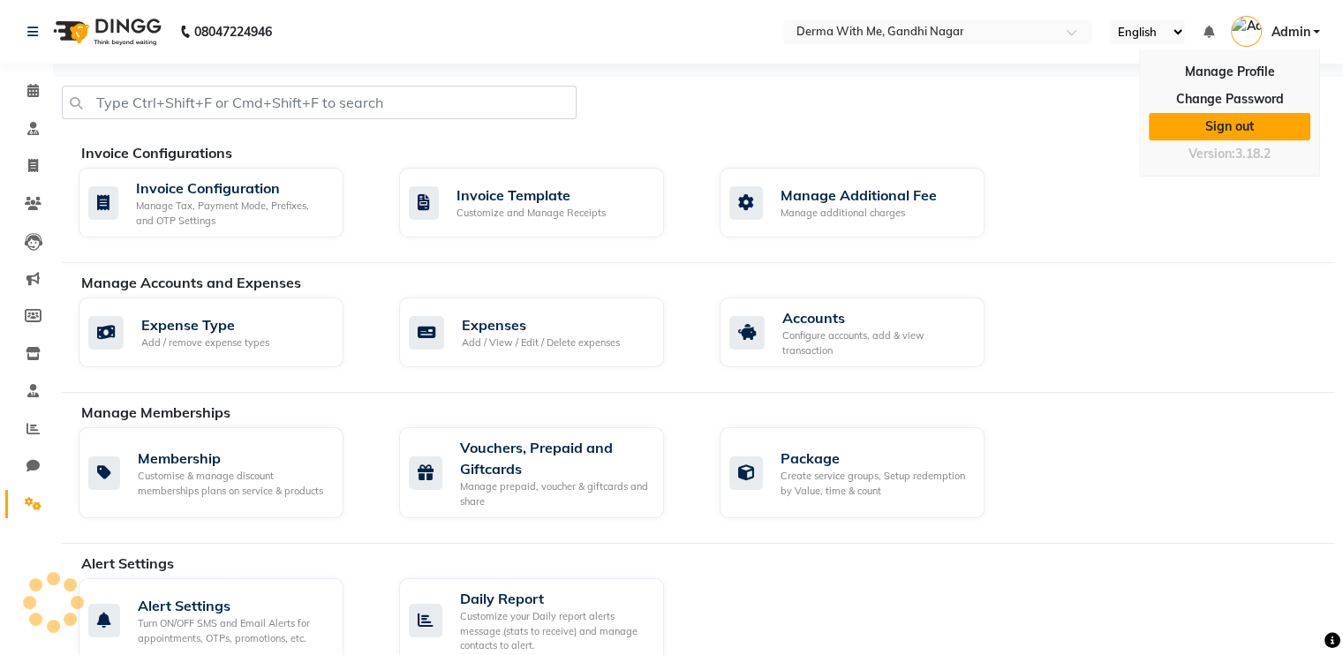
click at [1231, 126] on link "Sign out" at bounding box center [1230, 126] width 162 height 27
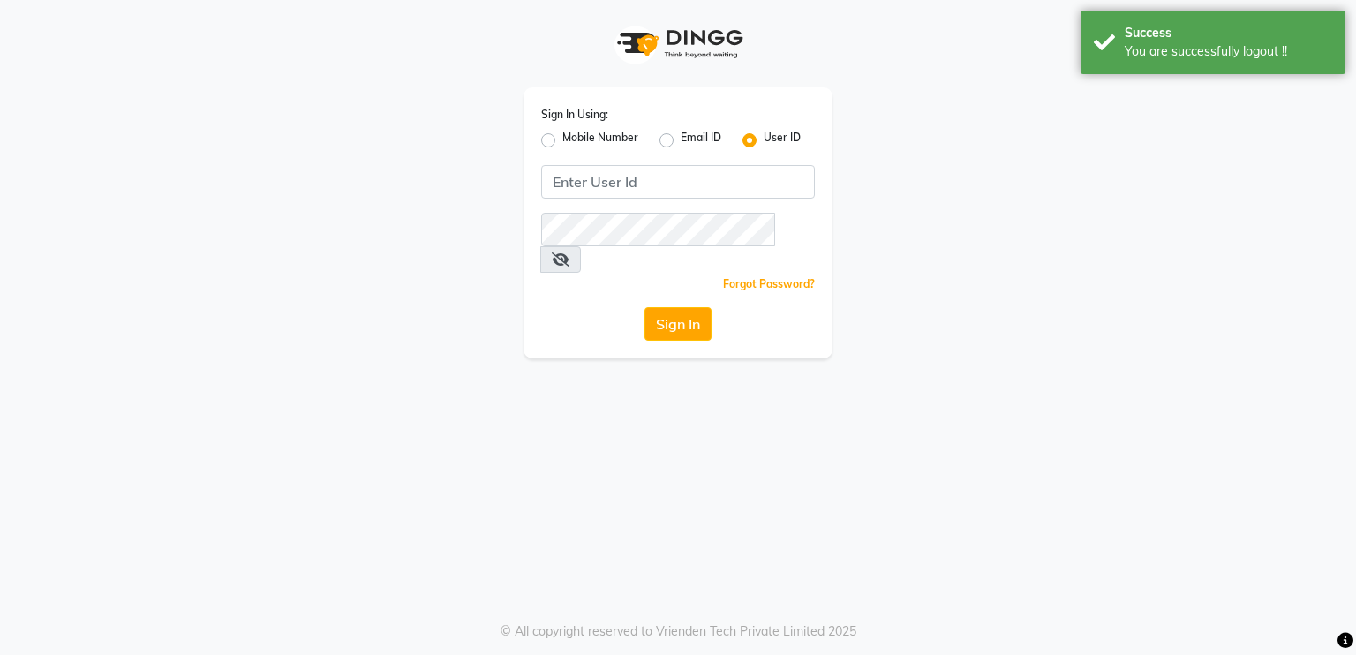
click at [1027, 101] on div "Sign In Using: Mobile Number Email ID User ID Remember me Forgot Password? Sign…" at bounding box center [678, 179] width 1006 height 358
